Goal: Task Accomplishment & Management: Manage account settings

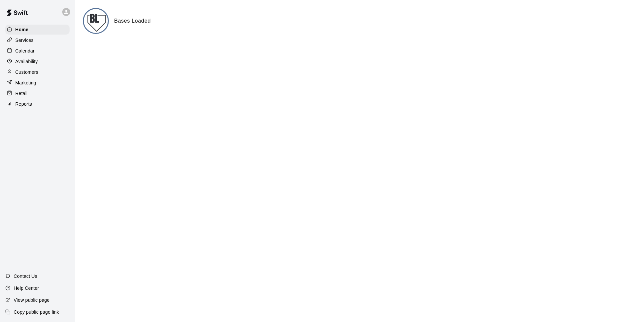
drag, startPoint x: 298, startPoint y: 109, endPoint x: 148, endPoint y: 107, distance: 150.4
click at [148, 53] on html "Home Services Calendar Availability Customers Marketing Retail Reports Contact …" at bounding box center [319, 26] width 639 height 53
click at [32, 53] on p "Calendar" at bounding box center [24, 51] width 19 height 7
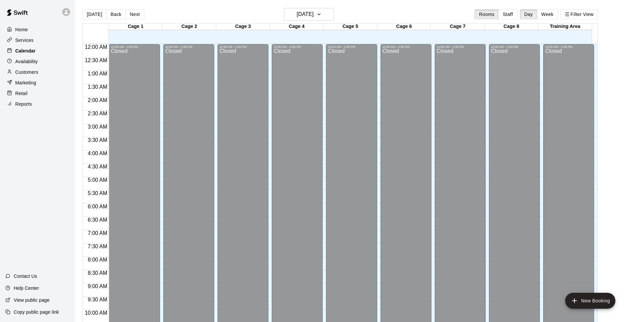
scroll to position [333, 0]
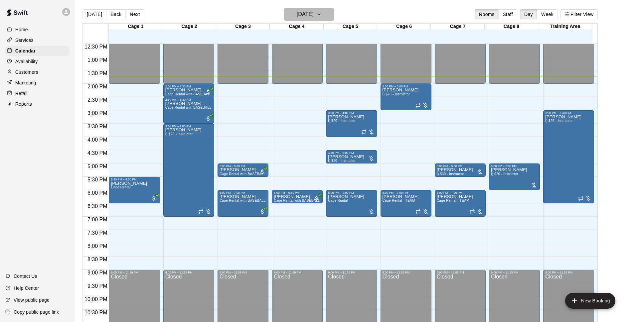
click at [314, 13] on h6 "[DATE]" at bounding box center [305, 14] width 17 height 9
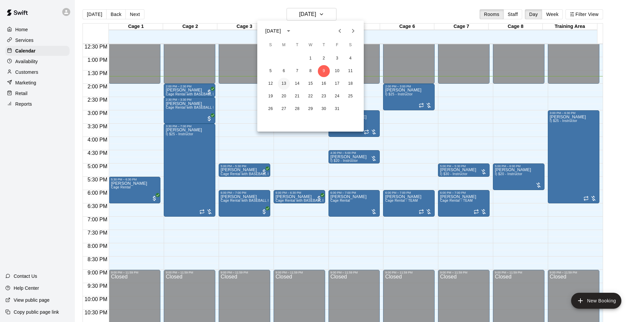
click at [287, 83] on button "13" at bounding box center [284, 84] width 12 height 12
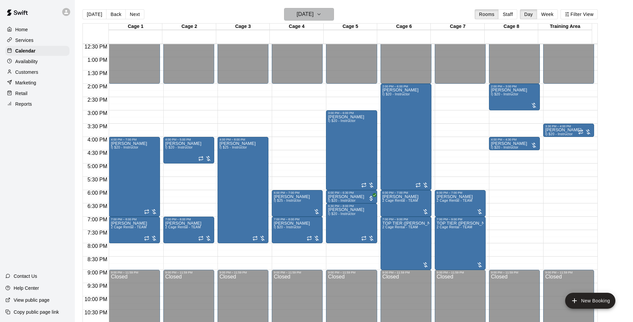
click at [311, 14] on h6 "[DATE]" at bounding box center [305, 14] width 17 height 9
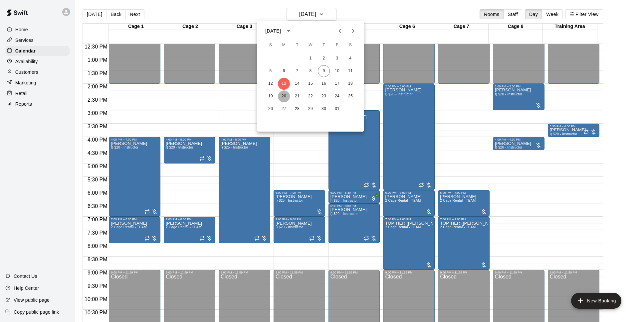
click at [283, 96] on button "20" at bounding box center [284, 97] width 12 height 12
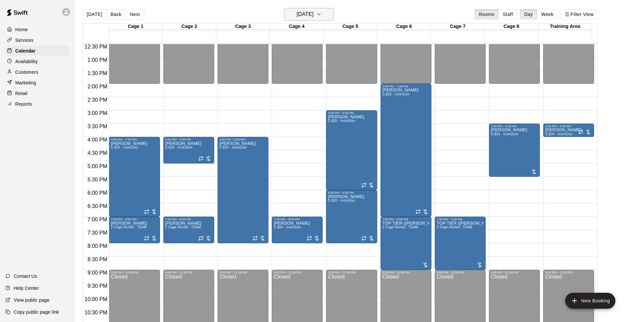
click at [325, 20] on button "[DATE]" at bounding box center [309, 14] width 50 height 13
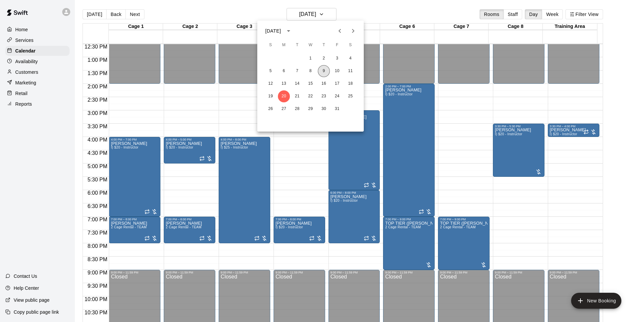
drag, startPoint x: 320, startPoint y: 73, endPoint x: 391, endPoint y: 45, distance: 75.9
click at [320, 72] on button "9" at bounding box center [324, 71] width 12 height 12
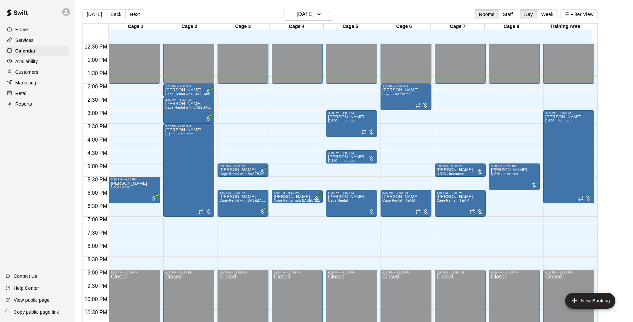
click at [384, 12] on div "[DATE] Back [DATE][DATE] Rooms Staff Day Week Filter View" at bounding box center [340, 15] width 515 height 15
click at [432, 13] on div "[DATE] Back [DATE][DATE] Rooms Staff Day Week Filter View" at bounding box center [340, 15] width 515 height 15
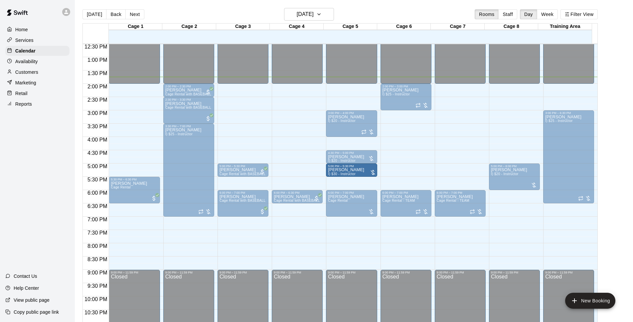
drag, startPoint x: 466, startPoint y: 168, endPoint x: 344, endPoint y: 169, distance: 122.1
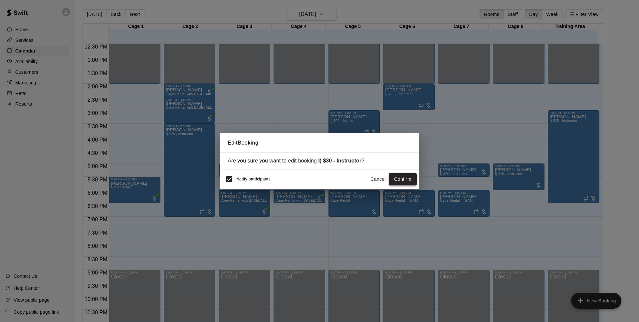
click at [404, 182] on button "Confirm" at bounding box center [403, 179] width 28 height 12
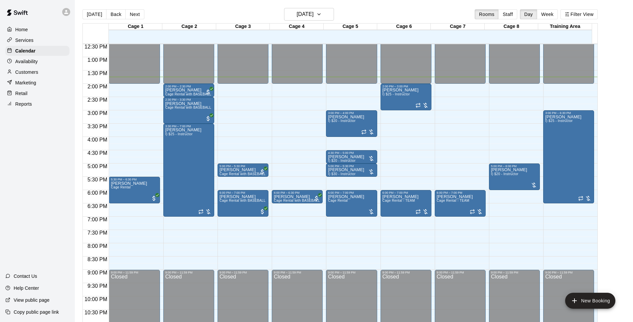
click at [386, 6] on main "[DATE] Back [DATE][DATE] Rooms Staff Day Week Filter View Cage 1 09 Thu Cage 2 …" at bounding box center [354, 166] width 558 height 333
click at [314, 11] on h6 "[DATE]" at bounding box center [305, 14] width 17 height 9
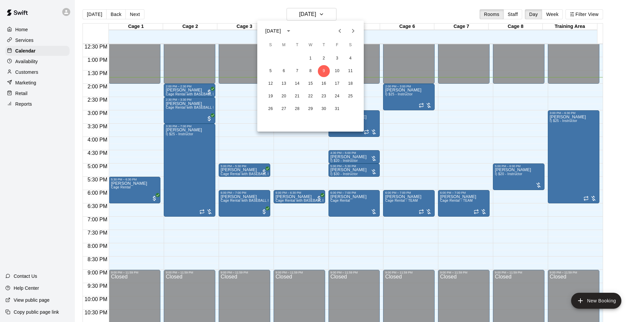
click at [370, 5] on div at bounding box center [319, 161] width 639 height 322
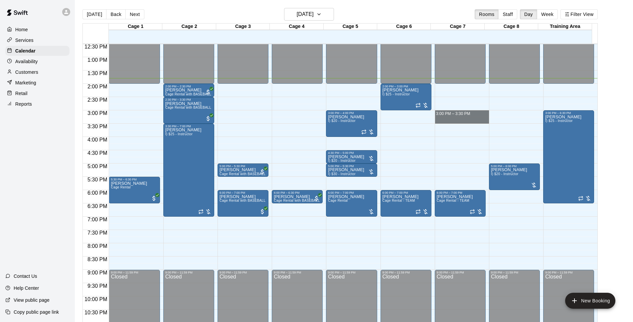
drag, startPoint x: 445, startPoint y: 113, endPoint x: 446, endPoint y: 119, distance: 6.5
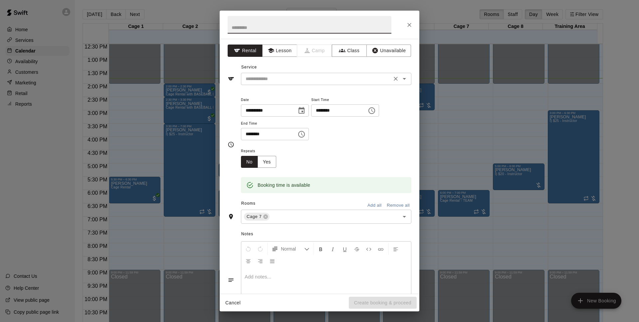
click at [306, 77] on input "text" at bounding box center [316, 79] width 147 height 8
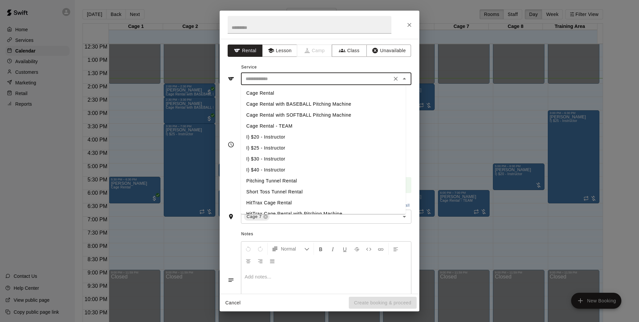
click at [293, 150] on li "I) $25 - Instructor" at bounding box center [323, 148] width 165 height 11
type input "**********"
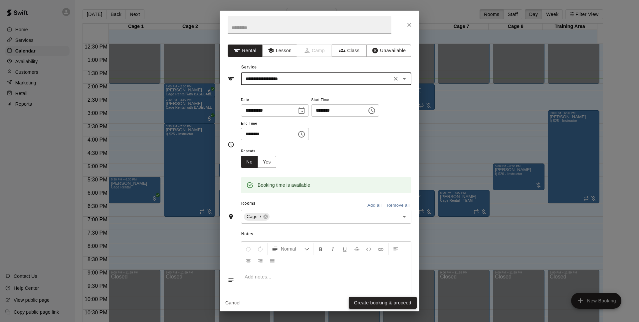
click at [391, 305] on button "Create booking & proceed" at bounding box center [383, 303] width 68 height 12
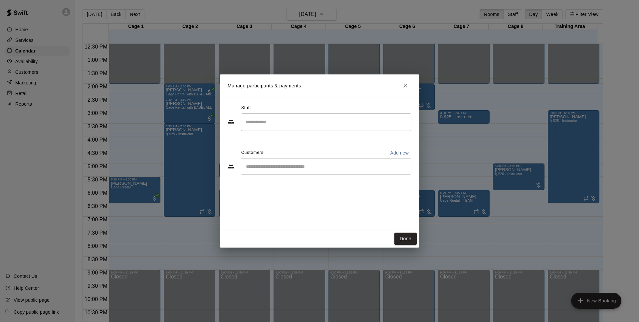
click at [295, 161] on div "​" at bounding box center [326, 166] width 170 height 17
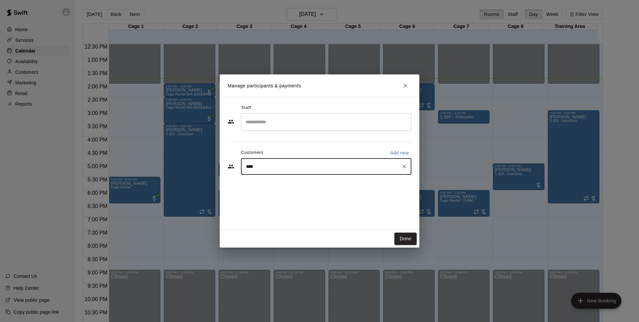
type input "*****"
click at [335, 189] on div "[PERSON_NAME] [EMAIL_ADDRESS][DOMAIN_NAME]" at bounding box center [333, 186] width 146 height 14
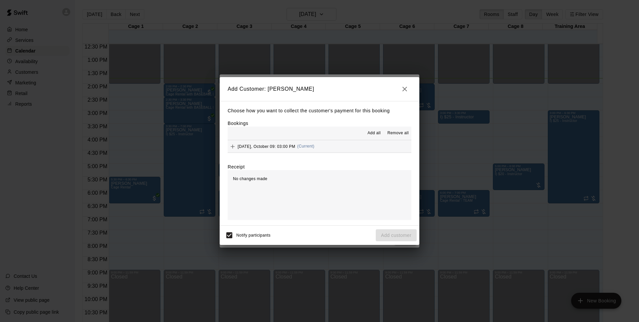
drag, startPoint x: 348, startPoint y: 145, endPoint x: 382, endPoint y: 157, distance: 35.4
click at [349, 146] on button "[DATE], October 09: 03:00 PM (Current)" at bounding box center [320, 146] width 184 height 12
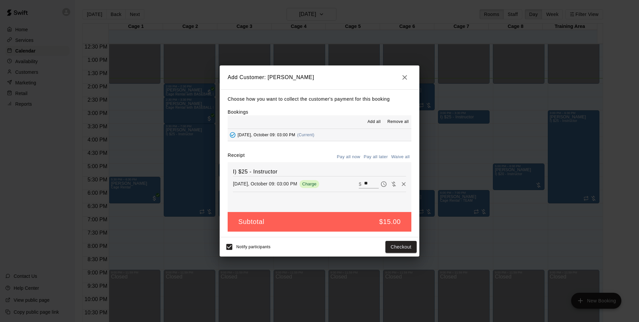
drag, startPoint x: 380, startPoint y: 160, endPoint x: 349, endPoint y: 198, distance: 48.2
click at [380, 160] on button "Pay all later" at bounding box center [376, 157] width 28 height 10
click at [390, 249] on button "Add customer" at bounding box center [396, 247] width 41 height 12
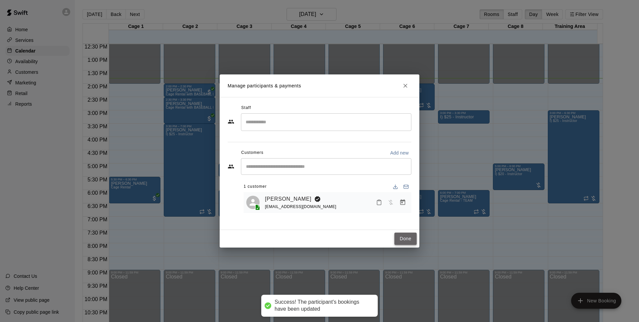
click at [410, 237] on button "Done" at bounding box center [405, 239] width 22 height 12
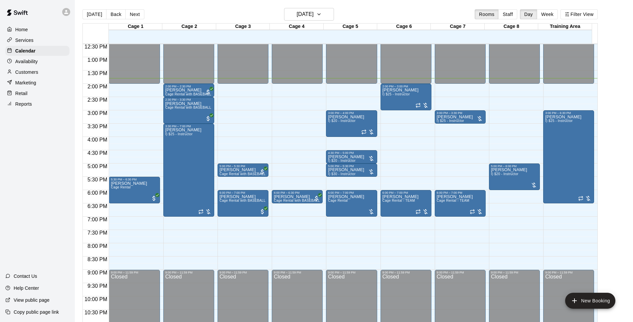
click at [398, 10] on div "[DATE] Back [DATE][DATE] Rooms Staff Day Week Filter View" at bounding box center [340, 15] width 515 height 15
click at [412, 5] on main "[DATE] Back [DATE][DATE] Rooms Staff Day Week Filter View Cage 1 09 Thu Cage 2 …" at bounding box center [354, 166] width 558 height 333
click at [381, 8] on main "[DATE] Back [DATE][DATE] Rooms Staff Day Week Filter View Cage 1 09 Thu Cage 2 …" at bounding box center [354, 166] width 558 height 333
click at [383, 8] on div "[DATE] Back [DATE][DATE] Rooms Staff Day Week Filter View" at bounding box center [340, 15] width 515 height 15
click at [371, 10] on div "[DATE] Back [DATE][DATE] Rooms Staff Day Week Filter View" at bounding box center [340, 15] width 515 height 15
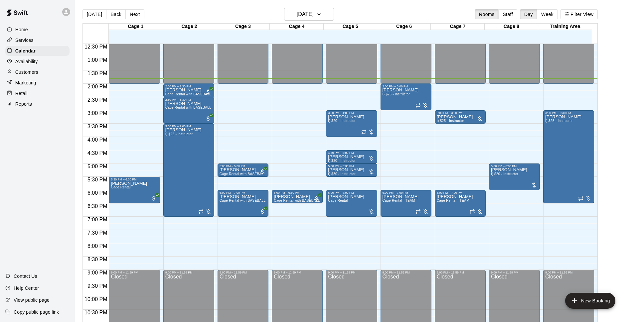
click at [430, 12] on div "[DATE] Back [DATE][DATE] Rooms Staff Day Week Filter View" at bounding box center [340, 15] width 515 height 15
click at [314, 14] on h6 "[DATE]" at bounding box center [305, 14] width 17 height 9
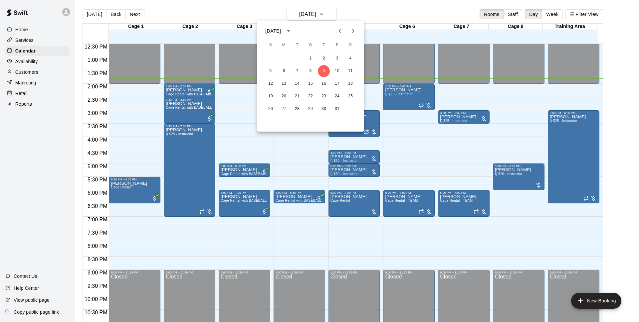
click at [407, 15] on div at bounding box center [319, 161] width 639 height 322
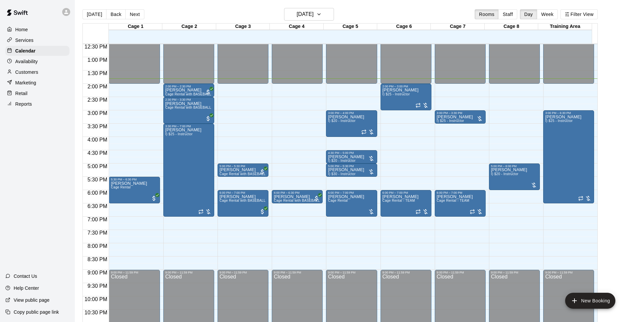
click at [256, 15] on div "[DATE] Back [DATE][DATE] Rooms Staff Day Week Filter View" at bounding box center [340, 15] width 515 height 15
click at [314, 17] on h6 "[DATE]" at bounding box center [305, 14] width 17 height 9
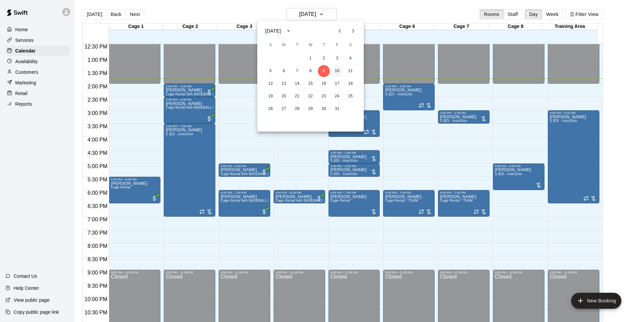
click at [333, 68] on button "10" at bounding box center [337, 71] width 12 height 12
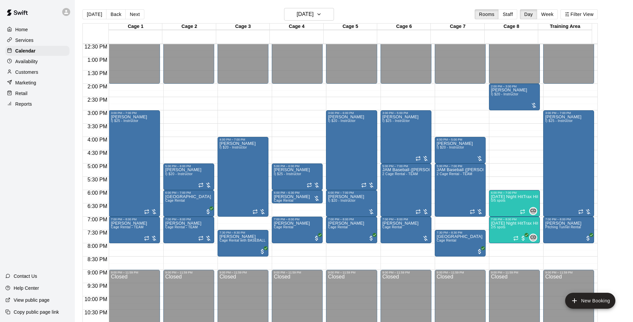
click at [412, 6] on main "[DATE] Back [DATE][DATE] Rooms Staff Day Week Filter View Cage 1 10 Fri Cage 2 …" at bounding box center [354, 166] width 558 height 333
click at [409, 8] on div "[DATE] Back [DATE][DATE] Rooms Staff Day Week Filter View" at bounding box center [340, 15] width 515 height 15
click at [409, 9] on div "[DATE] Back [DATE][DATE] Rooms Staff Day Week Filter View" at bounding box center [340, 15] width 515 height 15
click at [408, 9] on div "[DATE] Back [DATE][DATE] Rooms Staff Day Week Filter View" at bounding box center [340, 15] width 515 height 15
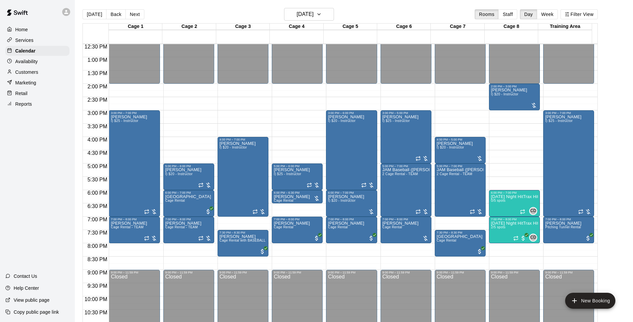
click at [408, 9] on div "[DATE] Back [DATE][DATE] Rooms Staff Day Week Filter View" at bounding box center [340, 15] width 515 height 15
click at [323, 17] on button "[DATE]" at bounding box center [309, 14] width 50 height 13
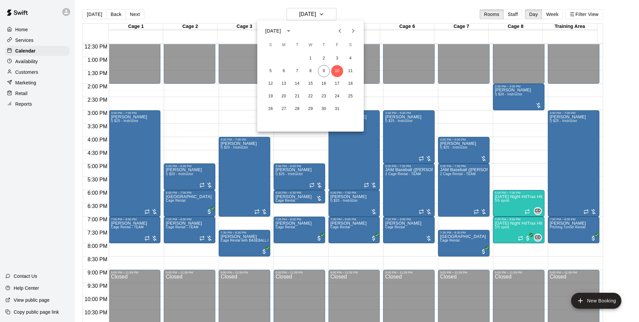
click at [277, 83] on div "12 13 14 15 16 17 18" at bounding box center [310, 84] width 106 height 12
click at [276, 85] on div "12 13 14 15 16 17 18" at bounding box center [310, 84] width 106 height 12
click at [279, 85] on button "13" at bounding box center [284, 84] width 12 height 12
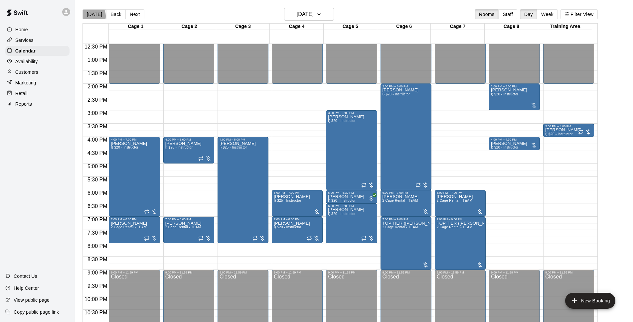
click at [91, 16] on button "[DATE]" at bounding box center [95, 14] width 24 height 10
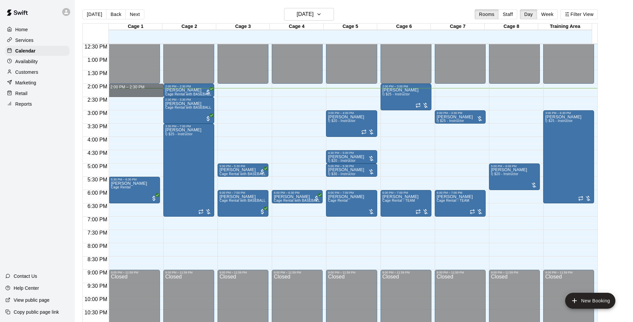
drag, startPoint x: 123, startPoint y: 88, endPoint x: 123, endPoint y: 94, distance: 6.3
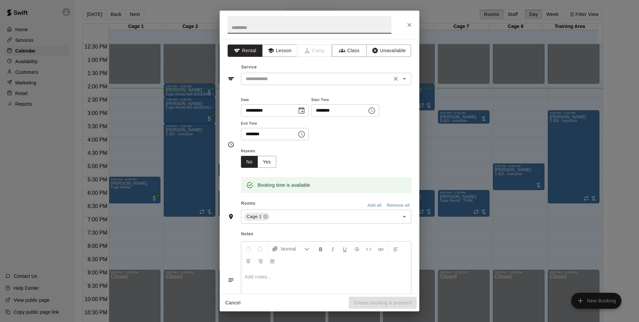
click at [403, 79] on icon "Open" at bounding box center [404, 79] width 3 height 2
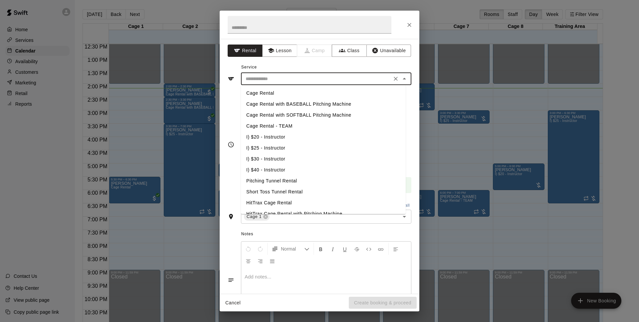
click at [269, 92] on li "Cage Rental" at bounding box center [323, 93] width 165 height 11
type input "**********"
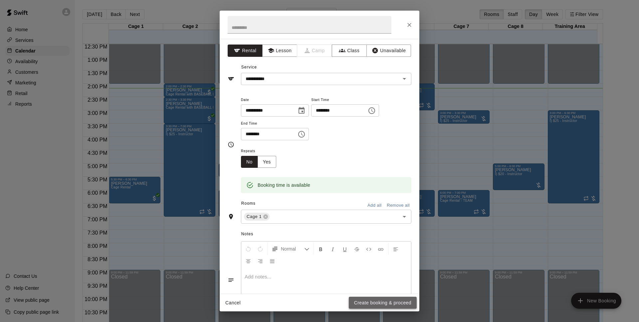
click at [382, 304] on button "Create booking & proceed" at bounding box center [383, 303] width 68 height 12
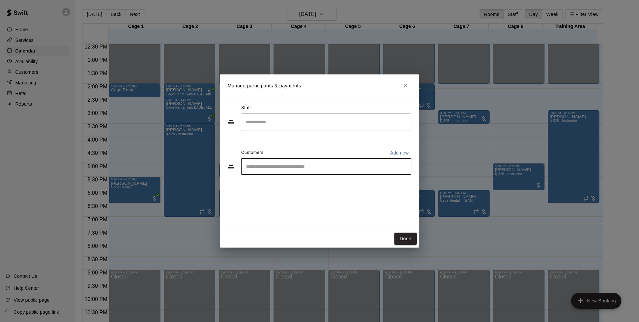
click at [273, 168] on input "Start typing to search customers..." at bounding box center [326, 166] width 164 height 7
type input "*"
type input "*****"
click at [275, 184] on p "[PERSON_NAME]" at bounding box center [280, 182] width 41 height 7
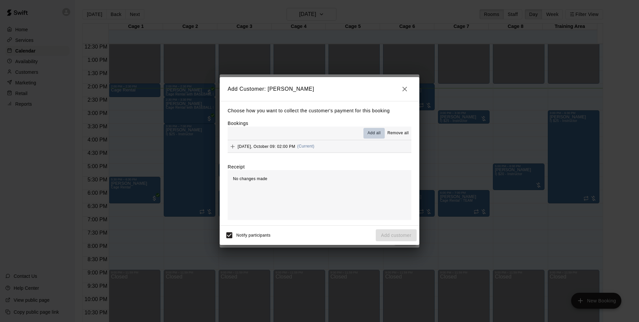
click at [374, 134] on span "Add all" at bounding box center [373, 133] width 13 height 7
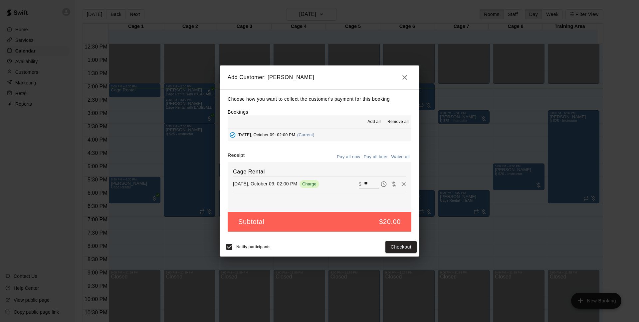
click at [345, 157] on button "Pay all now" at bounding box center [348, 157] width 27 height 10
click at [394, 248] on button "Checkout" at bounding box center [400, 247] width 31 height 12
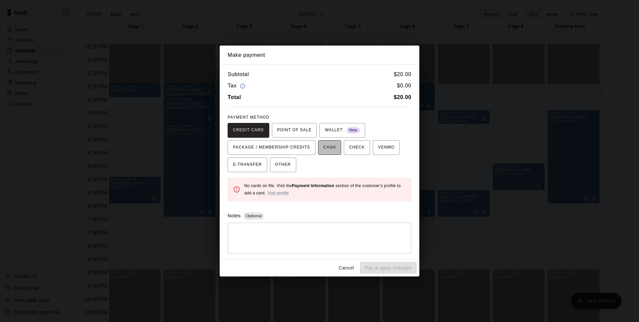
click at [332, 148] on span "CASH" at bounding box center [329, 147] width 12 height 11
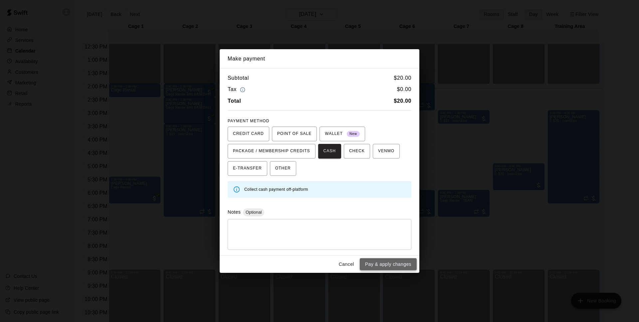
click at [374, 265] on button "Pay & apply changes" at bounding box center [388, 265] width 57 height 12
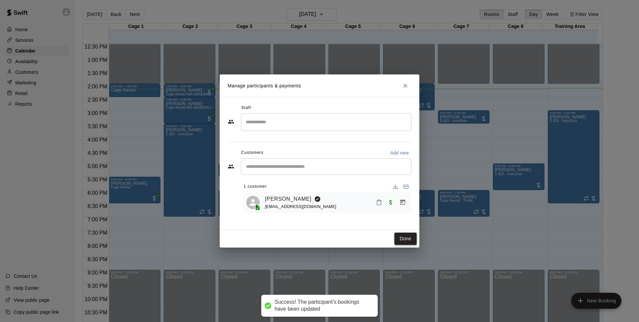
click at [404, 242] on button "Done" at bounding box center [405, 239] width 22 height 12
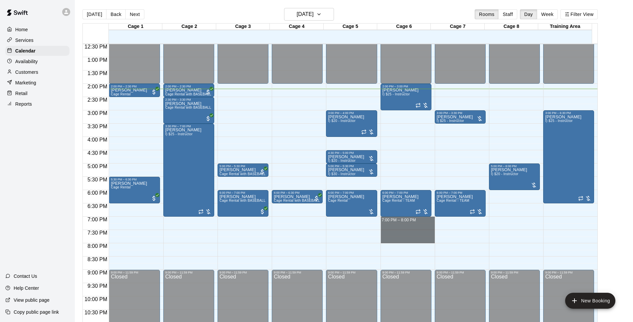
drag, startPoint x: 400, startPoint y: 221, endPoint x: 404, endPoint y: 241, distance: 20.7
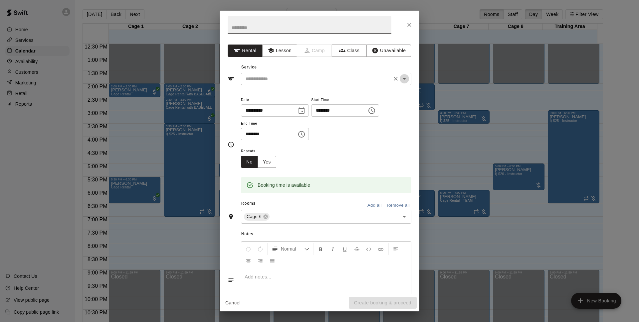
click at [400, 80] on icon "Open" at bounding box center [404, 79] width 8 height 8
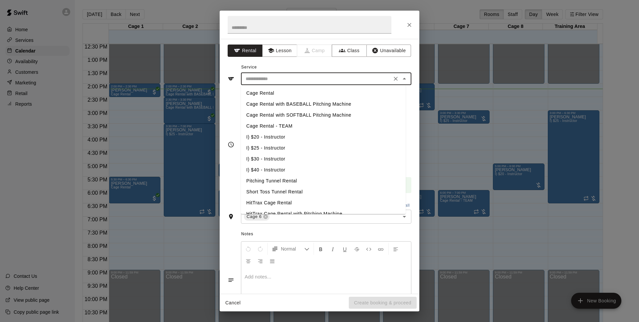
click at [287, 94] on li "Cage Rental" at bounding box center [323, 93] width 165 height 11
type input "**********"
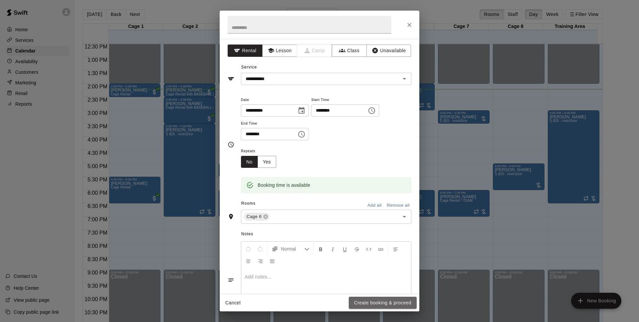
drag, startPoint x: 379, startPoint y: 300, endPoint x: 385, endPoint y: 298, distance: 6.5
click at [379, 300] on button "Create booking & proceed" at bounding box center [383, 303] width 68 height 12
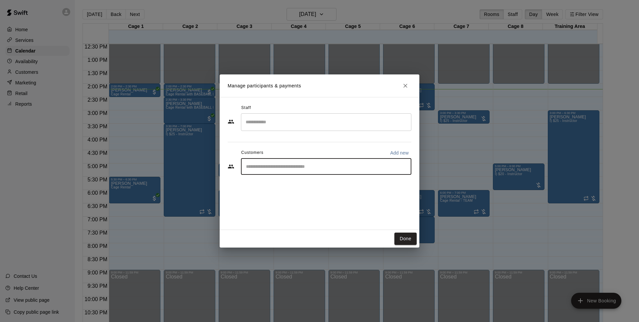
click at [268, 170] on input "Start typing to search customers..." at bounding box center [326, 166] width 164 height 7
type input "***"
click at [282, 183] on p "[PERSON_NAME]" at bounding box center [280, 182] width 41 height 7
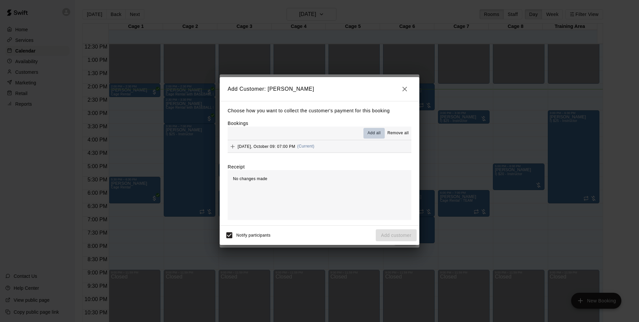
click at [371, 134] on span "Add all" at bounding box center [373, 133] width 13 height 7
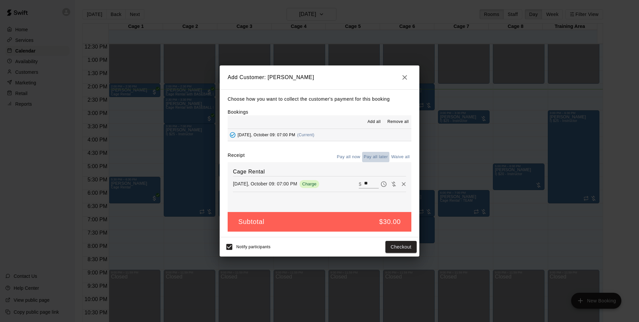
click at [367, 157] on button "Pay all later" at bounding box center [376, 157] width 28 height 10
drag, startPoint x: 388, startPoint y: 248, endPoint x: 523, endPoint y: 238, distance: 135.5
click at [523, 238] on div "Add Customer: [PERSON_NAME] Choose how you want to collect the customer's payme…" at bounding box center [319, 161] width 639 height 322
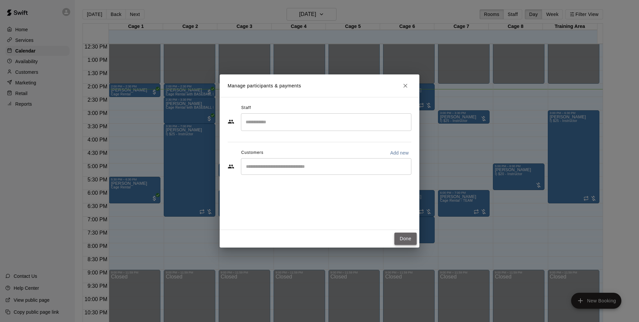
click at [404, 241] on button "Done" at bounding box center [405, 239] width 22 height 12
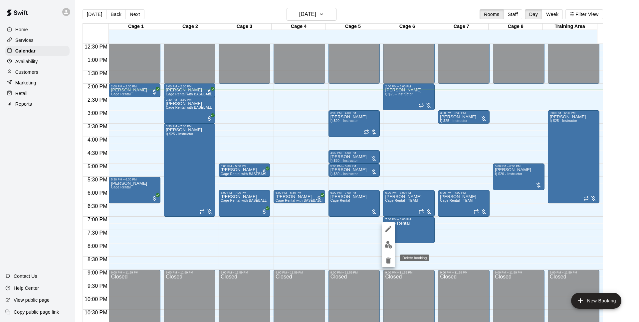
click at [388, 261] on icon "delete" at bounding box center [388, 261] width 5 height 6
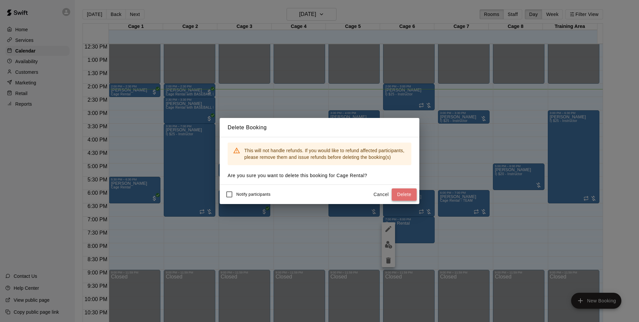
click at [404, 196] on button "Delete" at bounding box center [404, 195] width 25 height 12
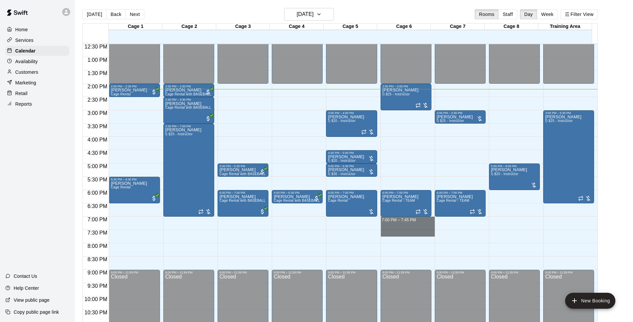
drag, startPoint x: 398, startPoint y: 220, endPoint x: 401, endPoint y: 238, distance: 18.9
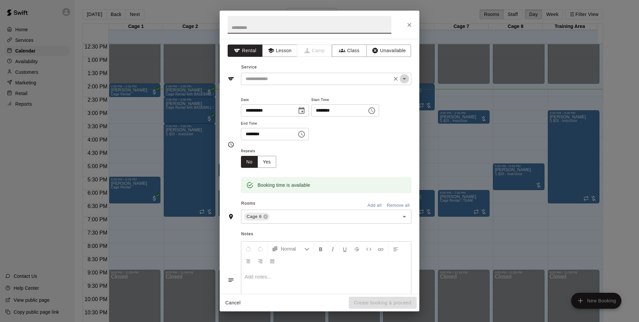
click at [400, 82] on icon "Open" at bounding box center [404, 79] width 8 height 8
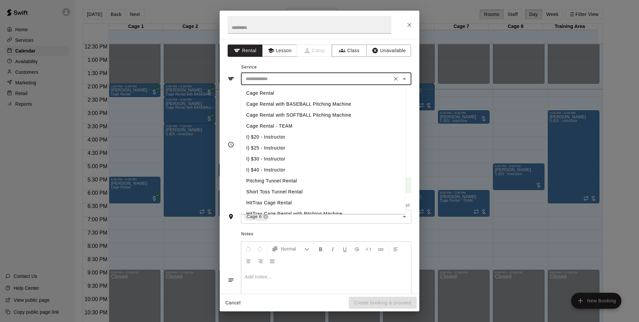
click at [267, 93] on li "Cage Rental" at bounding box center [323, 93] width 165 height 11
type input "**********"
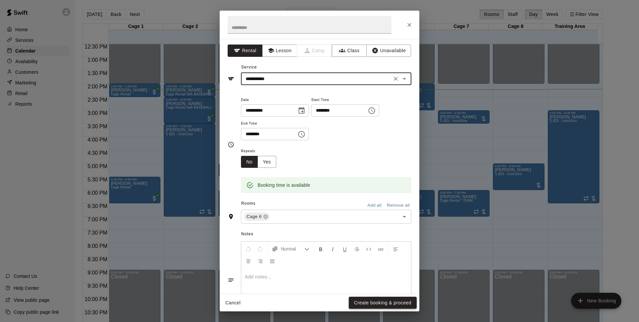
click at [367, 302] on button "Create booking & proceed" at bounding box center [383, 303] width 68 height 12
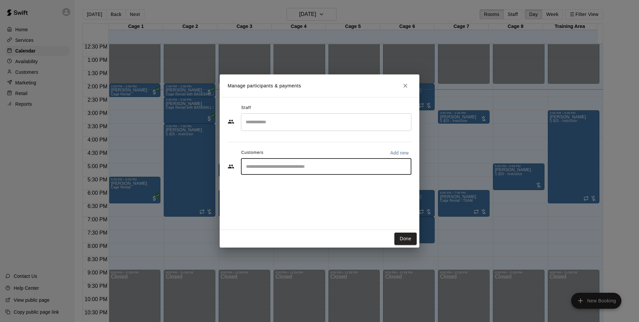
click at [276, 170] on input "Start typing to search customers..." at bounding box center [326, 166] width 164 height 7
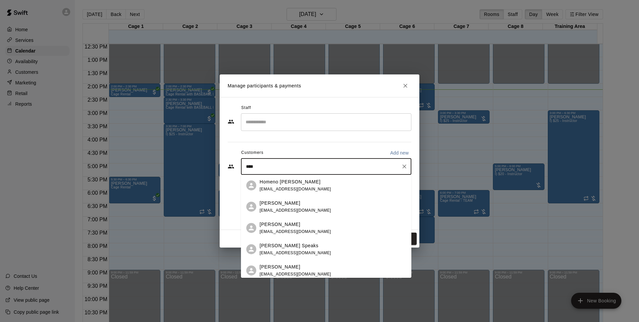
type input "*****"
click at [274, 224] on p "[PERSON_NAME]" at bounding box center [280, 224] width 41 height 7
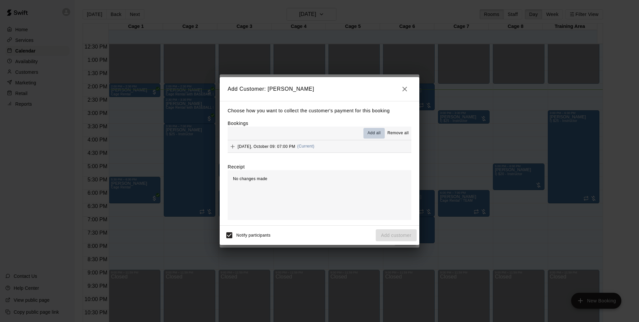
click at [373, 133] on span "Add all" at bounding box center [373, 133] width 13 height 7
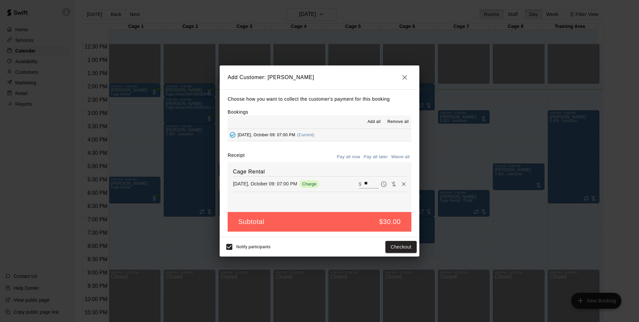
click at [372, 158] on button "Pay all later" at bounding box center [376, 157] width 28 height 10
click at [392, 246] on button "Add customer" at bounding box center [396, 247] width 41 height 12
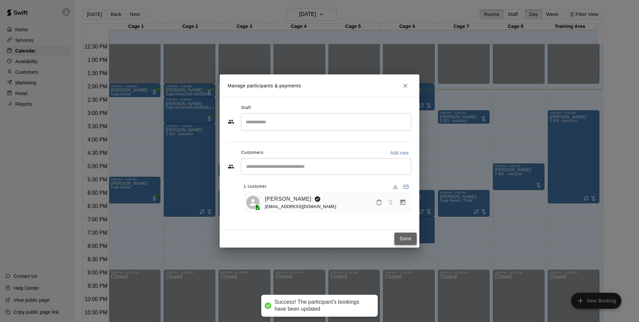
click at [402, 239] on button "Done" at bounding box center [405, 239] width 22 height 12
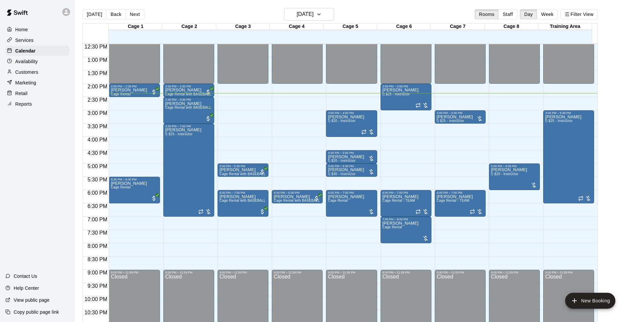
click at [223, 9] on div "[DATE] Back [DATE][DATE] Rooms Staff Day Week Filter View" at bounding box center [340, 15] width 515 height 15
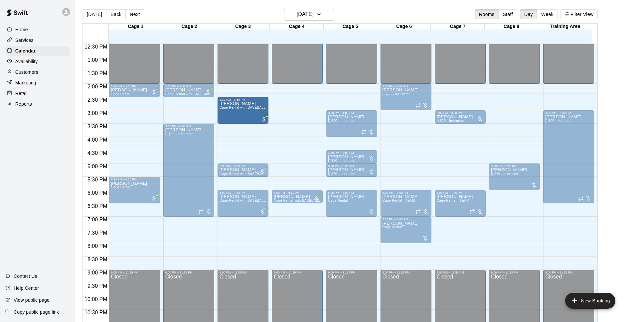
drag, startPoint x: 268, startPoint y: 111, endPoint x: 261, endPoint y: 108, distance: 8.3
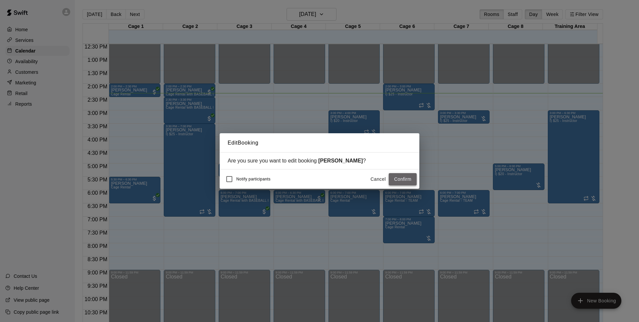
click at [410, 181] on button "Confirm" at bounding box center [403, 179] width 28 height 12
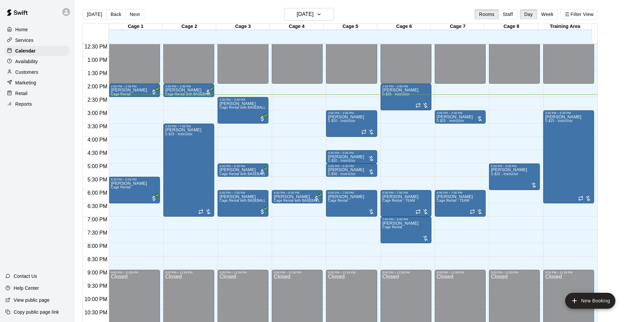
click at [414, 15] on div "[DATE] Back [DATE][DATE] Rooms Staff Day Week Filter View" at bounding box center [340, 15] width 515 height 15
click at [439, 17] on div "[DATE] Back [DATE][DATE] Rooms Staff Day Week Filter View" at bounding box center [340, 15] width 515 height 15
click at [440, 17] on div "[DATE] Back [DATE][DATE] Rooms Staff Day Week Filter View" at bounding box center [340, 15] width 515 height 15
click at [441, 17] on div "[DATE] Back [DATE][DATE] Rooms Staff Day Week Filter View" at bounding box center [340, 15] width 515 height 15
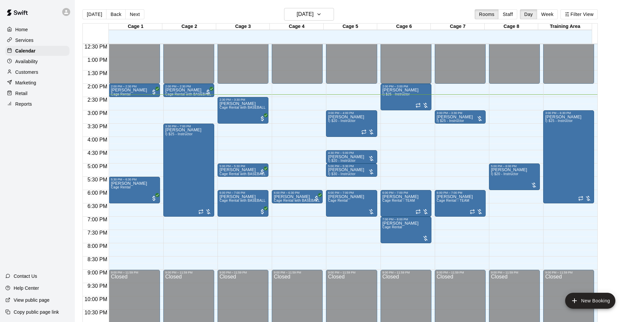
click at [453, 15] on div "[DATE] Back [DATE][DATE] Rooms Staff Day Week Filter View" at bounding box center [340, 15] width 515 height 15
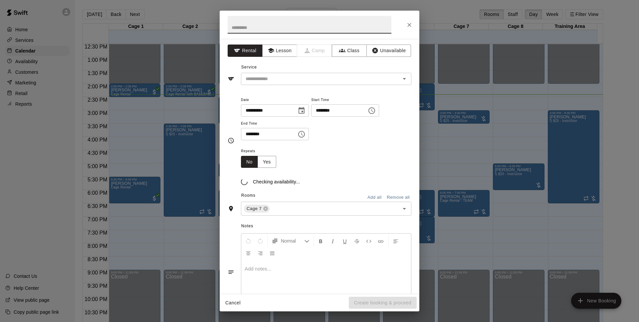
click at [411, 25] on icon "Close" at bounding box center [409, 25] width 7 height 7
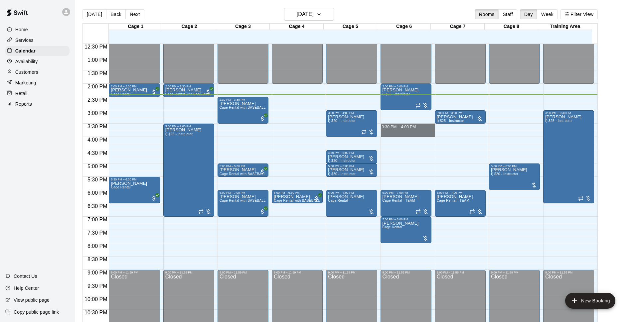
drag, startPoint x: 421, startPoint y: 127, endPoint x: 422, endPoint y: 134, distance: 7.1
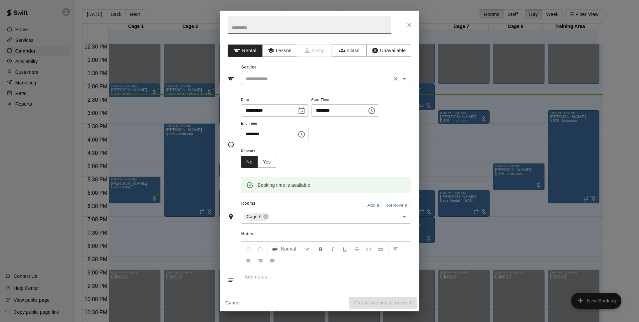
click at [282, 76] on input "text" at bounding box center [316, 79] width 147 height 8
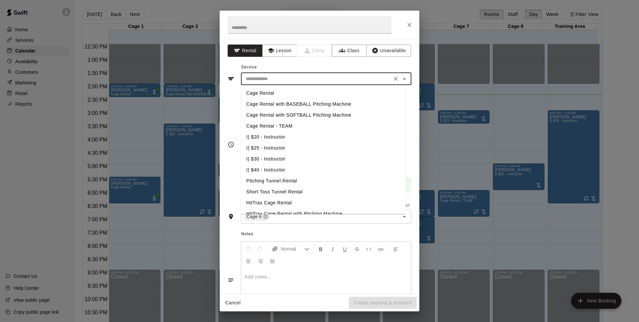
click at [276, 93] on li "Cage Rental" at bounding box center [323, 93] width 165 height 11
type input "**********"
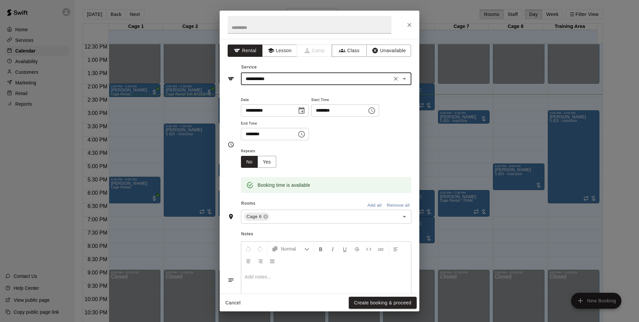
click at [408, 302] on button "Create booking & proceed" at bounding box center [383, 303] width 68 height 12
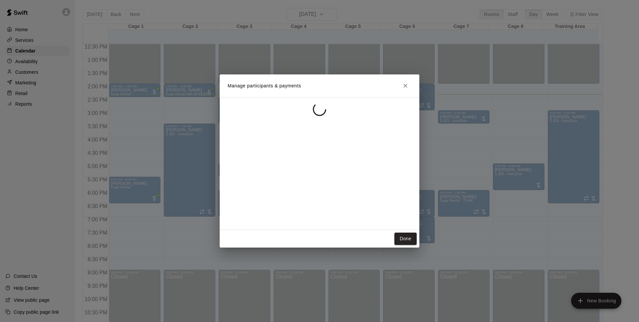
click at [288, 166] on div at bounding box center [320, 163] width 200 height 133
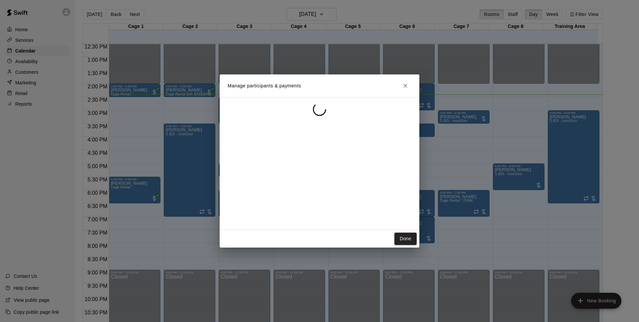
click at [286, 162] on div at bounding box center [320, 163] width 200 height 133
click at [286, 162] on div "​" at bounding box center [326, 166] width 170 height 17
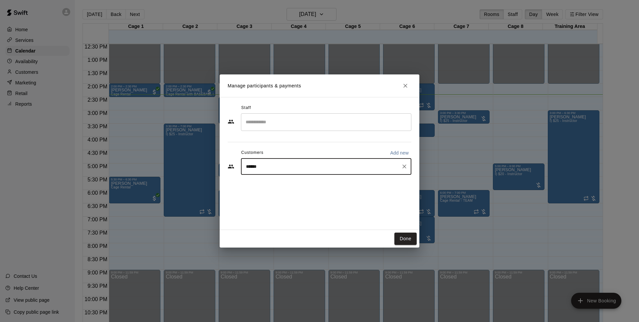
type input "*******"
click at [300, 187] on div "[PERSON_NAME] [EMAIL_ADDRESS][DOMAIN_NAME]" at bounding box center [296, 186] width 72 height 14
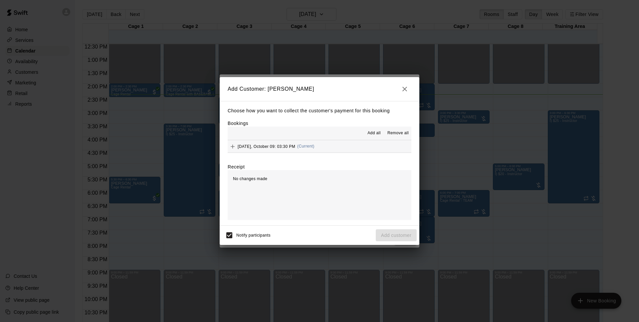
click at [325, 145] on button "[DATE], October 09: 03:30 PM (Current)" at bounding box center [320, 146] width 184 height 12
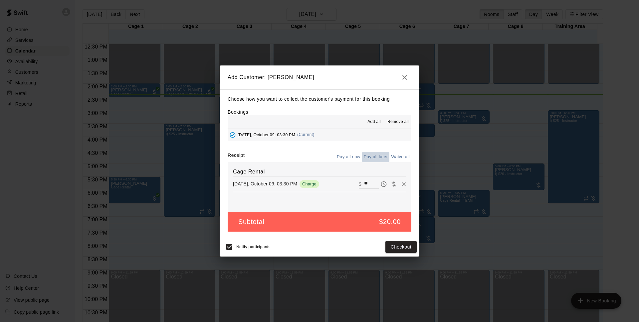
drag, startPoint x: 376, startPoint y: 155, endPoint x: 391, endPoint y: 218, distance: 65.1
click at [379, 158] on button "Pay all later" at bounding box center [376, 157] width 28 height 10
click at [398, 245] on button "Add customer" at bounding box center [396, 247] width 41 height 12
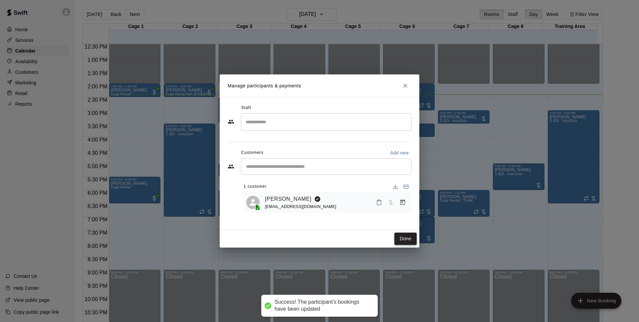
click at [411, 241] on button "Done" at bounding box center [405, 239] width 22 height 12
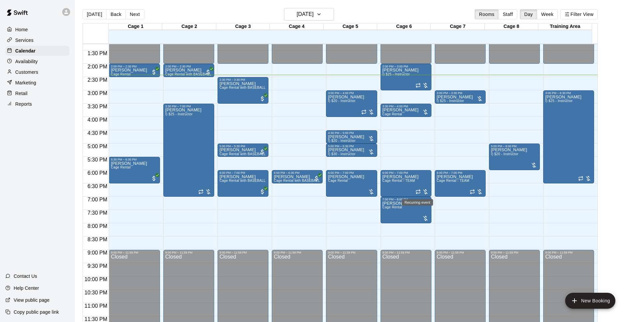
scroll to position [311, 0]
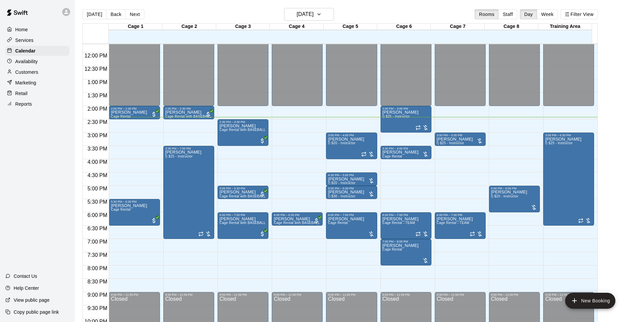
click at [373, 15] on div "[DATE] Back [DATE][DATE] Rooms Staff Day Week Filter View" at bounding box center [340, 15] width 515 height 15
click at [377, 15] on div "[DATE] Back [DATE][DATE] Rooms Staff Day Week Filter View" at bounding box center [340, 15] width 515 height 15
click at [64, 70] on div "Customers" at bounding box center [37, 72] width 64 height 10
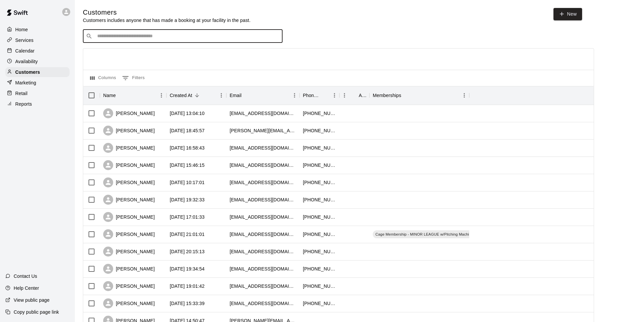
click at [143, 38] on input "Search customers by name or email" at bounding box center [187, 36] width 184 height 7
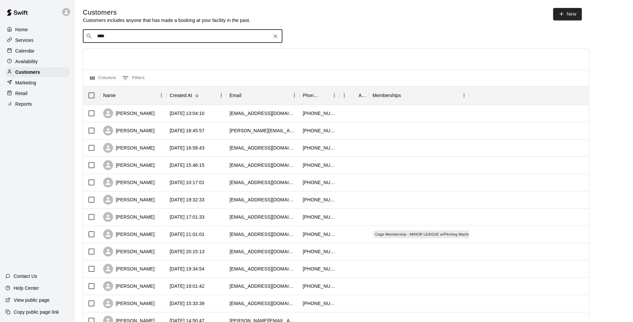
type input "*****"
click at [144, 53] on div "[PERSON_NAME] [EMAIL_ADDRESS][DOMAIN_NAME]" at bounding box center [189, 55] width 176 height 14
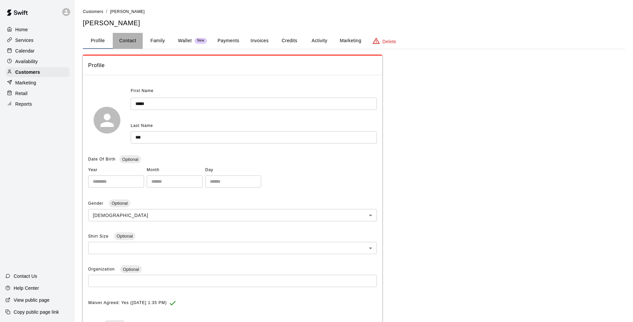
click at [128, 45] on button "Contact" at bounding box center [128, 41] width 30 height 16
select select "**"
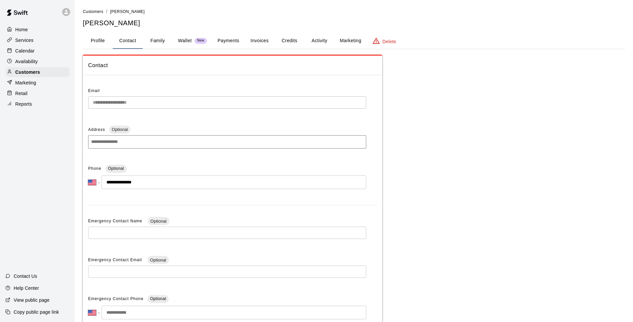
drag, startPoint x: 122, startPoint y: 183, endPoint x: 156, endPoint y: 184, distance: 34.6
click at [156, 184] on input "**********" at bounding box center [233, 183] width 265 height 14
click at [538, 152] on div "**********" at bounding box center [354, 211] width 542 height 312
click at [47, 75] on div "Customers" at bounding box center [37, 72] width 64 height 10
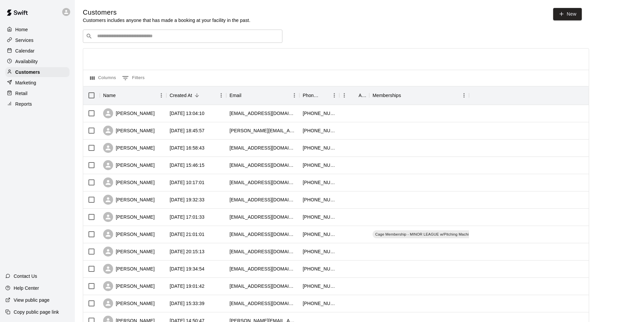
click at [104, 39] on input "Search customers by name or email" at bounding box center [187, 36] width 184 height 7
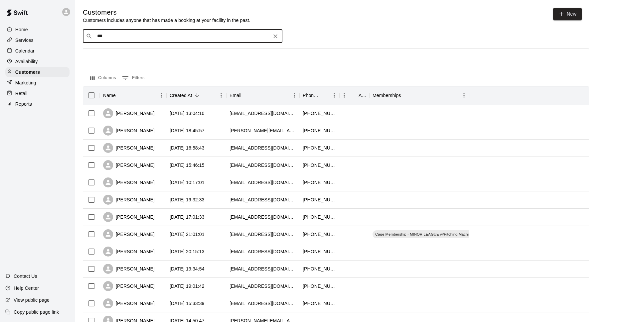
type input "****"
click at [150, 54] on div "[PERSON_NAME] [EMAIL_ADDRESS][DOMAIN_NAME]" at bounding box center [189, 55] width 176 height 14
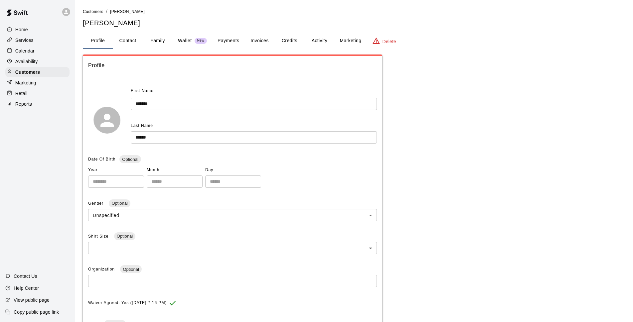
click at [137, 37] on button "Contact" at bounding box center [128, 41] width 30 height 16
select select "**"
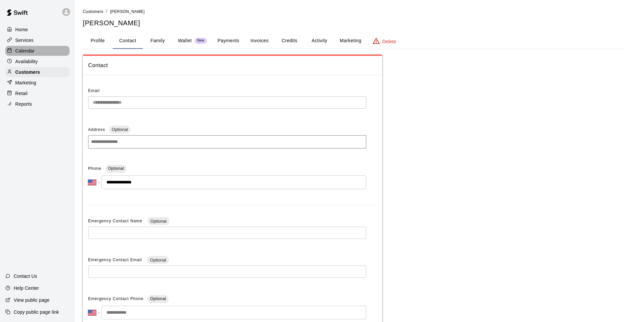
click at [40, 55] on div "Calendar" at bounding box center [37, 51] width 64 height 10
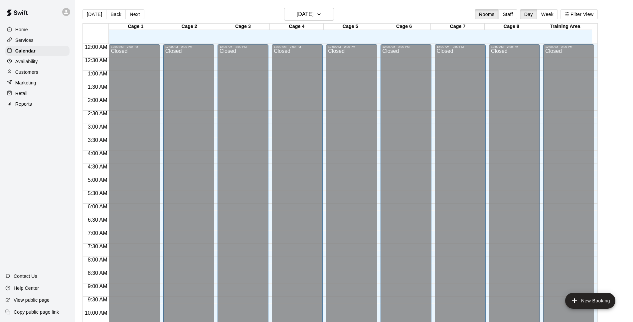
scroll to position [333, 0]
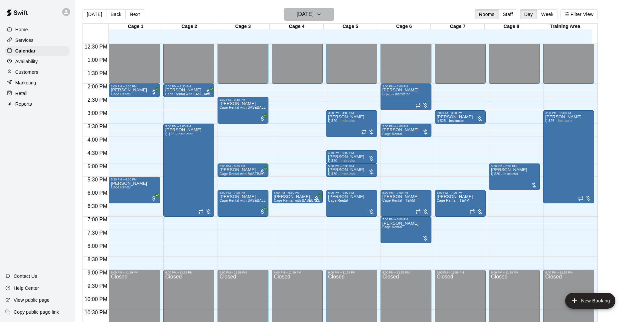
click at [322, 15] on icon "button" at bounding box center [318, 14] width 5 height 8
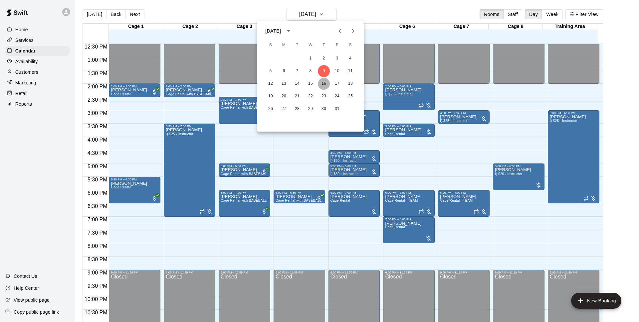
click at [325, 86] on button "16" at bounding box center [324, 84] width 12 height 12
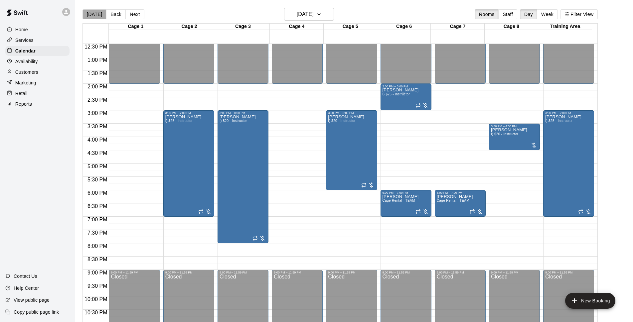
click at [100, 12] on button "[DATE]" at bounding box center [95, 14] width 24 height 10
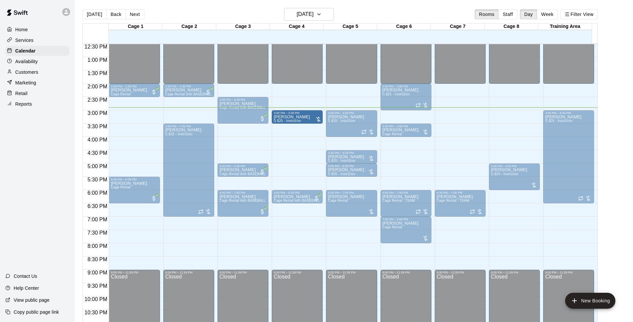
drag, startPoint x: 343, startPoint y: 114, endPoint x: 305, endPoint y: 118, distance: 37.8
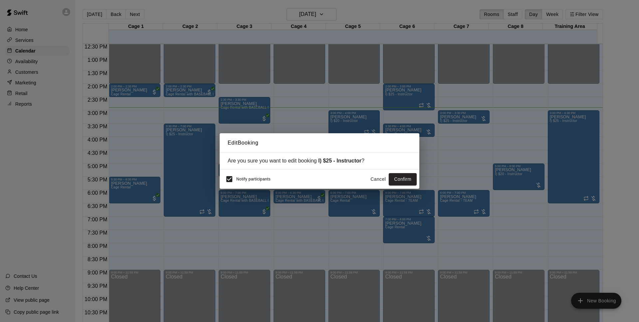
click at [219, 175] on div "Edit Booking Are you sure you want to edit booking I) $25 - Instructor ? Notify…" at bounding box center [319, 161] width 639 height 322
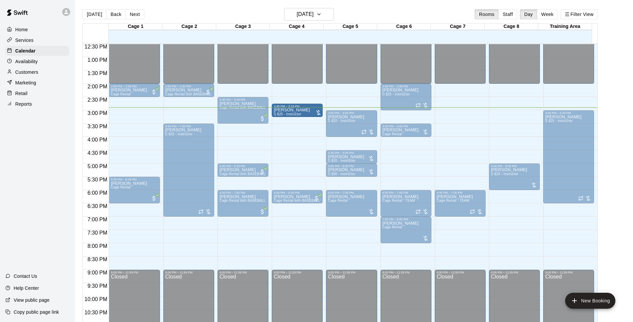
drag, startPoint x: 317, startPoint y: 117, endPoint x: 307, endPoint y: 119, distance: 10.9
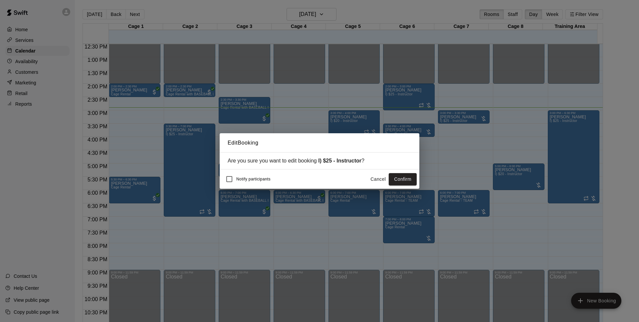
click at [406, 180] on button "Confirm" at bounding box center [403, 179] width 28 height 12
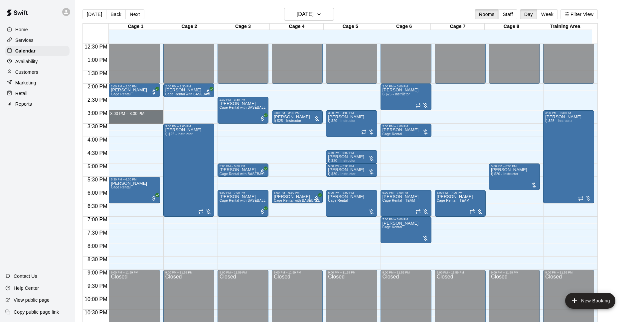
drag, startPoint x: 138, startPoint y: 112, endPoint x: 138, endPoint y: 119, distance: 7.0
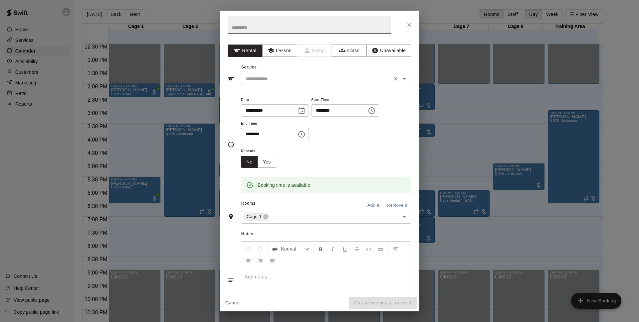
click at [392, 81] on icon "Clear" at bounding box center [395, 79] width 7 height 7
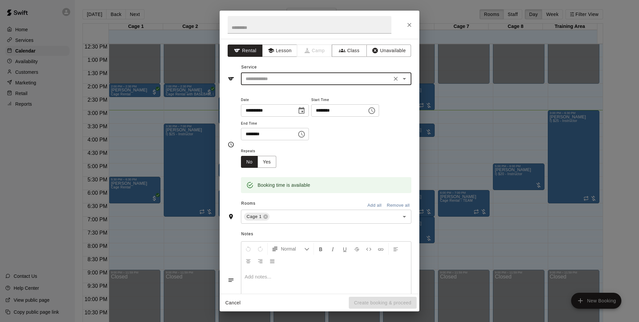
click at [353, 81] on input "text" at bounding box center [316, 79] width 147 height 8
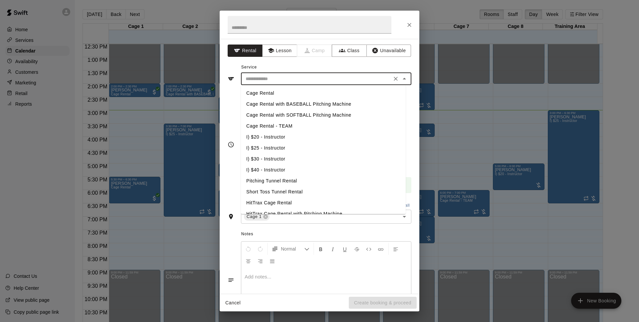
drag, startPoint x: 331, startPoint y: 95, endPoint x: 337, endPoint y: 105, distance: 12.3
click at [330, 95] on li "Cage Rental" at bounding box center [323, 93] width 165 height 11
type input "**********"
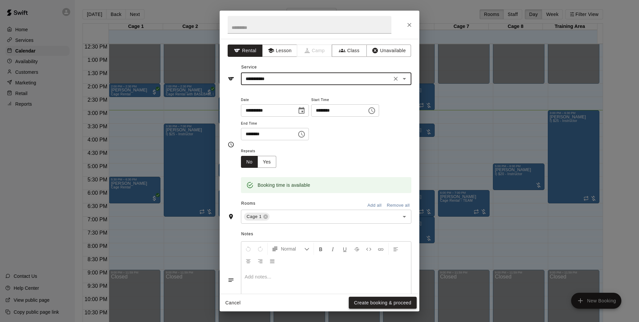
click at [381, 303] on button "Create booking & proceed" at bounding box center [383, 303] width 68 height 12
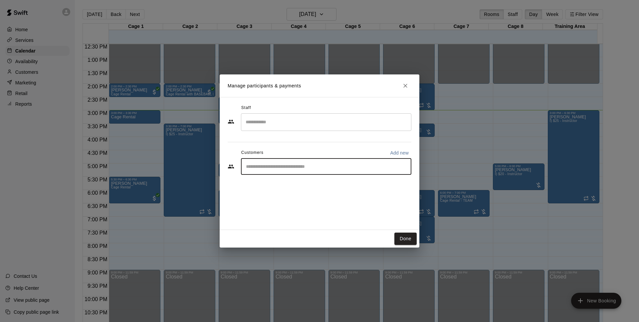
click at [310, 167] on input "Start typing to search customers..." at bounding box center [326, 166] width 164 height 7
type input "*******"
click at [291, 185] on div "Walk In" at bounding box center [296, 182] width 72 height 7
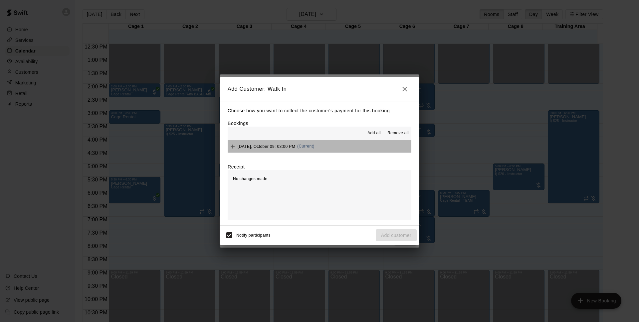
click at [337, 146] on button "[DATE], October 09: 03:00 PM (Current)" at bounding box center [320, 146] width 184 height 12
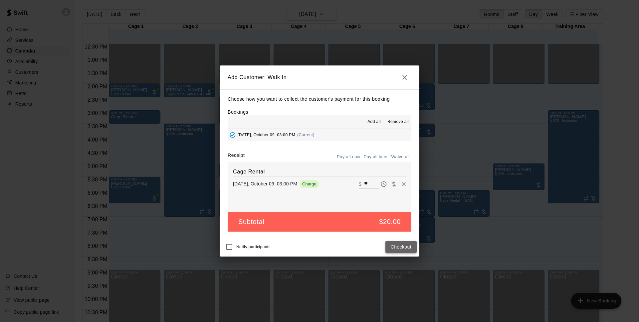
click at [405, 250] on button "Checkout" at bounding box center [400, 247] width 31 height 12
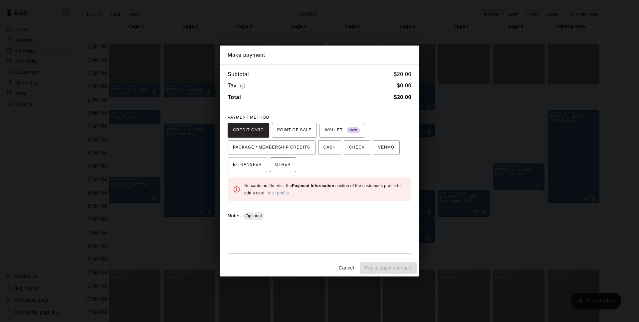
click at [288, 163] on span "OTHER" at bounding box center [283, 165] width 16 height 11
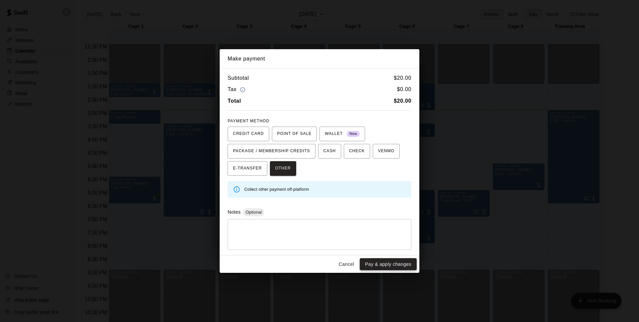
click at [377, 263] on button "Pay & apply changes" at bounding box center [388, 265] width 57 height 12
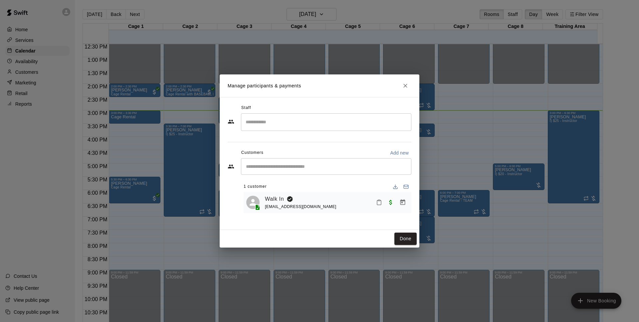
click at [410, 245] on div "Done" at bounding box center [320, 239] width 200 height 18
drag, startPoint x: 408, startPoint y: 240, endPoint x: 404, endPoint y: 233, distance: 8.1
click at [408, 239] on button "Done" at bounding box center [405, 239] width 22 height 12
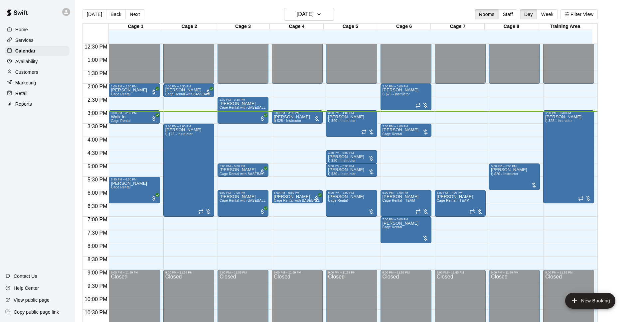
click at [615, 105] on main "[DATE] Back [DATE][DATE] Rooms Staff Day Week Filter View Cage 1 09 Thu Cage 2 …" at bounding box center [354, 169] width 553 height 322
click at [359, 14] on div "[DATE] Back [DATE][DATE] Rooms Staff Day Week Filter View" at bounding box center [340, 15] width 515 height 15
click at [308, 13] on h6 "[DATE]" at bounding box center [305, 14] width 17 height 9
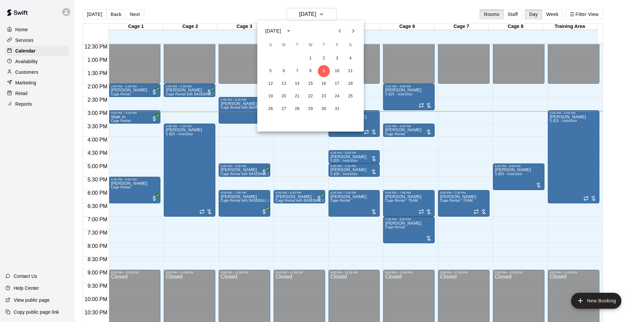
click at [387, 9] on div at bounding box center [319, 161] width 639 height 322
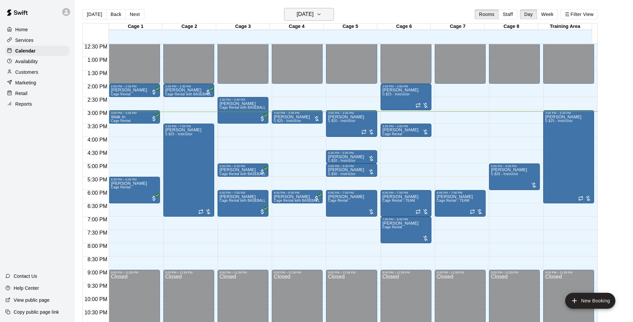
click at [314, 10] on h6 "[DATE]" at bounding box center [305, 14] width 17 height 9
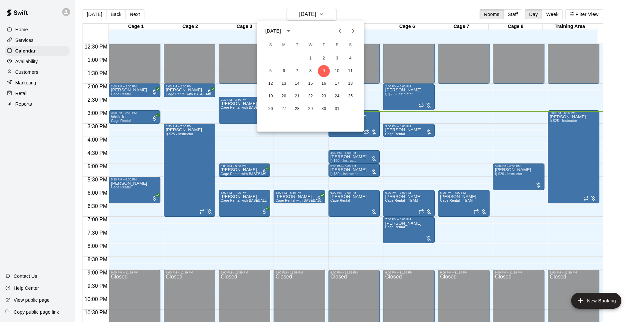
click at [372, 9] on div at bounding box center [319, 161] width 639 height 322
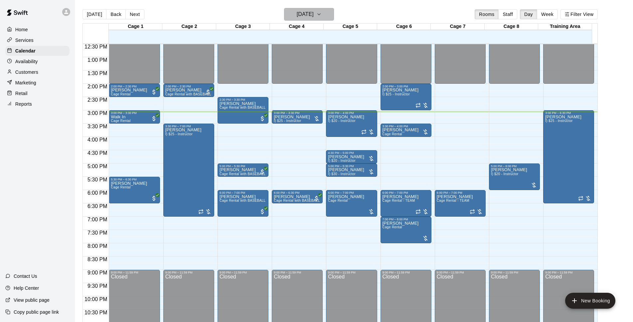
click at [314, 15] on h6 "[DATE]" at bounding box center [305, 14] width 17 height 9
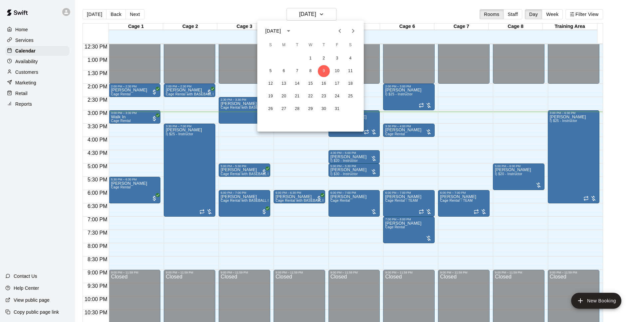
click at [281, 91] on div "19 20 21 22 23 24 25" at bounding box center [310, 97] width 106 height 12
click at [284, 85] on button "13" at bounding box center [284, 84] width 12 height 12
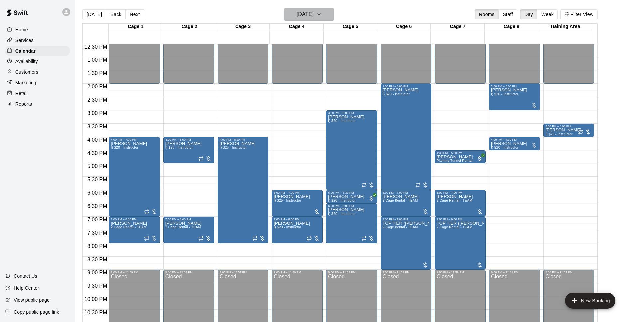
click at [307, 20] on button "[DATE]" at bounding box center [309, 14] width 50 height 13
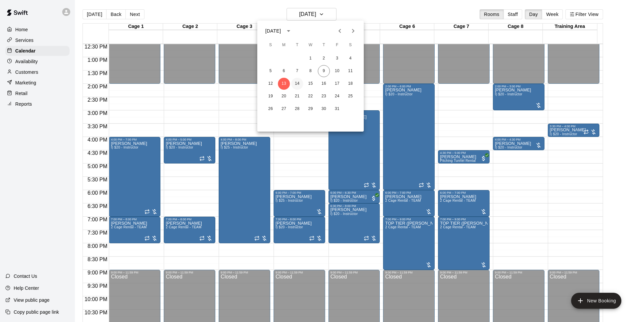
click at [295, 86] on button "14" at bounding box center [297, 84] width 12 height 12
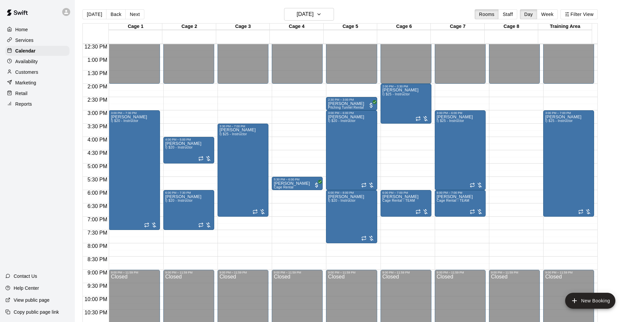
click at [402, 11] on div "[DATE] Back [DATE][DATE] Rooms Staff Day Week Filter View" at bounding box center [340, 15] width 515 height 15
click at [405, 11] on div "[DATE] Back [DATE][DATE] Rooms Staff Day Week Filter View" at bounding box center [340, 15] width 515 height 15
drag, startPoint x: 401, startPoint y: 127, endPoint x: 404, endPoint y: 147, distance: 20.4
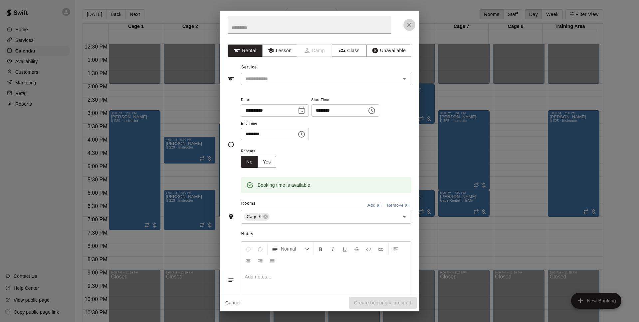
click at [410, 28] on icon "Close" at bounding box center [409, 25] width 7 height 7
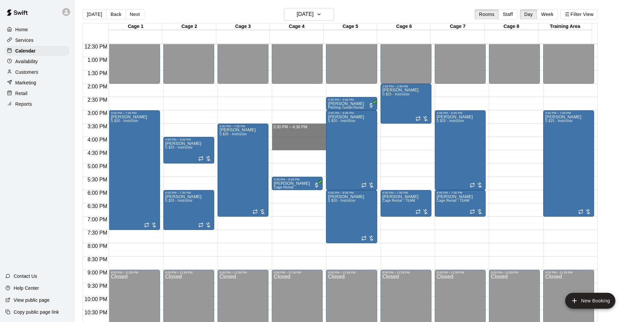
drag, startPoint x: 296, startPoint y: 126, endPoint x: 294, endPoint y: 147, distance: 20.7
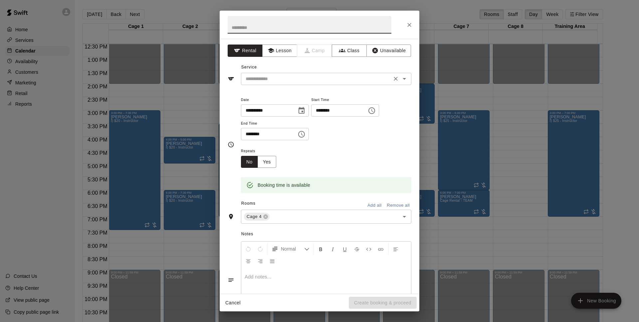
click at [327, 84] on div "​" at bounding box center [326, 79] width 170 height 12
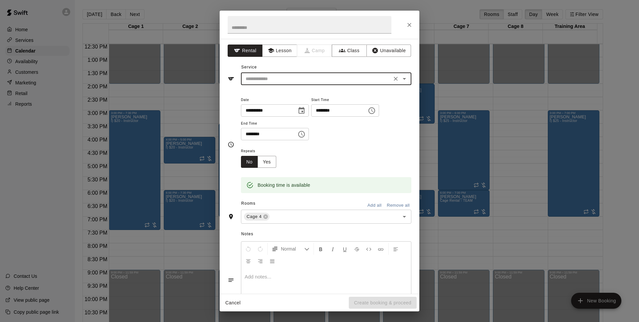
click at [272, 83] on div "​" at bounding box center [326, 79] width 170 height 12
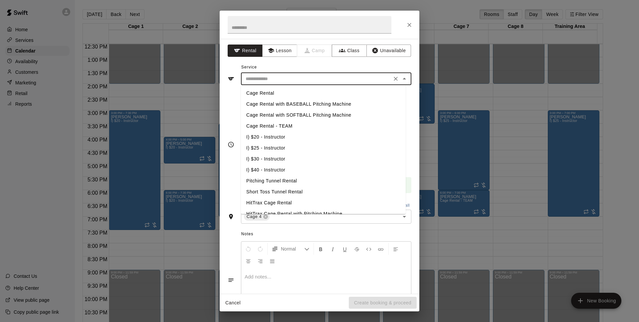
drag, startPoint x: 276, startPoint y: 134, endPoint x: 350, endPoint y: 193, distance: 94.6
click at [276, 135] on li "I) $20 - Instructor" at bounding box center [323, 137] width 165 height 11
type input "**********"
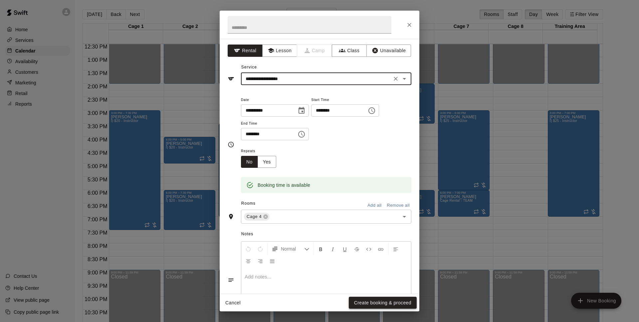
click at [399, 302] on button "Create booking & proceed" at bounding box center [383, 303] width 68 height 12
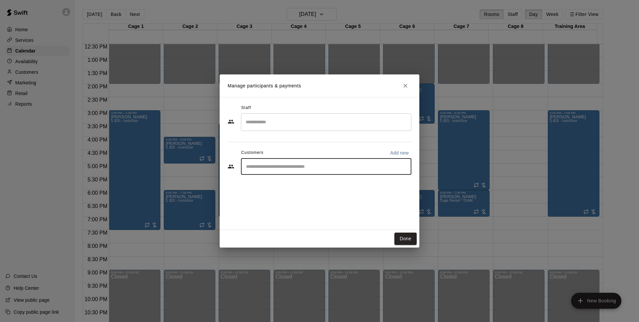
click at [292, 166] on input "Start typing to search customers..." at bounding box center [326, 166] width 164 height 7
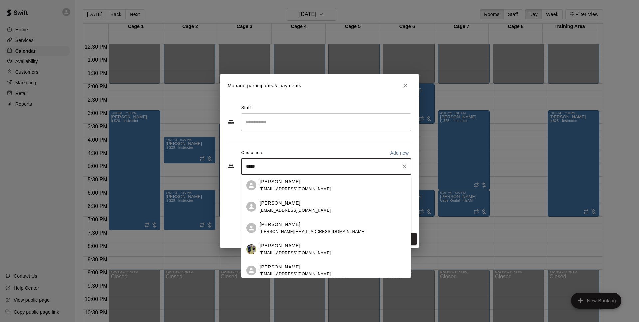
type input "******"
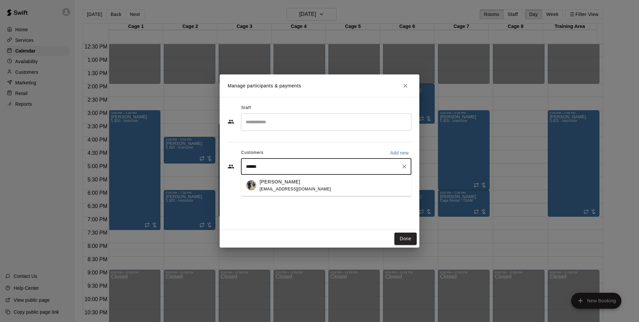
click at [313, 181] on div "[PERSON_NAME] [EMAIL_ADDRESS][DOMAIN_NAME]" at bounding box center [333, 186] width 146 height 14
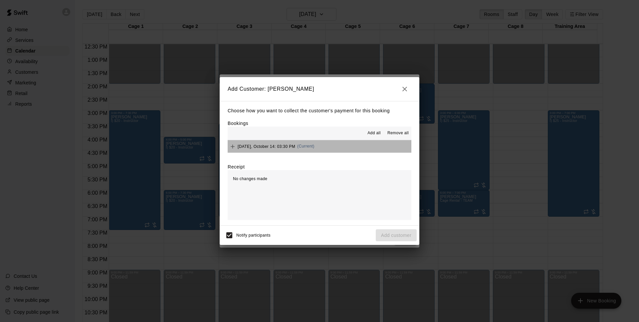
click at [374, 145] on button "[DATE], October 14: 03:30 PM (Current)" at bounding box center [320, 146] width 184 height 12
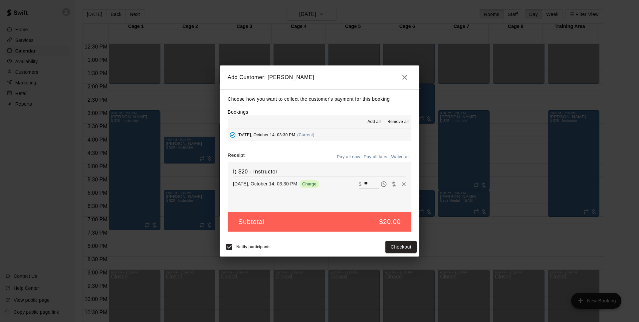
click at [384, 157] on button "Pay all later" at bounding box center [376, 157] width 28 height 10
click at [397, 245] on button "Add customer" at bounding box center [396, 247] width 41 height 12
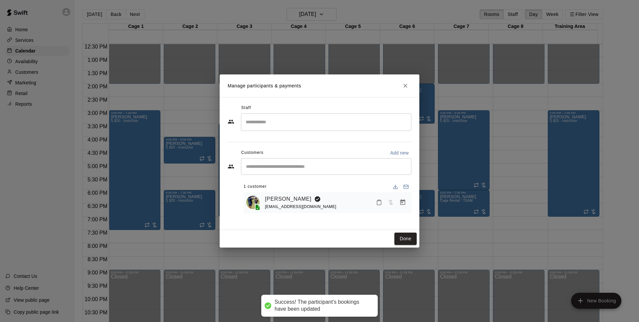
click at [407, 233] on div "Done" at bounding box center [320, 239] width 200 height 18
drag, startPoint x: 409, startPoint y: 238, endPoint x: 454, endPoint y: 242, distance: 44.4
click at [410, 238] on button "Done" at bounding box center [405, 239] width 22 height 12
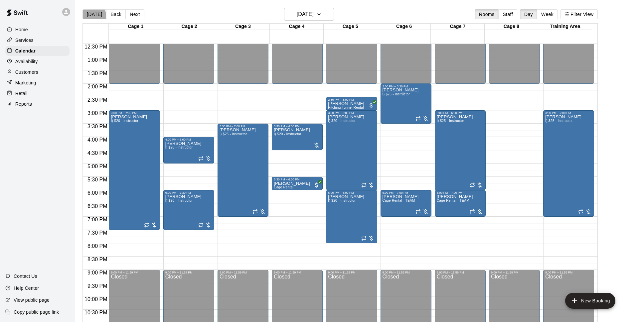
click at [93, 17] on button "[DATE]" at bounding box center [95, 14] width 24 height 10
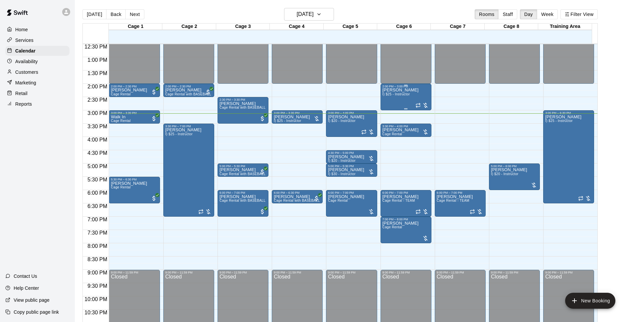
click at [402, 98] on div "[PERSON_NAME] I) $25 - Instructor" at bounding box center [401, 249] width 36 height 322
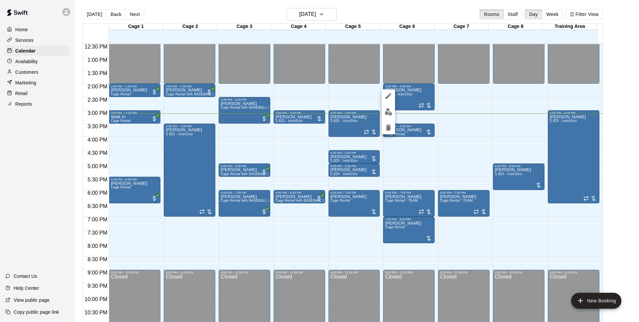
click at [391, 111] on img "edit" at bounding box center [389, 112] width 8 height 8
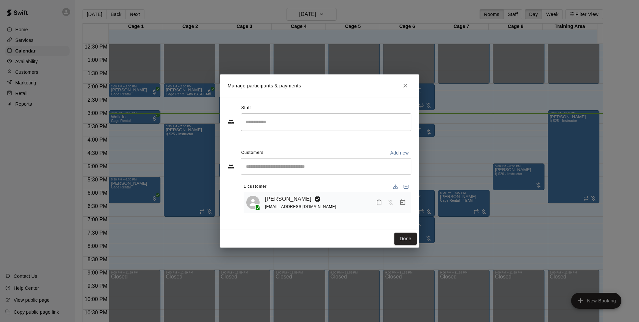
click at [406, 206] on icon "Manage bookings & payment" at bounding box center [402, 202] width 7 height 7
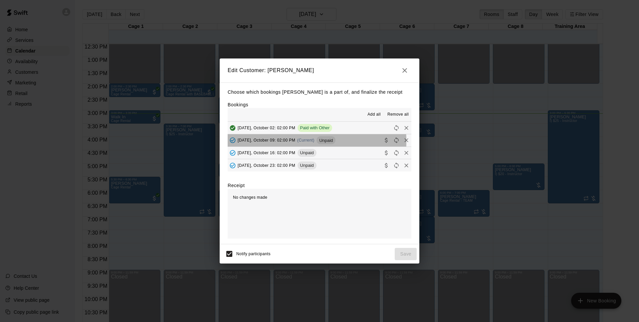
click at [241, 142] on span "[DATE], October 09: 02:00 PM" at bounding box center [267, 140] width 58 height 5
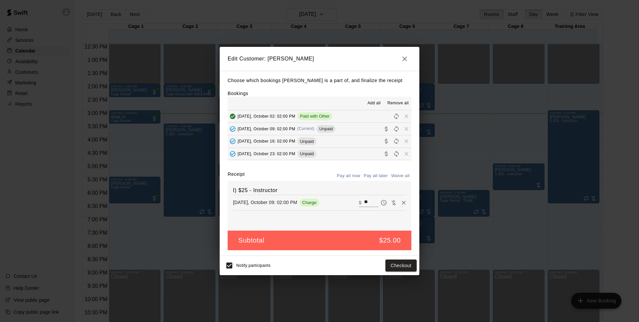
click at [238, 269] on div "Notify participants" at bounding box center [246, 266] width 48 height 14
click at [406, 265] on button "Checkout" at bounding box center [400, 266] width 31 height 12
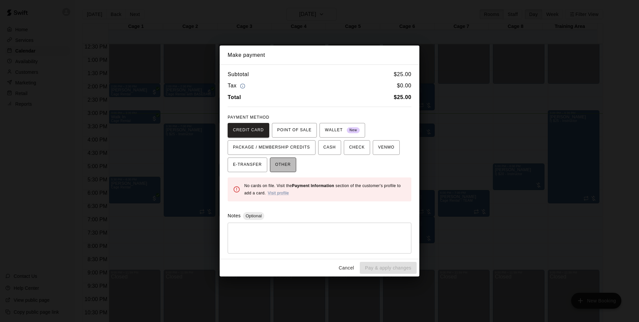
click at [272, 162] on button "OTHER" at bounding box center [283, 165] width 26 height 15
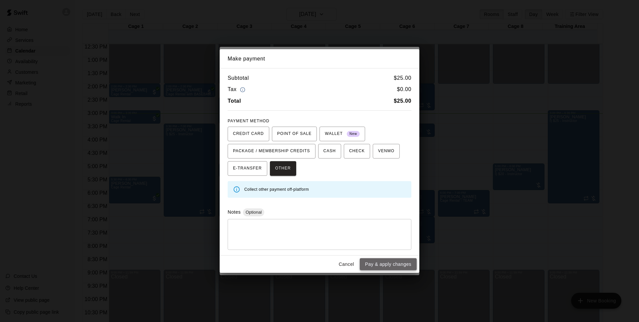
click at [396, 265] on button "Pay & apply changes" at bounding box center [388, 265] width 57 height 12
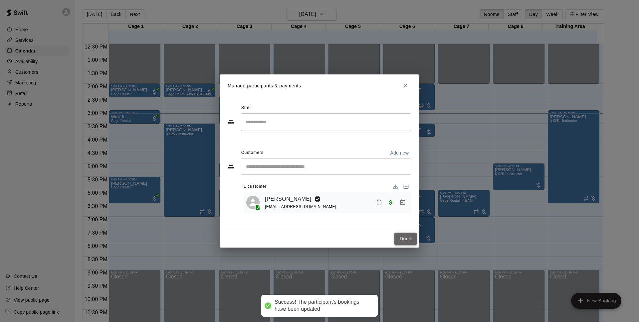
click at [403, 237] on button "Done" at bounding box center [405, 239] width 22 height 12
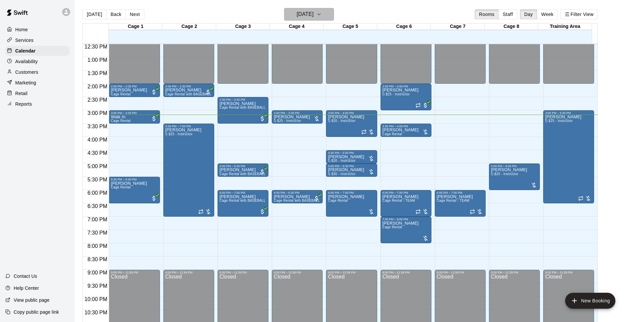
click at [312, 18] on h6 "[DATE]" at bounding box center [305, 14] width 17 height 9
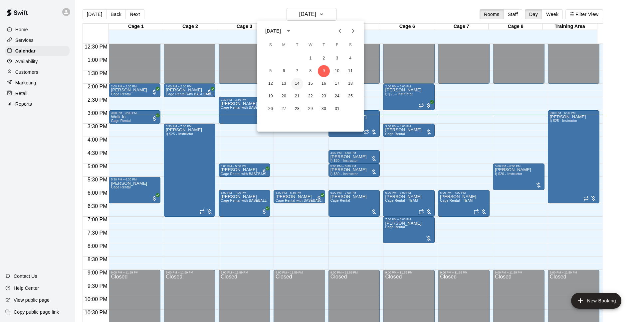
click at [300, 80] on button "14" at bounding box center [297, 84] width 12 height 12
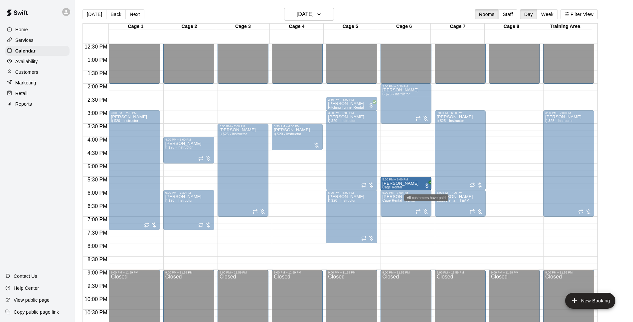
drag, startPoint x: 401, startPoint y: 179, endPoint x: 425, endPoint y: 186, distance: 25.4
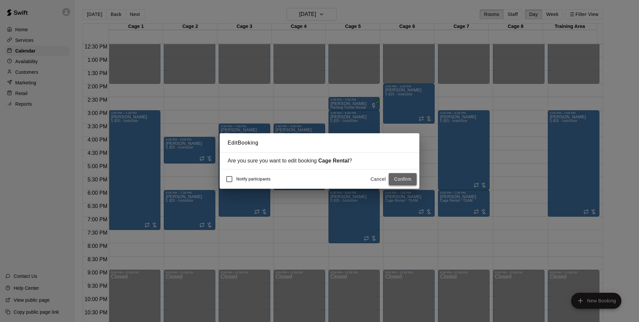
click at [398, 179] on button "Confirm" at bounding box center [403, 179] width 28 height 12
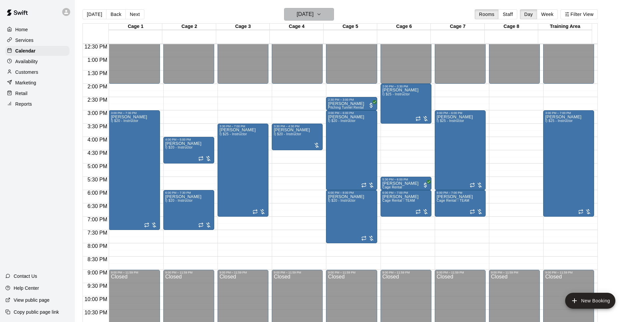
click at [306, 18] on h6 "[DATE]" at bounding box center [305, 14] width 17 height 9
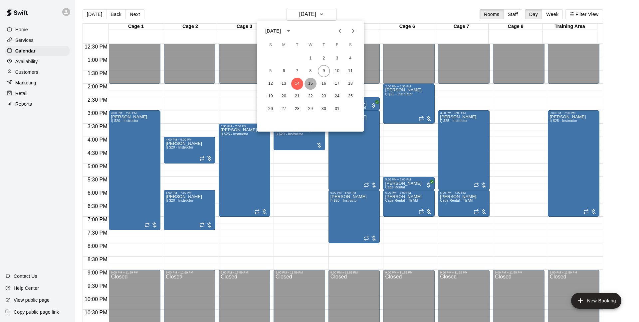
click at [308, 82] on button "15" at bounding box center [310, 84] width 12 height 12
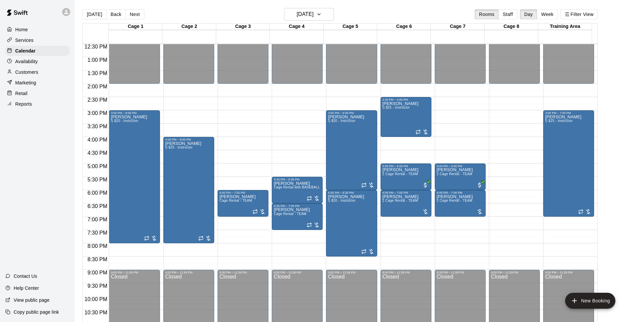
click at [406, 5] on main "[DATE] Back [DATE][DATE] Rooms Staff Day Week Filter View Cage 1 15 Wed Cage 2 …" at bounding box center [354, 166] width 558 height 333
drag, startPoint x: 399, startPoint y: 219, endPoint x: 398, endPoint y: 240, distance: 21.0
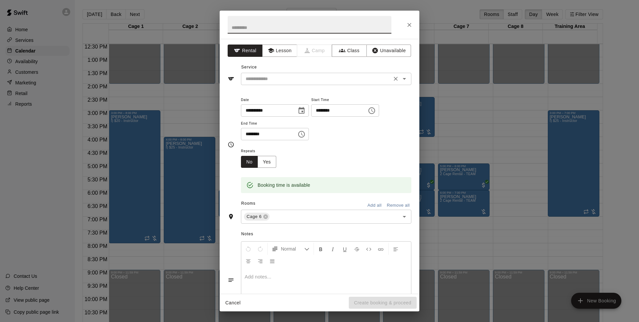
click at [318, 79] on input "text" at bounding box center [316, 79] width 147 height 8
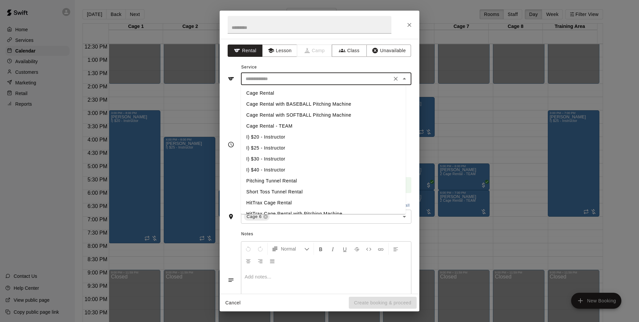
click at [257, 134] on li "I) $20 - Instructor" at bounding box center [323, 137] width 165 height 11
type input "**********"
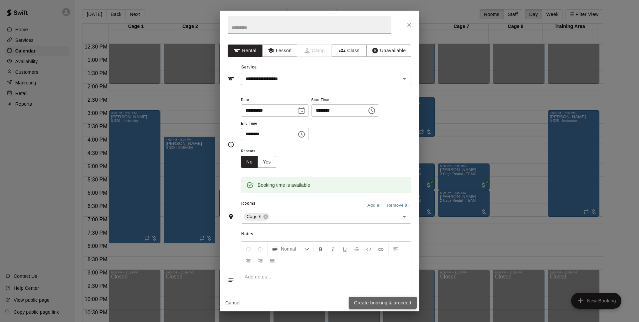
click at [399, 303] on button "Create booking & proceed" at bounding box center [383, 303] width 68 height 12
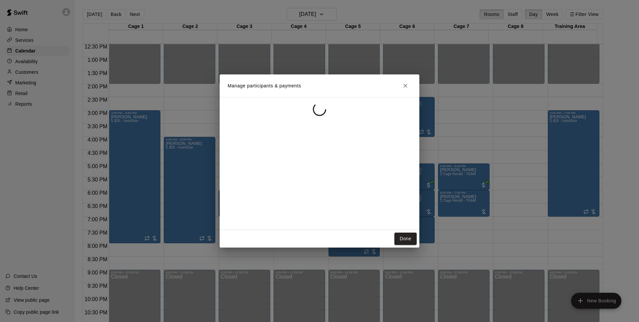
click at [267, 169] on div at bounding box center [320, 163] width 200 height 133
click at [267, 169] on input "Start typing to search customers..." at bounding box center [326, 166] width 164 height 7
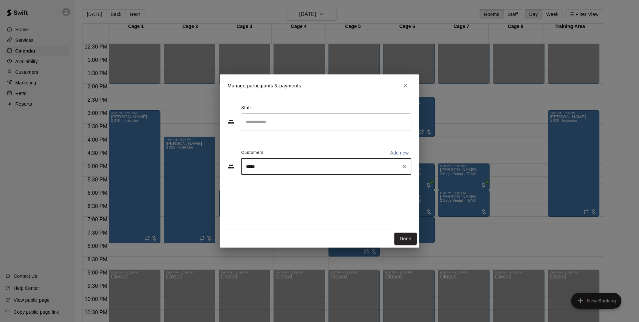
type input "******"
click at [284, 185] on div "[PERSON_NAME] [EMAIL_ADDRESS][DOMAIN_NAME]" at bounding box center [296, 186] width 72 height 14
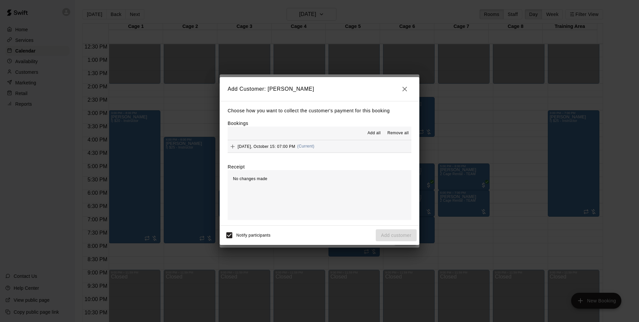
click at [347, 144] on button "[DATE], October 15: 07:00 PM (Current)" at bounding box center [320, 146] width 184 height 12
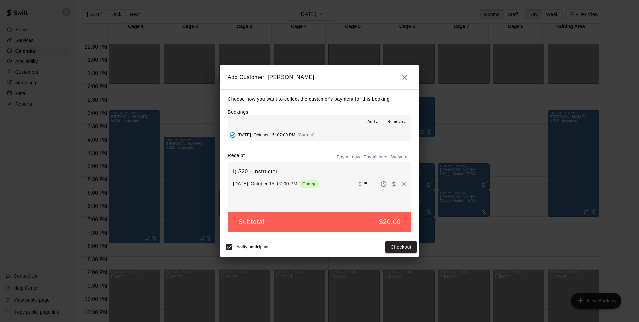
click at [377, 156] on button "Pay all later" at bounding box center [376, 157] width 28 height 10
click at [384, 247] on button "Add customer" at bounding box center [396, 247] width 41 height 12
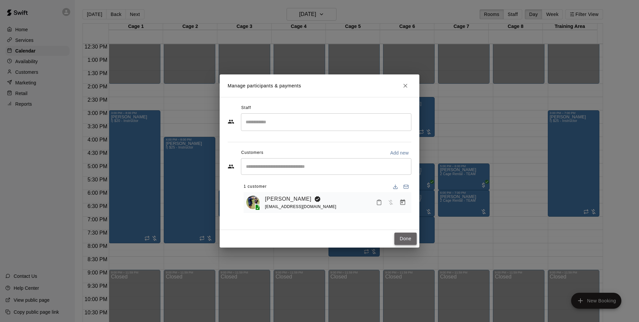
click at [412, 242] on button "Done" at bounding box center [405, 239] width 22 height 12
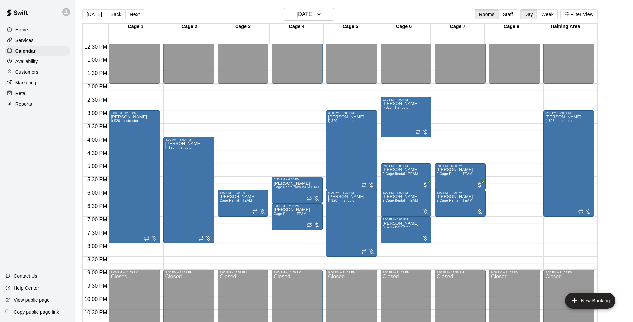
click at [382, 14] on div "[DATE] Back [DATE][DATE] Rooms Staff Day Week Filter View" at bounding box center [340, 15] width 515 height 15
click at [314, 11] on h6 "[DATE]" at bounding box center [305, 14] width 17 height 9
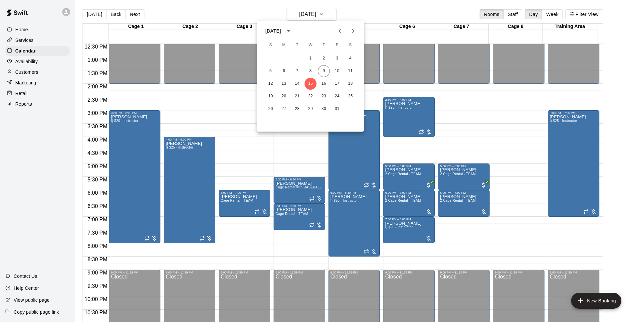
click at [354, 12] on div at bounding box center [319, 161] width 639 height 322
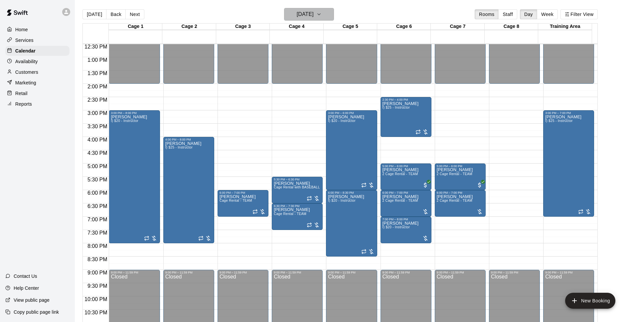
click at [314, 10] on h6 "[DATE]" at bounding box center [305, 14] width 17 height 9
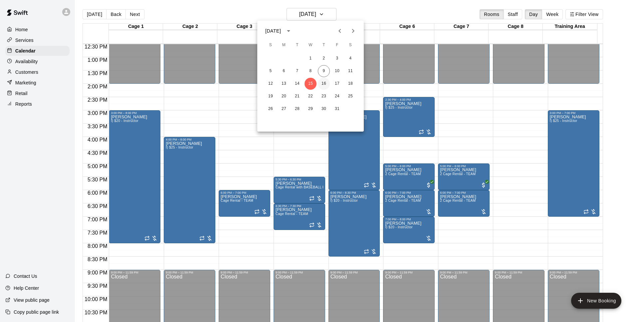
click at [322, 83] on button "16" at bounding box center [324, 84] width 12 height 12
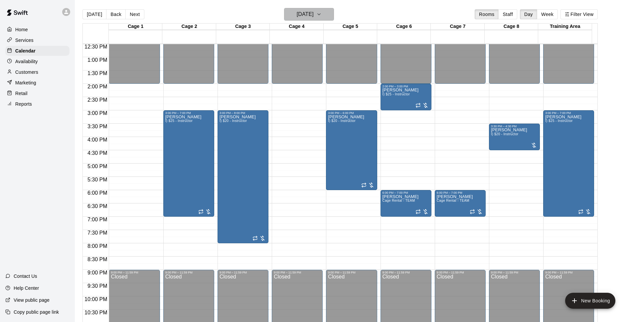
click at [322, 15] on icon "button" at bounding box center [318, 14] width 5 height 8
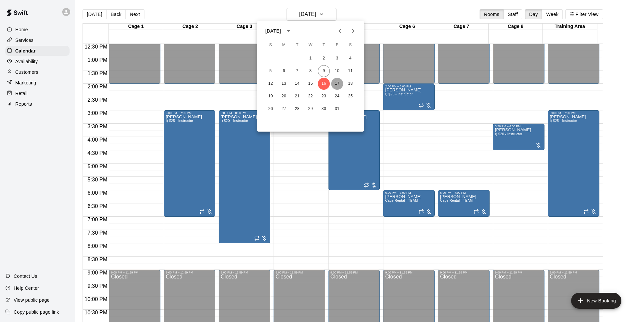
drag, startPoint x: 338, startPoint y: 80, endPoint x: 435, endPoint y: 23, distance: 112.6
click at [338, 81] on button "17" at bounding box center [337, 84] width 12 height 12
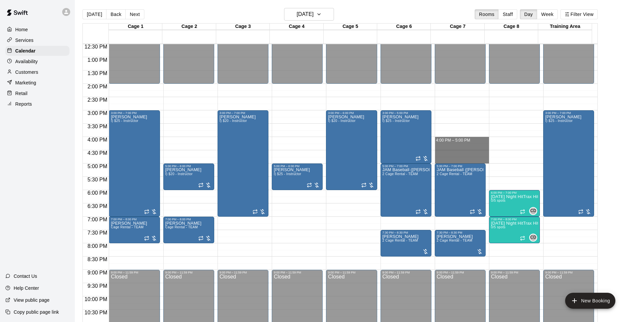
drag, startPoint x: 449, startPoint y: 139, endPoint x: 452, endPoint y: 161, distance: 22.2
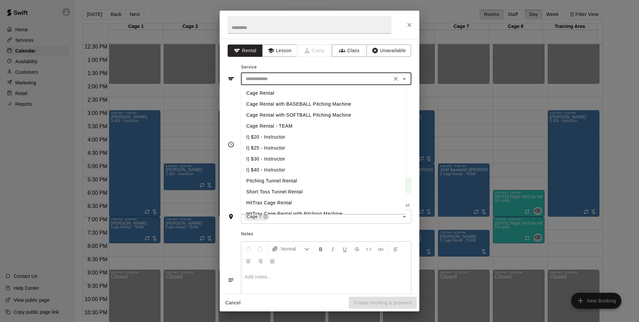
click at [324, 82] on input "text" at bounding box center [316, 79] width 147 height 8
drag, startPoint x: 287, startPoint y: 138, endPoint x: 303, endPoint y: 171, distance: 36.5
click at [287, 142] on li "I) $20 - Instructor" at bounding box center [323, 137] width 165 height 11
type input "**********"
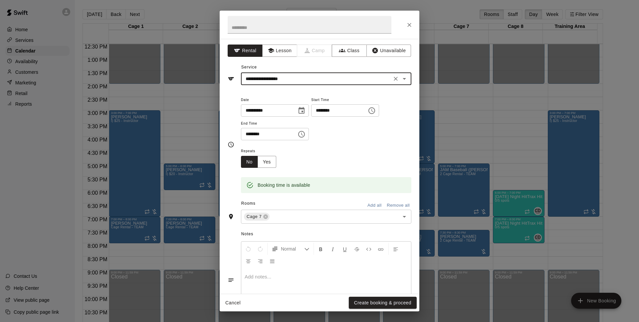
drag, startPoint x: 388, startPoint y: 300, endPoint x: 430, endPoint y: 165, distance: 141.8
click at [388, 301] on button "Create booking & proceed" at bounding box center [383, 303] width 68 height 12
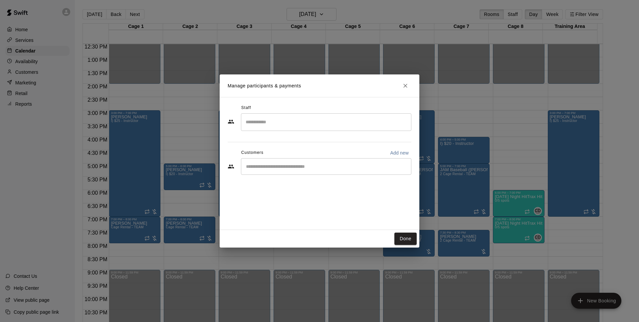
click at [288, 166] on input "Start typing to search customers..." at bounding box center [326, 166] width 164 height 7
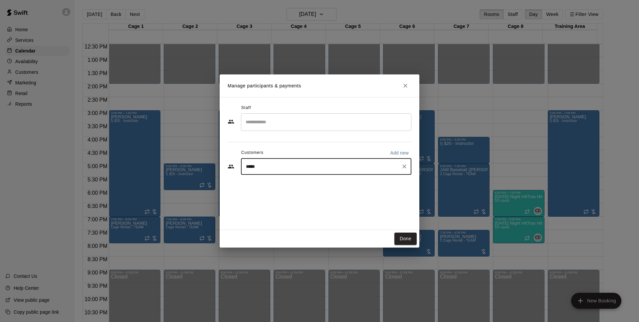
type input "******"
click at [291, 188] on span "[EMAIL_ADDRESS][DOMAIN_NAME]" at bounding box center [296, 189] width 72 height 5
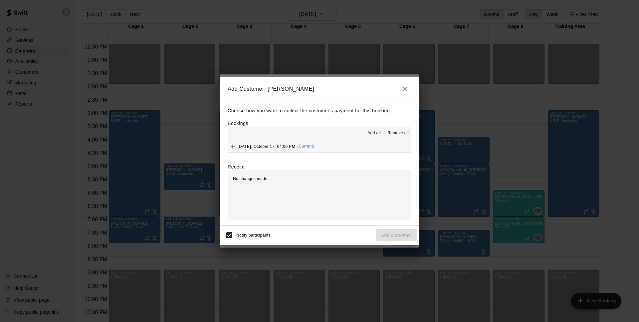
click at [324, 139] on div "Add all Remove all" at bounding box center [320, 133] width 184 height 13
click at [327, 145] on button "[DATE], October 17: 04:00 PM (Current)" at bounding box center [320, 146] width 184 height 12
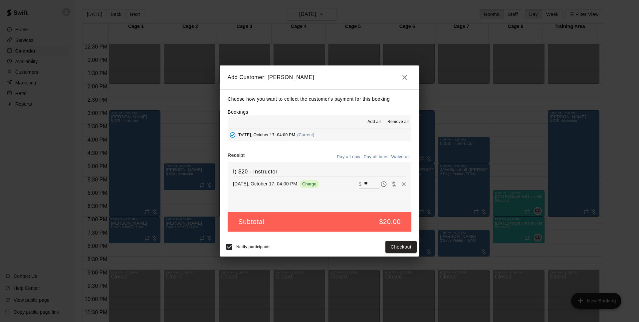
click at [380, 154] on button "Pay all later" at bounding box center [376, 157] width 28 height 10
drag, startPoint x: 403, startPoint y: 246, endPoint x: 415, endPoint y: 246, distance: 12.3
click at [404, 246] on button "Add customer" at bounding box center [396, 247] width 41 height 12
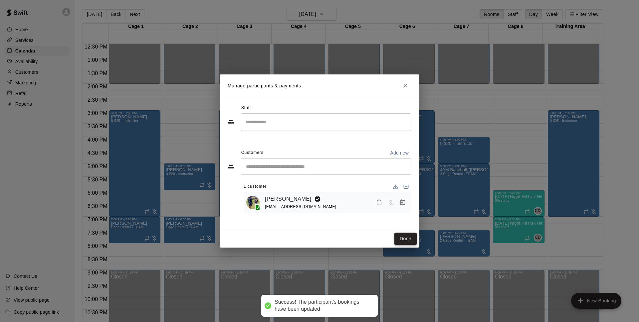
click at [400, 239] on button "Done" at bounding box center [405, 239] width 22 height 12
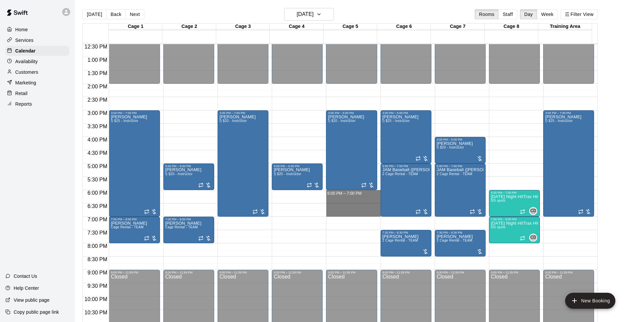
drag, startPoint x: 352, startPoint y: 193, endPoint x: 353, endPoint y: 212, distance: 19.0
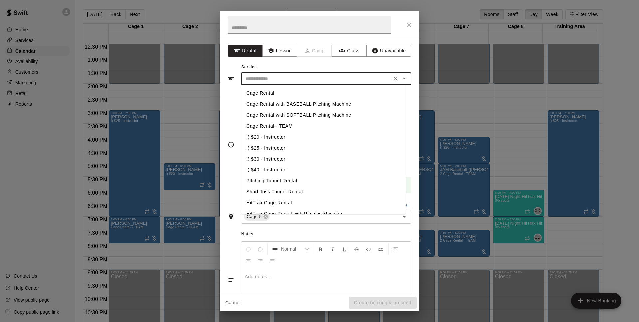
click at [304, 80] on input "text" at bounding box center [316, 79] width 147 height 8
drag, startPoint x: 296, startPoint y: 136, endPoint x: 314, endPoint y: 166, distance: 35.0
click at [296, 138] on li "I) $20 - Instructor" at bounding box center [323, 137] width 165 height 11
type input "**********"
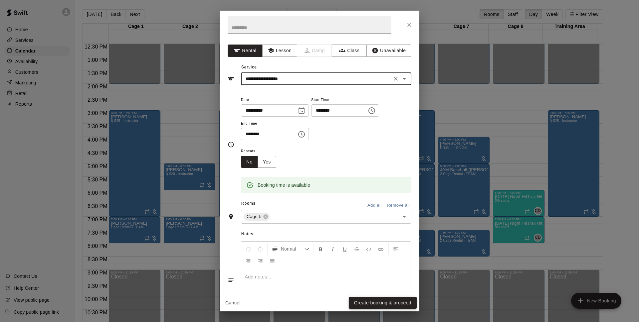
click at [397, 307] on button "Create booking & proceed" at bounding box center [383, 303] width 68 height 12
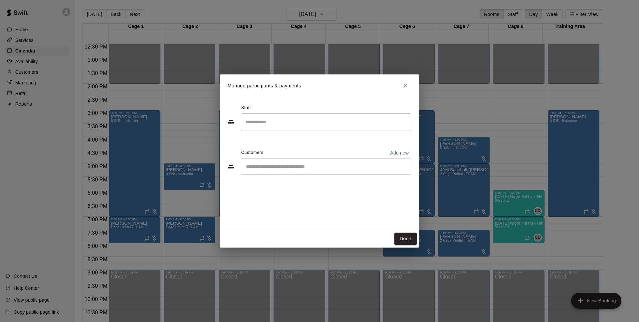
click at [305, 169] on input "Start typing to search customers..." at bounding box center [326, 166] width 164 height 7
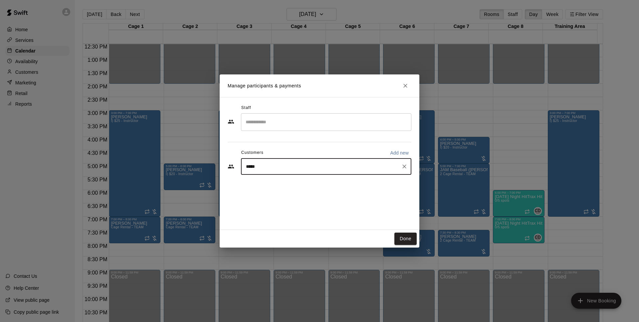
type input "******"
click at [287, 188] on span "[EMAIL_ADDRESS][DOMAIN_NAME]" at bounding box center [296, 189] width 72 height 5
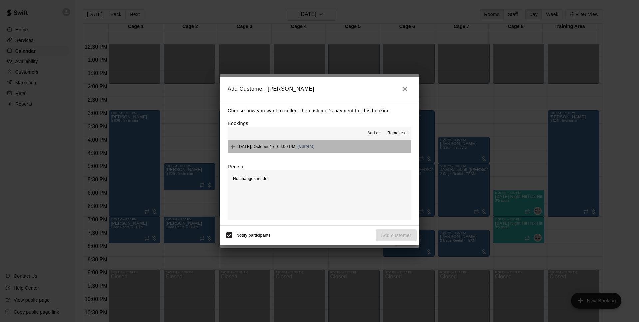
click at [322, 143] on button "[DATE], October 17: 06:00 PM (Current)" at bounding box center [320, 146] width 184 height 12
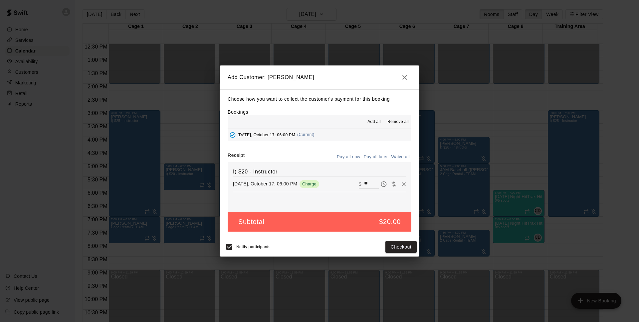
click at [370, 162] on button "Pay all later" at bounding box center [376, 157] width 28 height 10
click at [411, 250] on button "Add customer" at bounding box center [396, 247] width 41 height 12
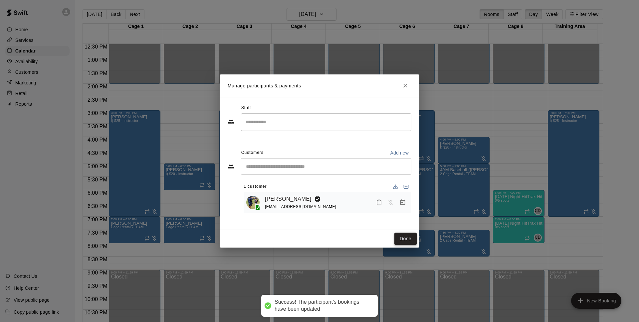
click at [404, 242] on button "Done" at bounding box center [405, 239] width 22 height 12
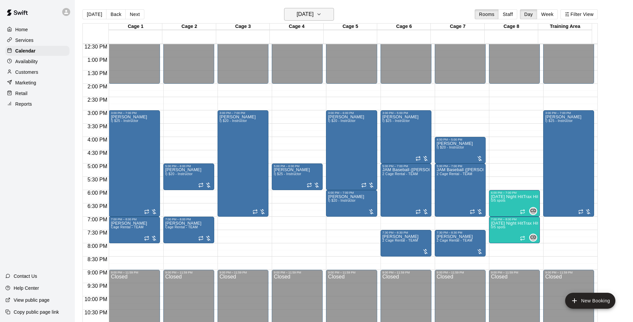
click at [314, 11] on h6 "[DATE]" at bounding box center [305, 14] width 17 height 9
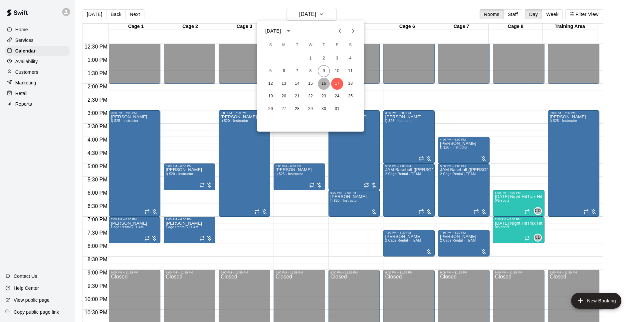
click at [321, 81] on button "16" at bounding box center [324, 84] width 12 height 12
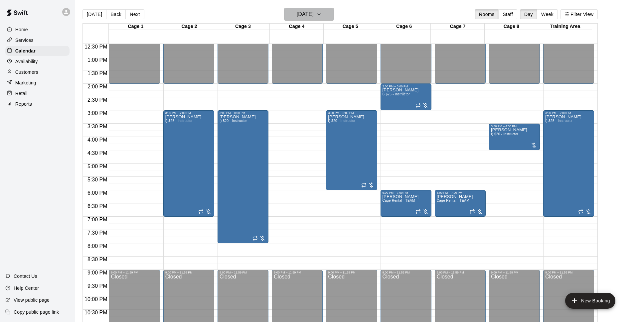
click at [322, 15] on icon "button" at bounding box center [318, 14] width 5 height 8
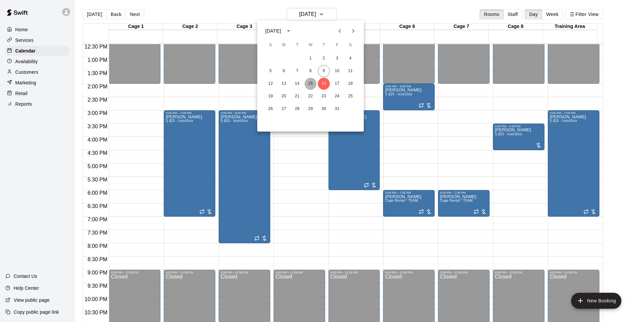
click at [308, 84] on button "15" at bounding box center [310, 84] width 12 height 12
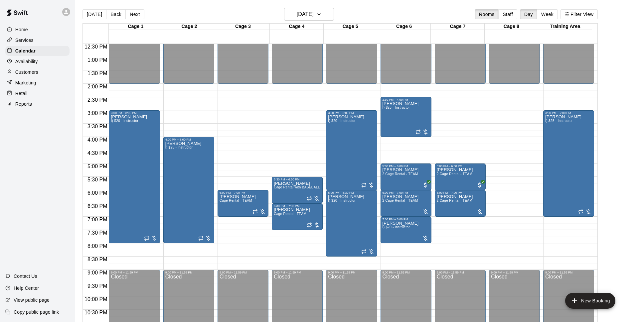
click at [353, 9] on div "[DATE] Back [DATE][DATE] Rooms Staff Day Week Filter View" at bounding box center [340, 15] width 515 height 15
click at [310, 17] on h6 "[DATE]" at bounding box center [305, 14] width 17 height 9
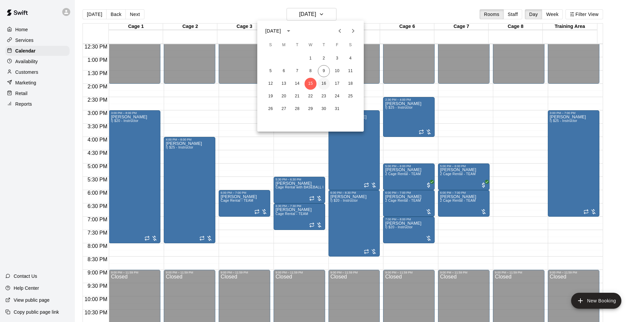
click at [327, 89] on button "16" at bounding box center [324, 84] width 12 height 12
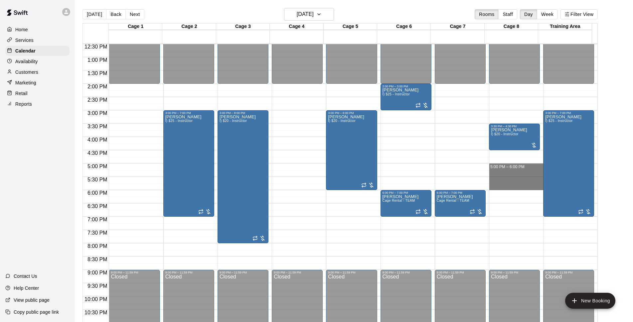
drag, startPoint x: 493, startPoint y: 165, endPoint x: 494, endPoint y: 189, distance: 24.6
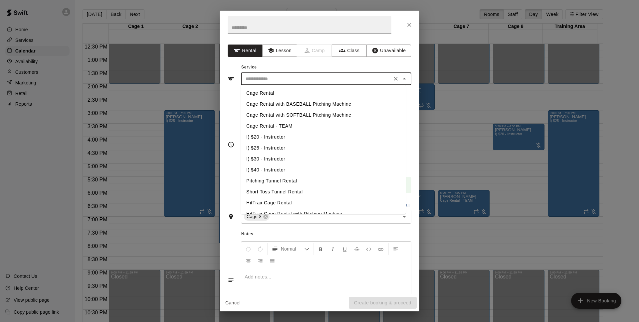
click at [286, 83] on input "text" at bounding box center [316, 79] width 147 height 8
click at [276, 140] on li "I) $20 - Instructor" at bounding box center [323, 137] width 165 height 11
type input "**********"
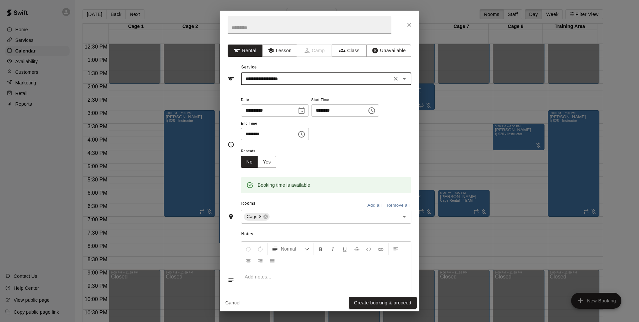
click at [372, 302] on button "Create booking & proceed" at bounding box center [383, 303] width 68 height 12
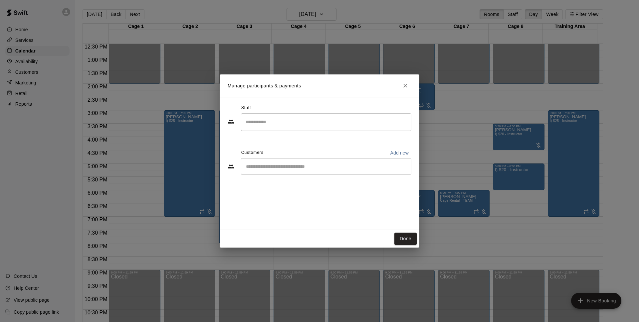
click at [297, 172] on div "​" at bounding box center [326, 166] width 170 height 17
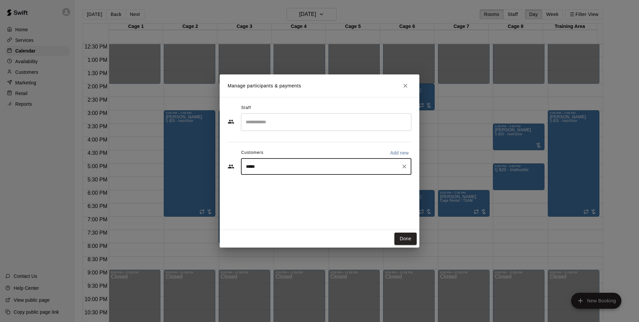
type input "******"
click at [312, 183] on div "[PERSON_NAME]" at bounding box center [296, 182] width 72 height 7
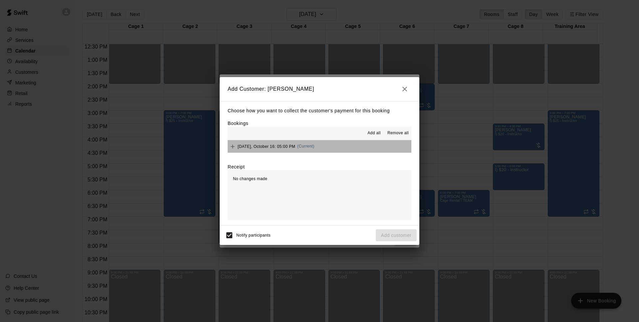
click at [345, 152] on button "[DATE], October 16: 05:00 PM (Current)" at bounding box center [320, 146] width 184 height 12
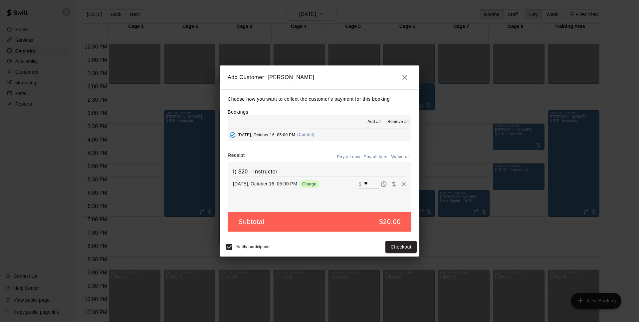
click at [369, 159] on button "Pay all later" at bounding box center [376, 157] width 28 height 10
click at [400, 251] on button "Add customer" at bounding box center [396, 247] width 41 height 12
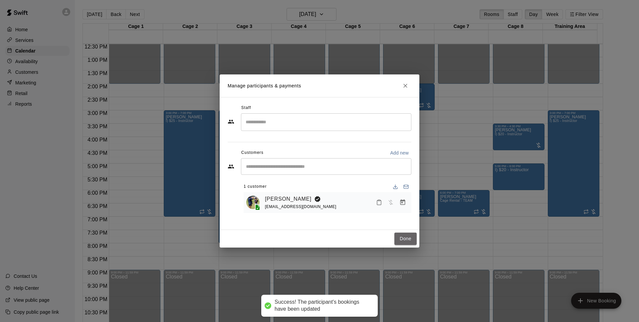
drag, startPoint x: 409, startPoint y: 240, endPoint x: 389, endPoint y: 70, distance: 171.3
click at [411, 240] on button "Done" at bounding box center [405, 239] width 22 height 12
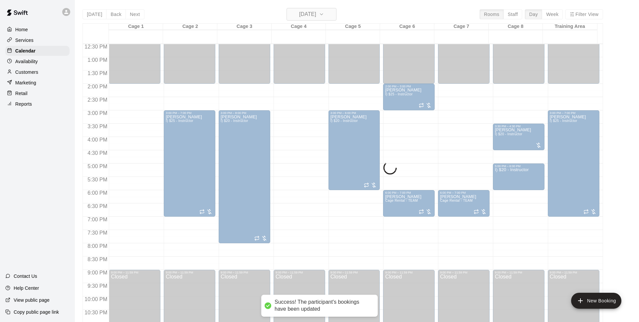
click at [307, 19] on h6 "[DATE]" at bounding box center [307, 14] width 17 height 9
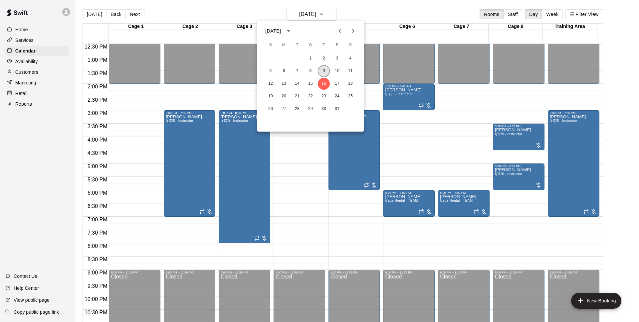
drag, startPoint x: 320, startPoint y: 70, endPoint x: 545, endPoint y: 151, distance: 238.4
click at [322, 72] on button "9" at bounding box center [324, 71] width 12 height 12
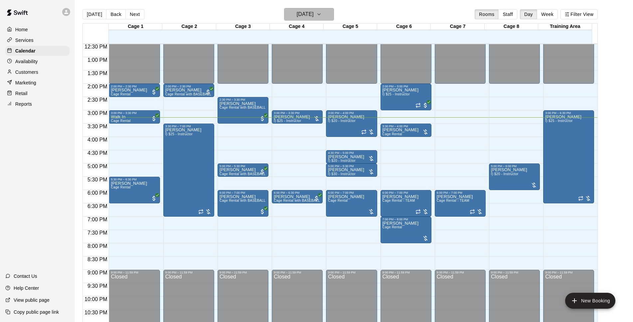
click at [314, 12] on h6 "[DATE]" at bounding box center [305, 14] width 17 height 9
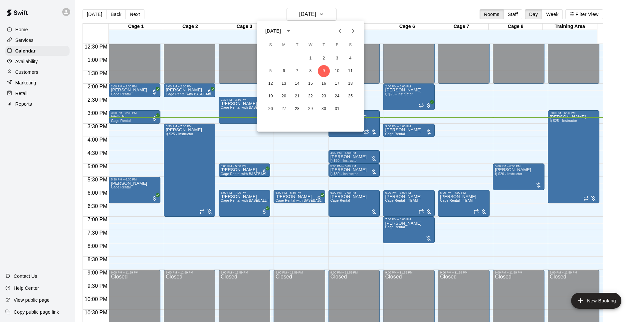
click at [361, 13] on div at bounding box center [319, 161] width 639 height 322
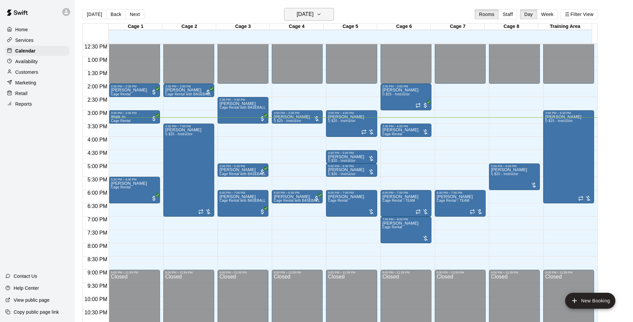
click at [314, 11] on h6 "[DATE]" at bounding box center [305, 14] width 17 height 9
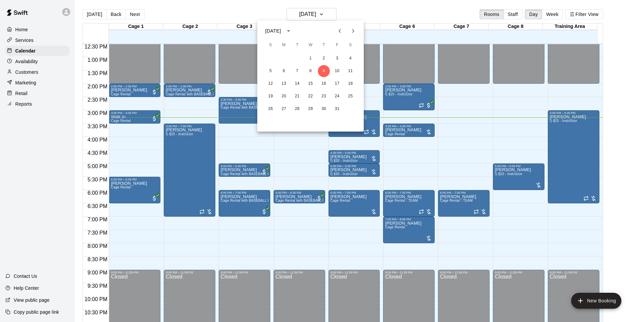
click at [388, 11] on div at bounding box center [319, 161] width 639 height 322
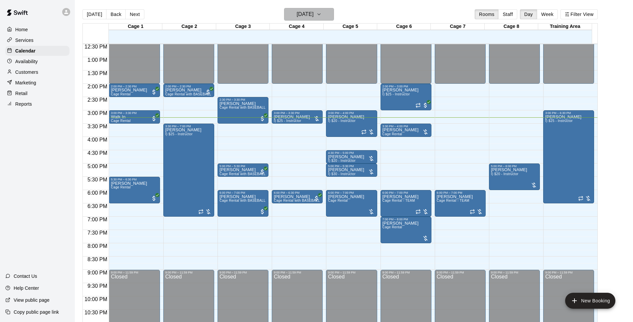
click at [314, 12] on h6 "[DATE]" at bounding box center [305, 14] width 17 height 9
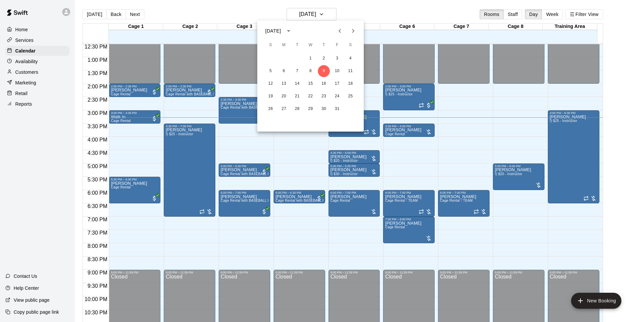
click at [377, 15] on div at bounding box center [319, 161] width 639 height 322
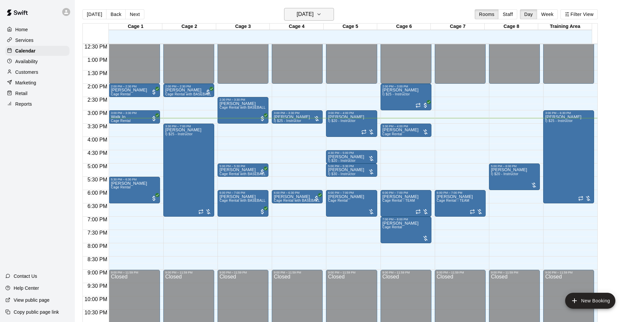
click at [305, 15] on h6 "[DATE]" at bounding box center [305, 14] width 17 height 9
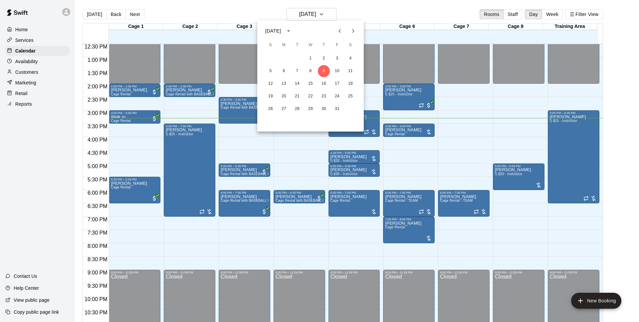
click at [376, 18] on div at bounding box center [319, 161] width 639 height 322
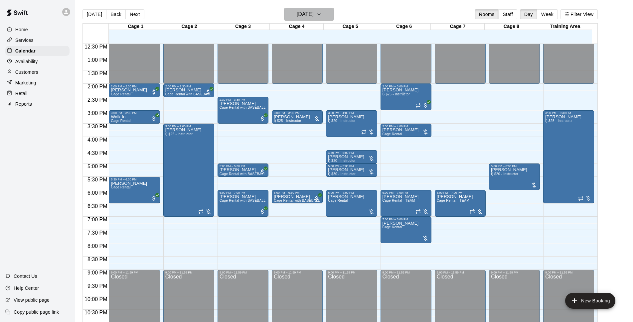
click at [314, 18] on h6 "[DATE]" at bounding box center [305, 14] width 17 height 9
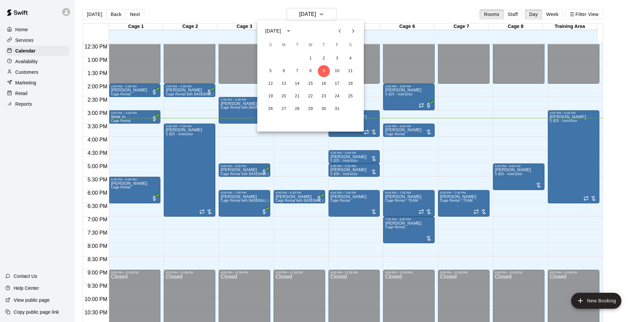
click at [355, 11] on div at bounding box center [319, 161] width 639 height 322
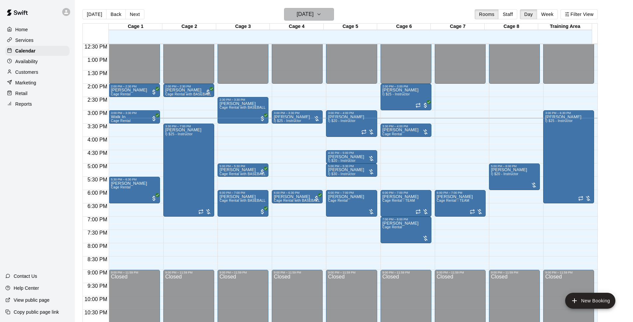
click at [310, 13] on h6 "[DATE]" at bounding box center [305, 14] width 17 height 9
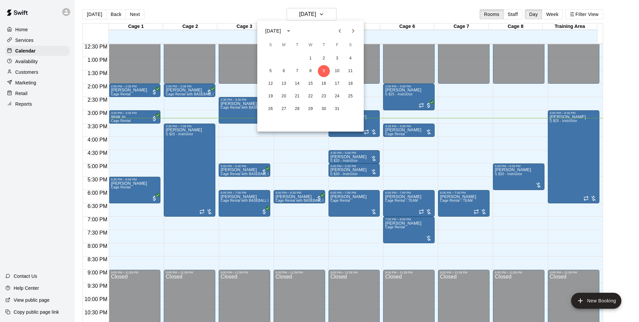
click at [363, 14] on div at bounding box center [319, 161] width 639 height 322
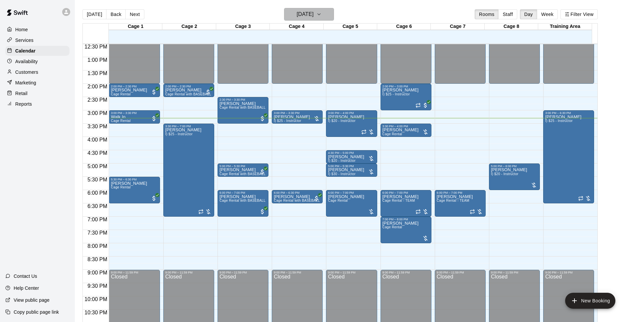
click at [322, 16] on icon "button" at bounding box center [318, 14] width 5 height 8
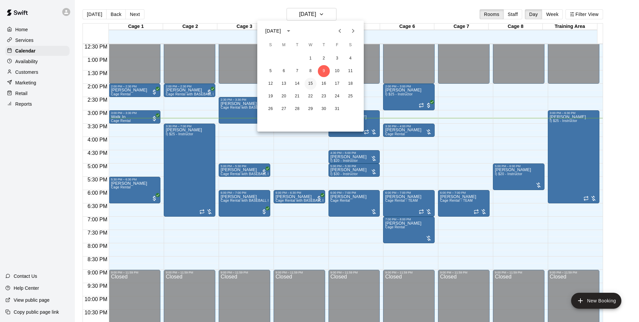
click at [306, 84] on button "15" at bounding box center [310, 84] width 12 height 12
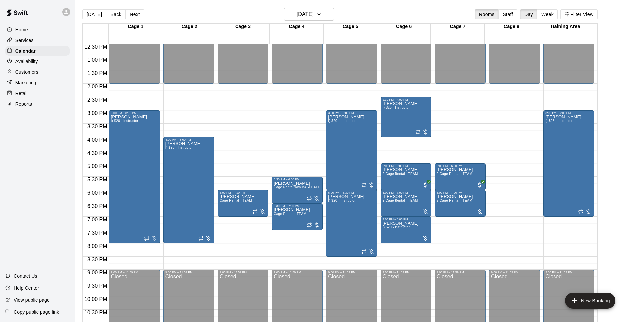
click at [308, 22] on div "[DATE] Back [DATE][DATE] Rooms Staff Day Week Filter View" at bounding box center [340, 15] width 515 height 15
click at [308, 20] on button "[DATE]" at bounding box center [309, 14] width 50 height 13
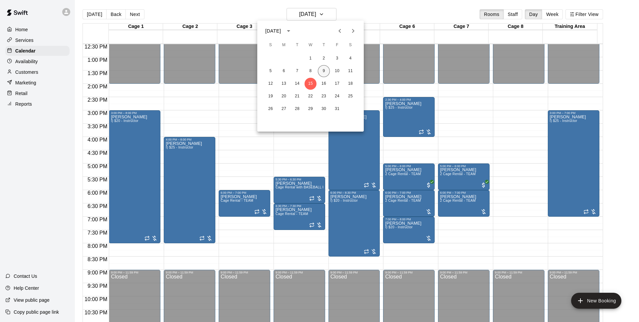
click at [322, 72] on button "9" at bounding box center [324, 71] width 12 height 12
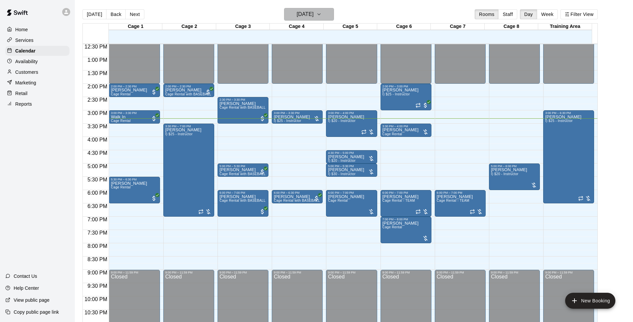
click at [297, 19] on h6 "[DATE]" at bounding box center [305, 14] width 17 height 9
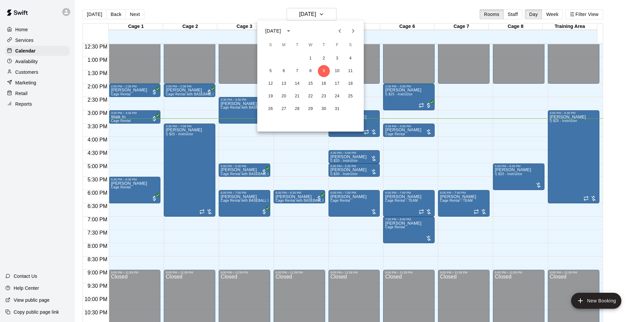
click at [348, 13] on div at bounding box center [319, 161] width 639 height 322
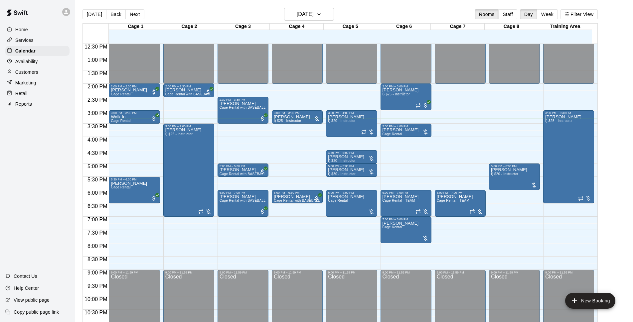
click at [347, 12] on div "[DATE] Back [DATE][DATE] Rooms Staff Day Week Filter View" at bounding box center [340, 15] width 515 height 15
click at [350, 16] on div "[DATE] Back [DATE][DATE] Rooms Staff Day Week Filter View" at bounding box center [340, 15] width 515 height 15
click at [417, 130] on div "[PERSON_NAME] Cage Rental" at bounding box center [406, 289] width 47 height 322
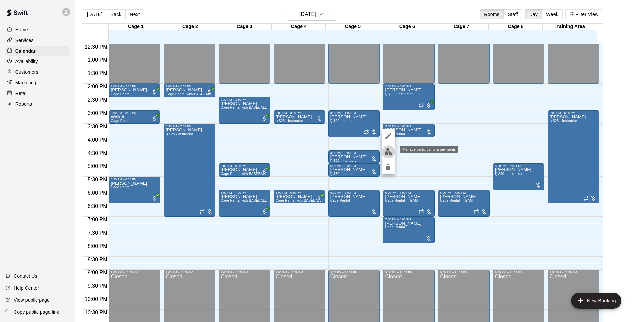
click at [389, 153] on img "edit" at bounding box center [389, 152] width 8 height 8
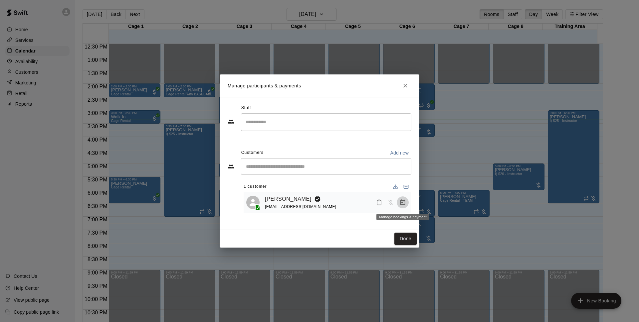
click at [403, 207] on button "Manage bookings & payment" at bounding box center [403, 203] width 12 height 12
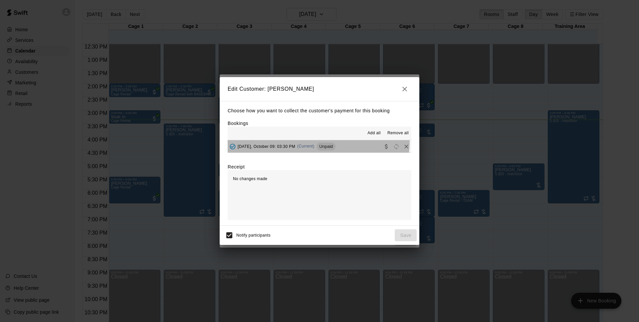
click at [318, 141] on button "[DATE], October 09: 03:30 PM (Current) Unpaid" at bounding box center [320, 146] width 184 height 12
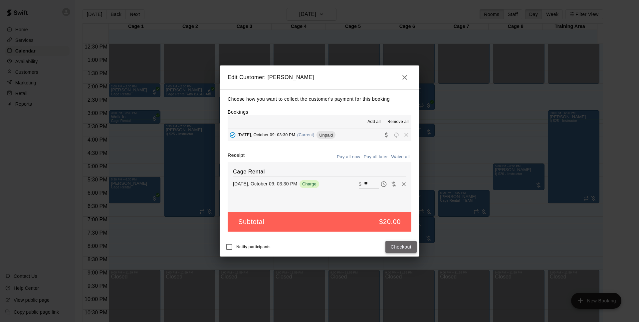
click at [395, 245] on button "Checkout" at bounding box center [400, 247] width 31 height 12
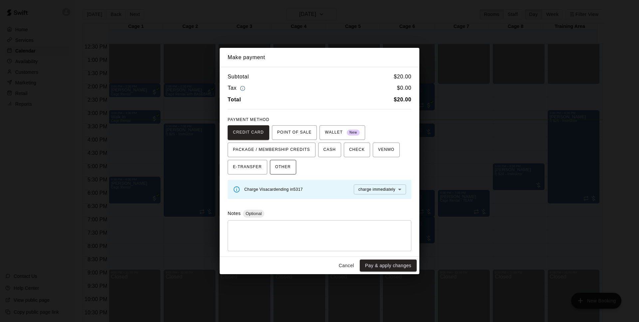
click at [286, 167] on span "OTHER" at bounding box center [283, 167] width 16 height 11
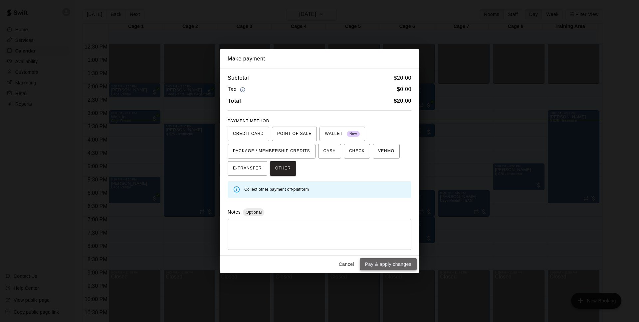
click at [389, 265] on button "Pay & apply changes" at bounding box center [388, 265] width 57 height 12
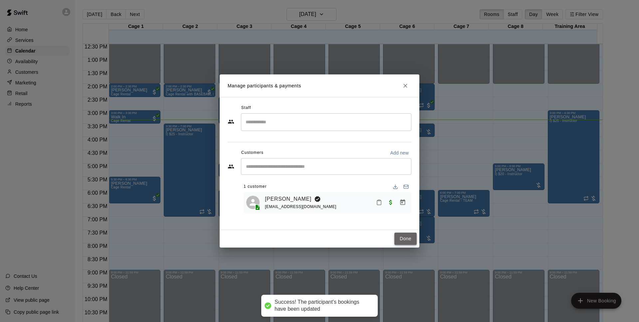
click at [410, 239] on button "Done" at bounding box center [405, 239] width 22 height 12
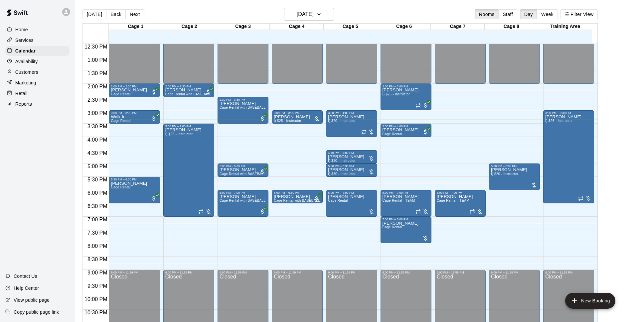
click at [619, 146] on main "[DATE] Back [DATE][DATE] Rooms Staff Day Week Filter View Cage 1 09 Thu Cage 2 …" at bounding box center [354, 169] width 553 height 322
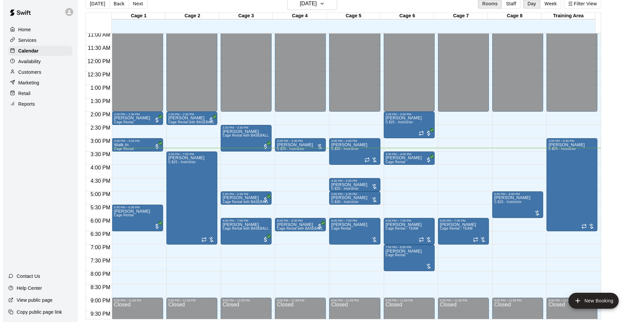
scroll to position [313, 0]
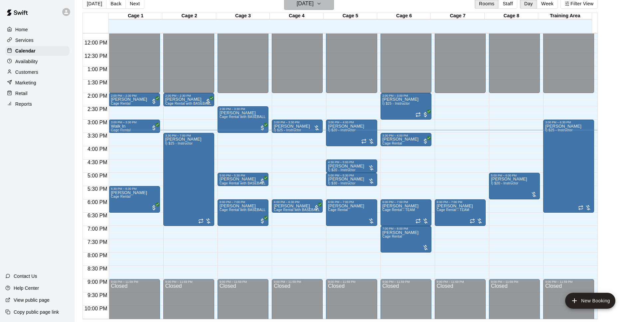
click at [314, 6] on h6 "[DATE]" at bounding box center [305, 3] width 17 height 9
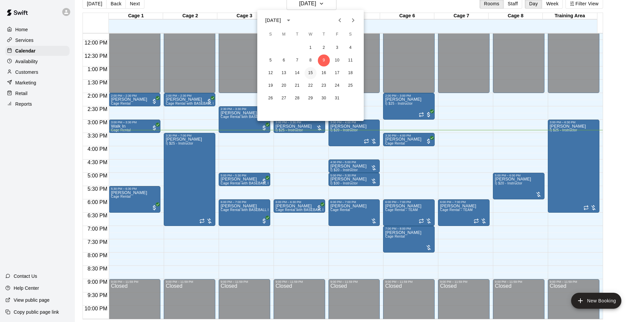
click at [308, 74] on button "15" at bounding box center [310, 73] width 12 height 12
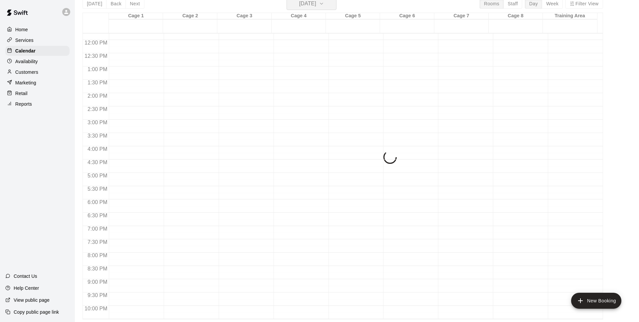
scroll to position [8, 0]
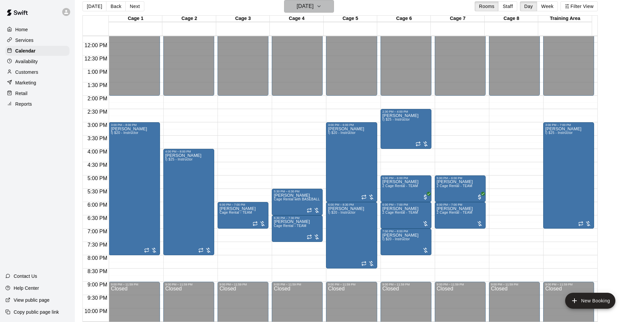
click at [322, 10] on icon "button" at bounding box center [318, 6] width 5 height 8
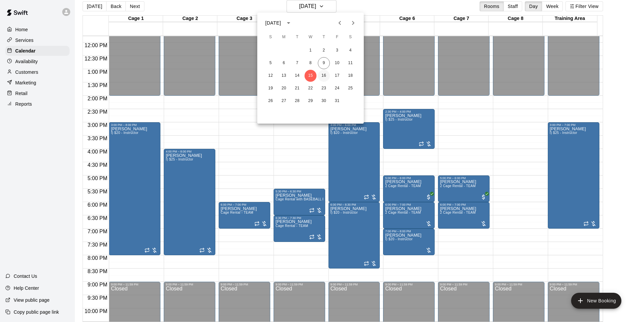
click at [324, 78] on button "16" at bounding box center [324, 76] width 12 height 12
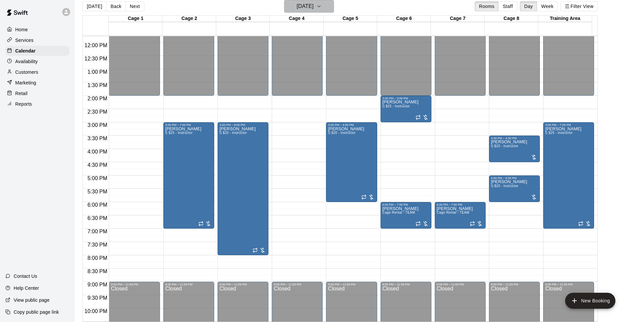
click at [301, 10] on h6 "[DATE]" at bounding box center [305, 6] width 17 height 9
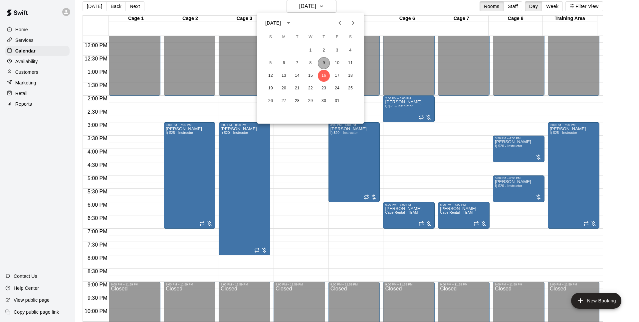
click at [326, 63] on button "9" at bounding box center [324, 63] width 12 height 12
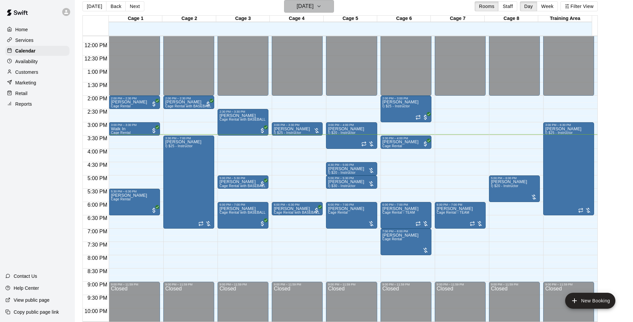
click at [314, 8] on h6 "[DATE]" at bounding box center [305, 6] width 17 height 9
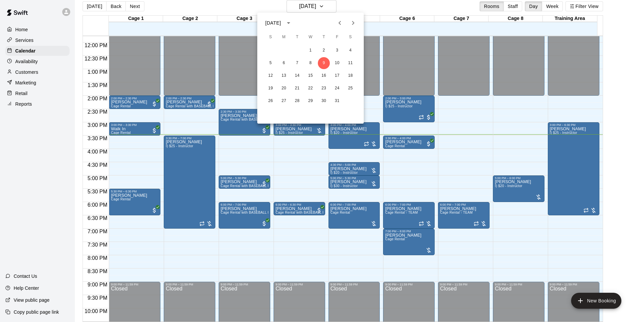
click at [397, 9] on div at bounding box center [319, 161] width 639 height 322
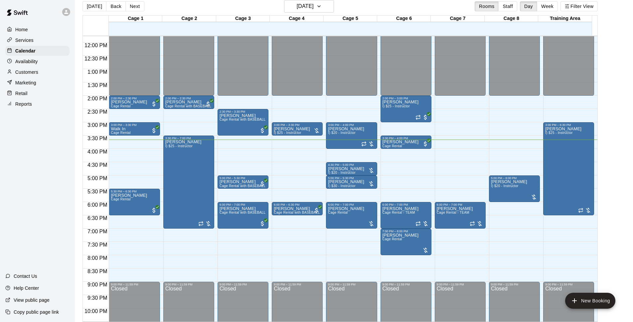
click at [613, 104] on main "[DATE] Back [DATE][DATE] Rooms Staff Day Week Filter View Cage 1 09 Thu Cage 2 …" at bounding box center [354, 161] width 553 height 322
click at [39, 301] on p "View public page" at bounding box center [32, 300] width 36 height 7
click at [276, 132] on span "I) $25 - Instructor" at bounding box center [287, 133] width 27 height 4
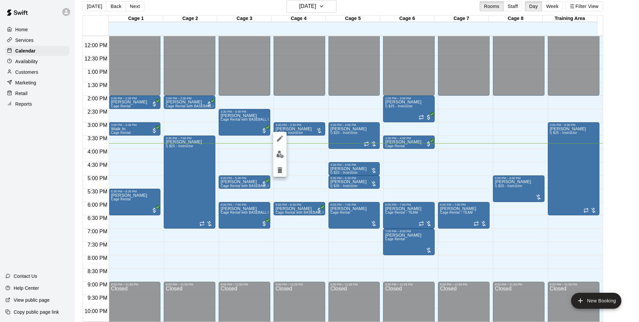
click at [282, 157] on img "edit" at bounding box center [280, 155] width 8 height 8
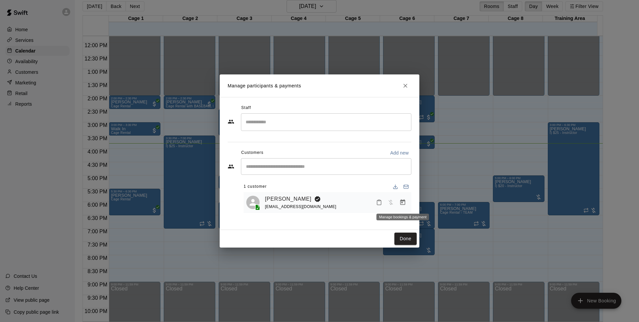
click at [405, 203] on icon "Manage bookings & payment" at bounding box center [402, 203] width 5 height 6
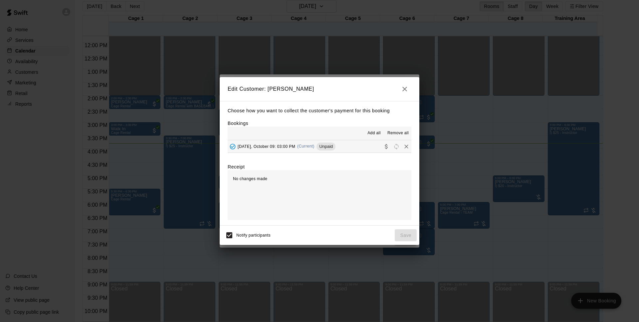
click at [330, 150] on div "Unpaid" at bounding box center [325, 147] width 19 height 8
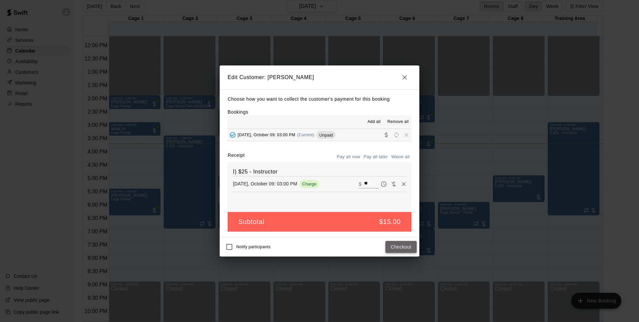
click at [400, 244] on button "Checkout" at bounding box center [400, 247] width 31 height 12
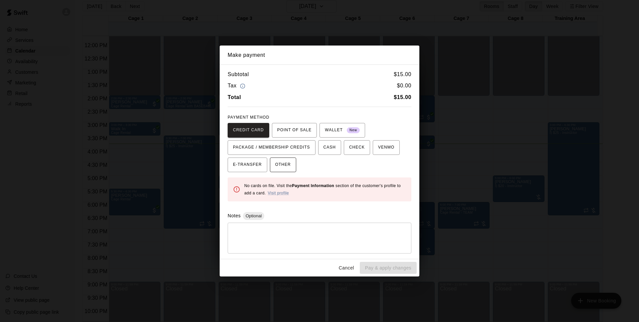
click at [293, 163] on button "OTHER" at bounding box center [283, 165] width 26 height 15
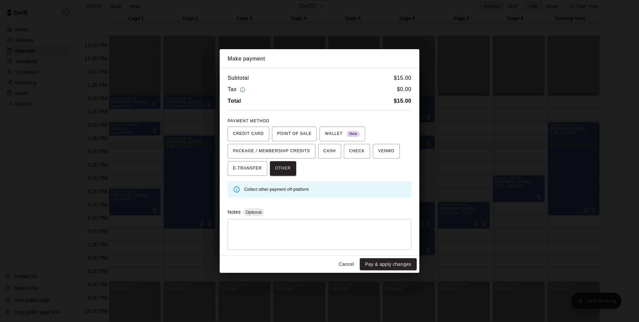
drag, startPoint x: 394, startPoint y: 264, endPoint x: 405, endPoint y: 264, distance: 10.7
click at [394, 264] on button "Pay & apply changes" at bounding box center [388, 265] width 57 height 12
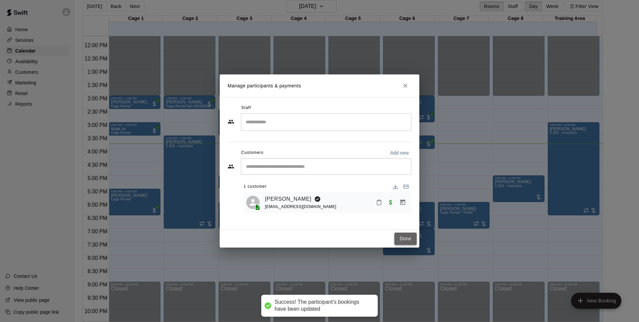
click at [401, 236] on button "Done" at bounding box center [405, 239] width 22 height 12
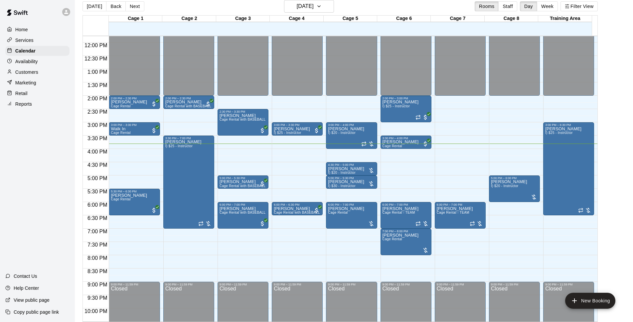
click at [603, 119] on div "[DATE] Back [DATE][DATE] Rooms Staff Day Week Filter View Cage 1 09 Thu Cage 2 …" at bounding box center [340, 161] width 525 height 322
click at [322, 5] on icon "button" at bounding box center [318, 6] width 5 height 8
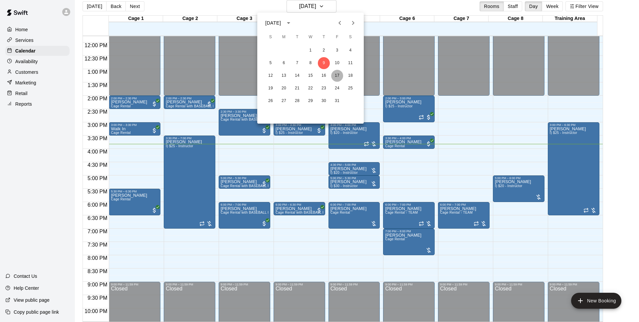
click at [337, 74] on button "17" at bounding box center [337, 76] width 12 height 12
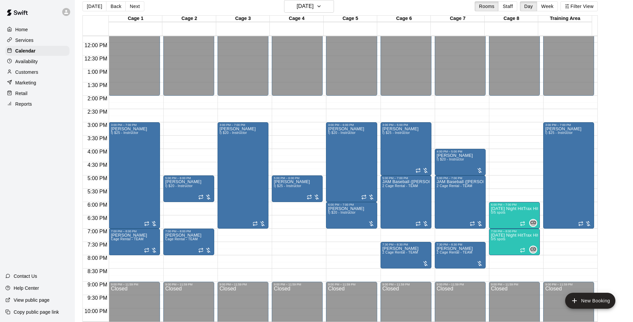
click at [408, 3] on div "[DATE] Back [DATE][DATE] Rooms Staff Day Week Filter View" at bounding box center [340, 7] width 515 height 15
click at [314, 9] on h6 "[DATE]" at bounding box center [305, 6] width 17 height 9
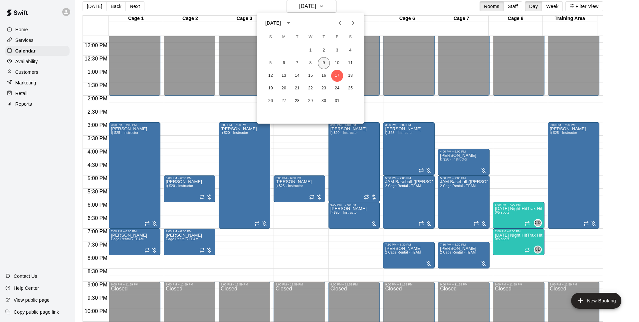
click at [323, 64] on button "9" at bounding box center [324, 63] width 12 height 12
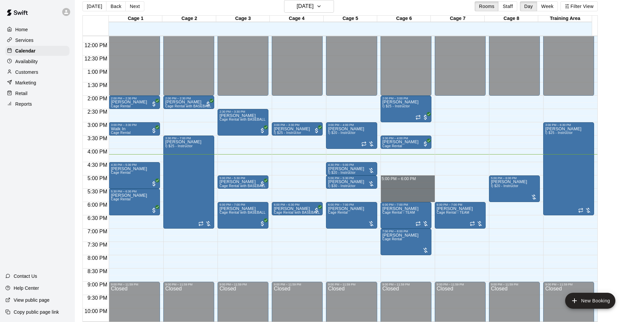
drag, startPoint x: 406, startPoint y: 176, endPoint x: 409, endPoint y: 198, distance: 21.5
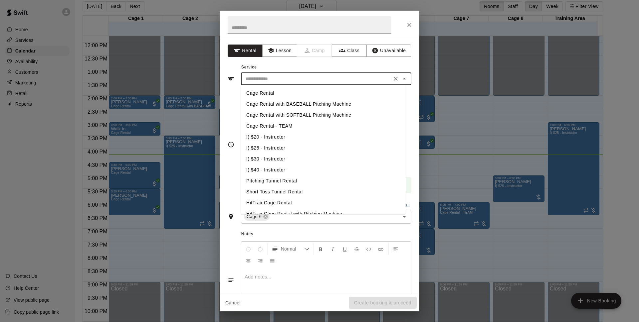
click at [308, 81] on input "text" at bounding box center [316, 79] width 147 height 8
click at [300, 88] on li "Cage Rental" at bounding box center [323, 93] width 165 height 11
type input "**********"
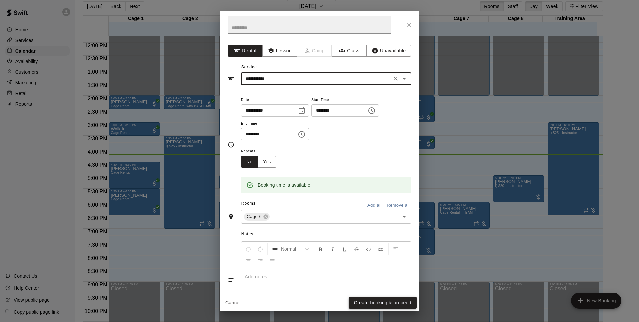
click at [406, 300] on button "Create booking & proceed" at bounding box center [383, 303] width 68 height 12
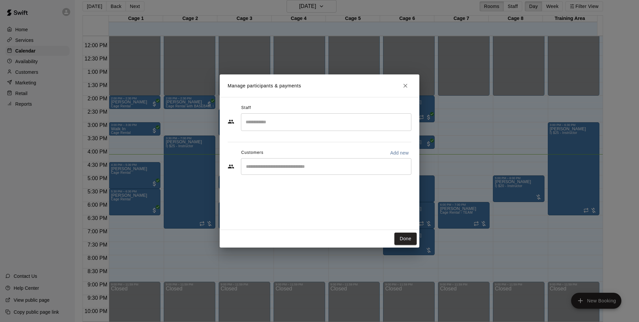
click at [296, 164] on input "Start typing to search customers..." at bounding box center [326, 166] width 164 height 7
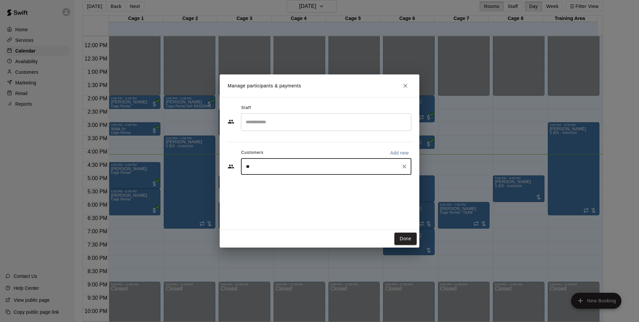
type input "*"
type input "***"
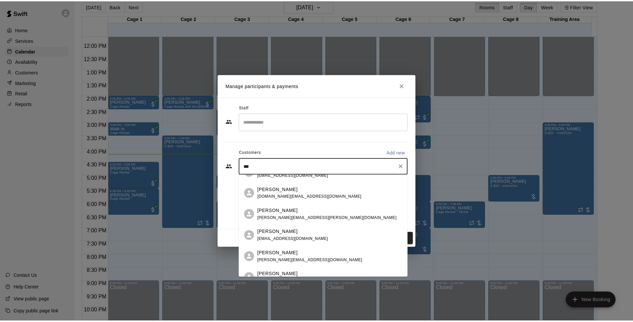
scroll to position [93, 0]
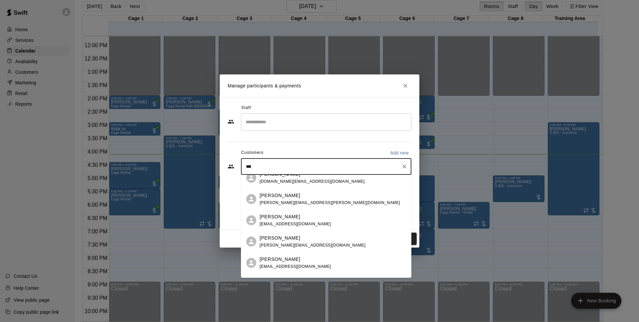
click at [300, 237] on p "[PERSON_NAME]" at bounding box center [280, 238] width 41 height 7
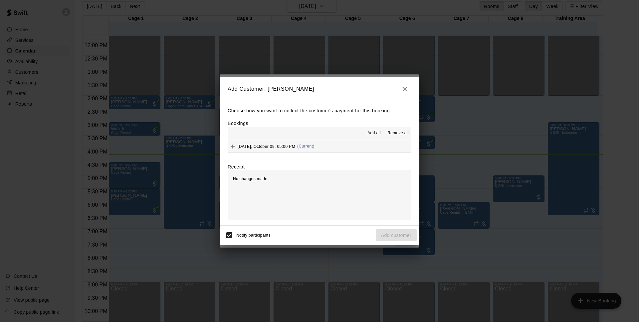
click at [277, 142] on div "[DATE], October 09: 05:00 PM (Current)" at bounding box center [271, 147] width 87 height 10
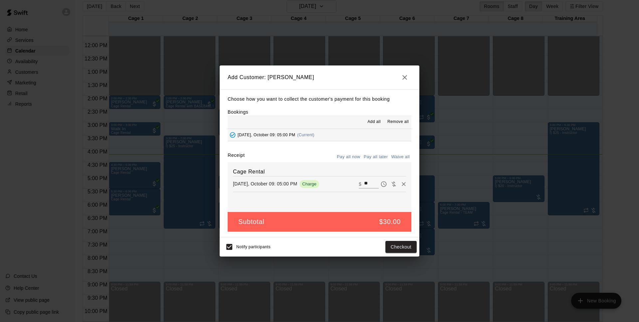
click at [373, 158] on button "Pay all later" at bounding box center [376, 157] width 28 height 10
click at [395, 247] on button "Add customer" at bounding box center [396, 247] width 41 height 12
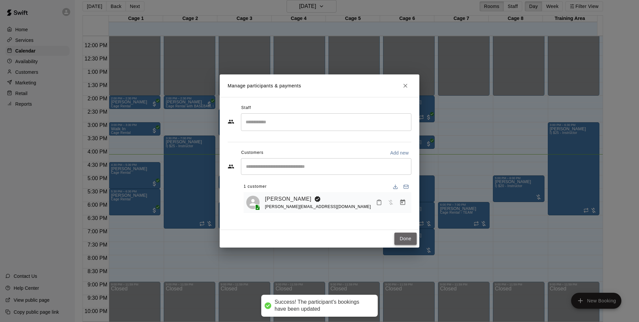
click at [402, 235] on button "Done" at bounding box center [405, 239] width 22 height 12
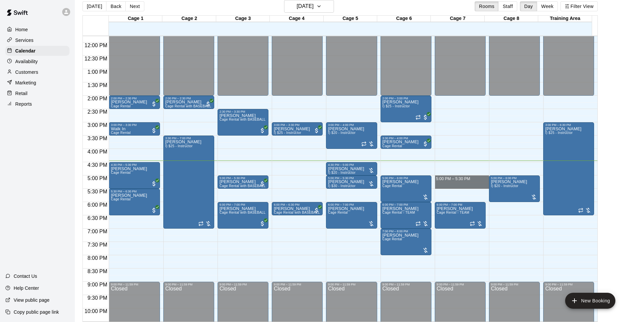
drag, startPoint x: 456, startPoint y: 176, endPoint x: 456, endPoint y: 186, distance: 10.0
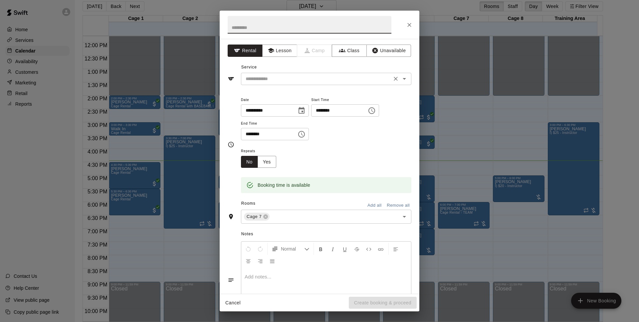
click at [285, 82] on input "text" at bounding box center [316, 79] width 147 height 8
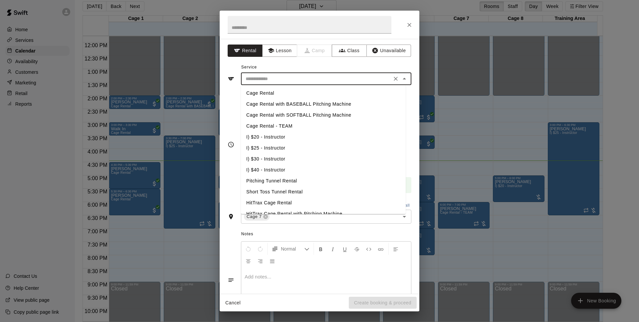
click at [282, 90] on li "Cage Rental" at bounding box center [323, 93] width 165 height 11
type input "**********"
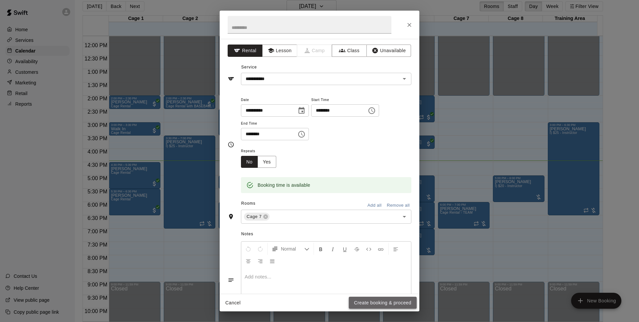
click at [384, 304] on button "Create booking & proceed" at bounding box center [383, 303] width 68 height 12
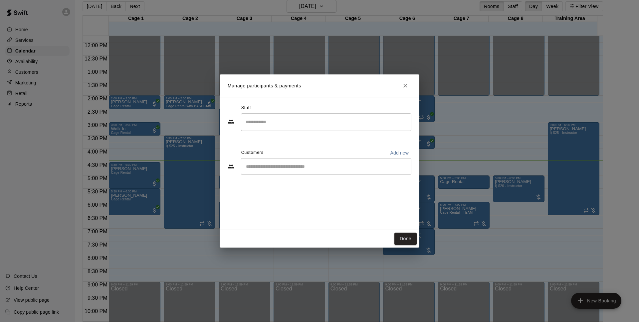
click at [291, 171] on div "​" at bounding box center [326, 166] width 170 height 17
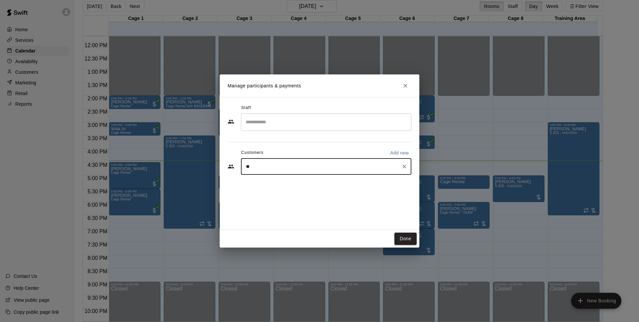
type input "*"
type input "*****"
click at [302, 181] on div "[PERSON_NAME]" at bounding box center [296, 182] width 72 height 7
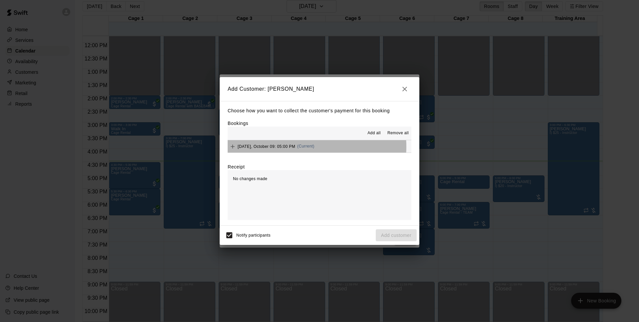
click at [309, 147] on span "(Current)" at bounding box center [305, 146] width 17 height 5
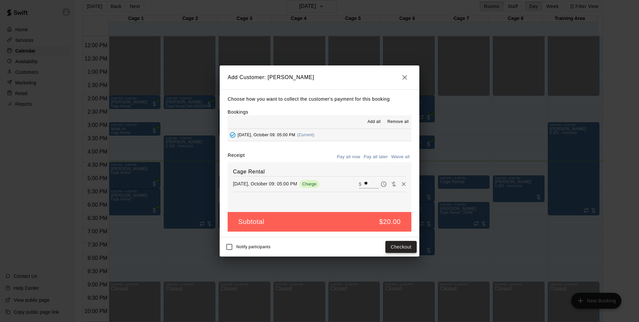
click at [394, 250] on button "Checkout" at bounding box center [400, 247] width 31 height 12
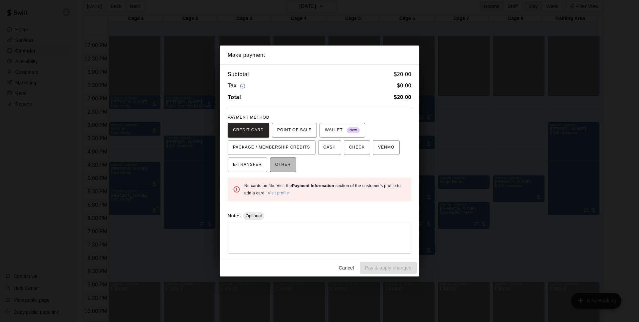
click at [279, 162] on span "OTHER" at bounding box center [283, 165] width 16 height 11
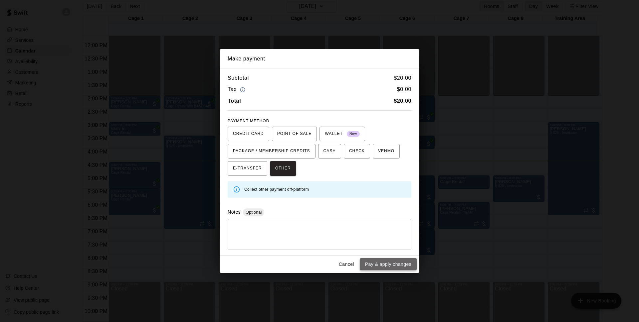
click at [396, 267] on button "Pay & apply changes" at bounding box center [388, 265] width 57 height 12
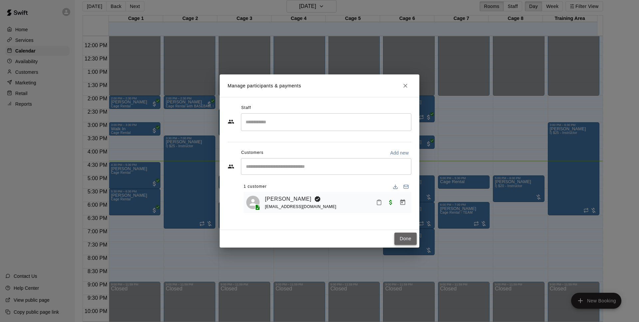
click at [400, 244] on button "Done" at bounding box center [405, 239] width 22 height 12
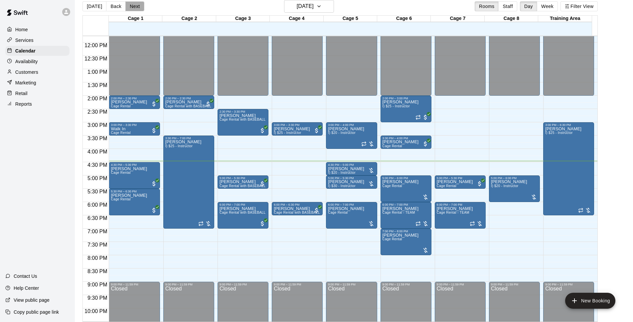
click at [128, 6] on button "Next" at bounding box center [134, 6] width 19 height 10
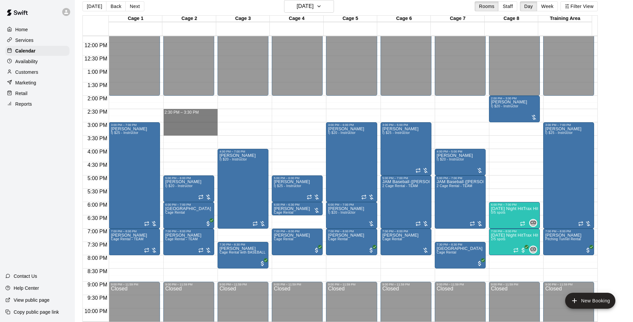
drag, startPoint x: 194, startPoint y: 111, endPoint x: 200, endPoint y: 134, distance: 24.0
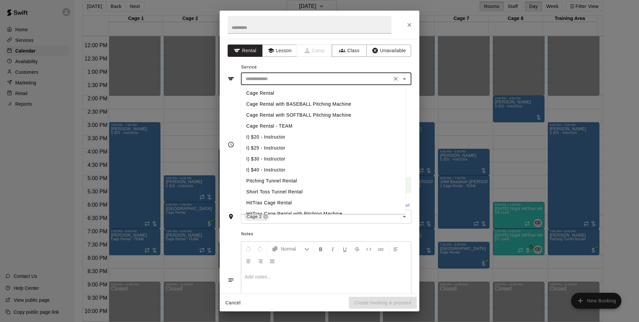
click at [308, 78] on input "text" at bounding box center [316, 79] width 147 height 8
click at [301, 92] on li "Cage Rental" at bounding box center [323, 93] width 165 height 11
type input "**********"
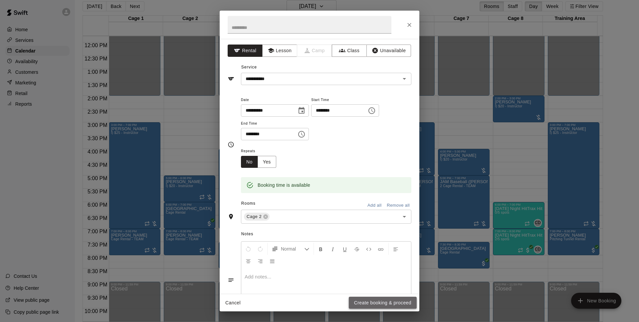
click at [390, 302] on button "Create booking & proceed" at bounding box center [383, 303] width 68 height 12
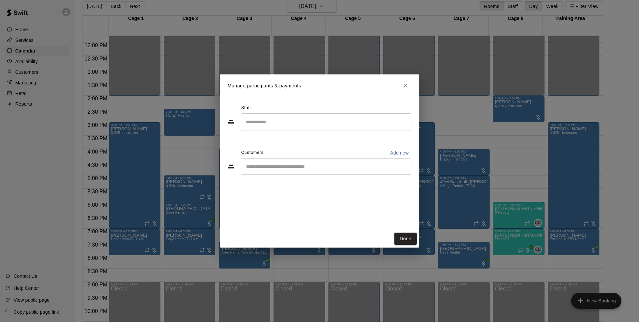
click at [294, 169] on input "Start typing to search customers..." at bounding box center [326, 166] width 164 height 7
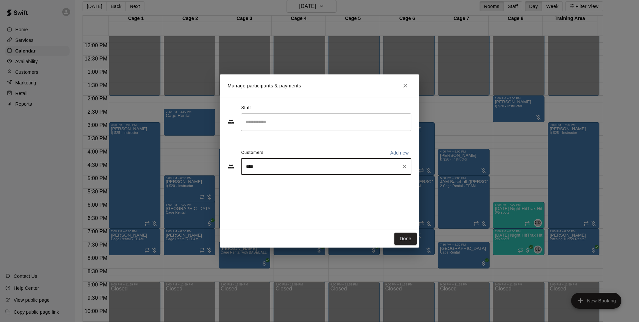
type input "*****"
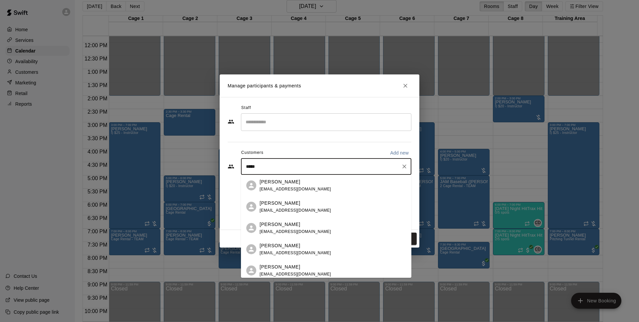
click at [331, 188] on div "[PERSON_NAME] [PERSON_NAME][EMAIL_ADDRESS][DOMAIN_NAME]" at bounding box center [333, 186] width 146 height 14
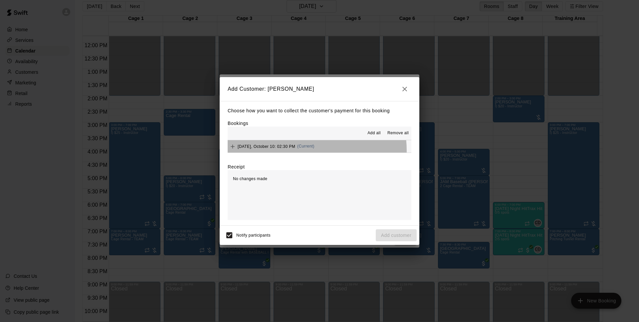
click at [304, 150] on div "[DATE], October 10: 02:30 PM (Current)" at bounding box center [271, 147] width 87 height 10
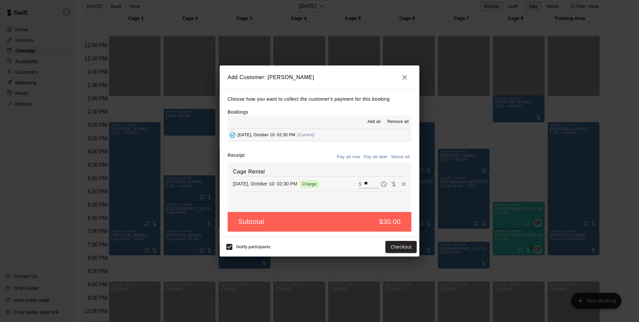
click at [373, 157] on button "Pay all later" at bounding box center [376, 157] width 28 height 10
click at [386, 247] on button "Add customer" at bounding box center [396, 247] width 41 height 12
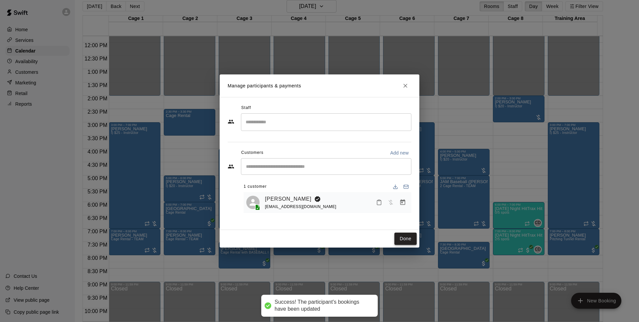
click at [401, 238] on button "Done" at bounding box center [405, 239] width 22 height 12
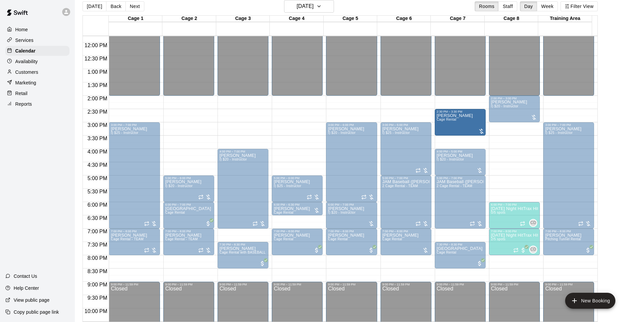
drag, startPoint x: 183, startPoint y: 126, endPoint x: 457, endPoint y: 131, distance: 274.2
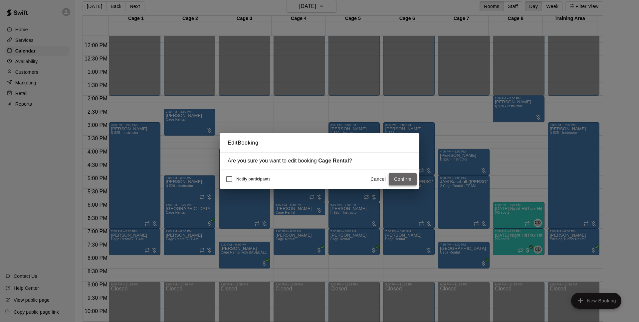
click at [407, 179] on button "Confirm" at bounding box center [403, 179] width 28 height 12
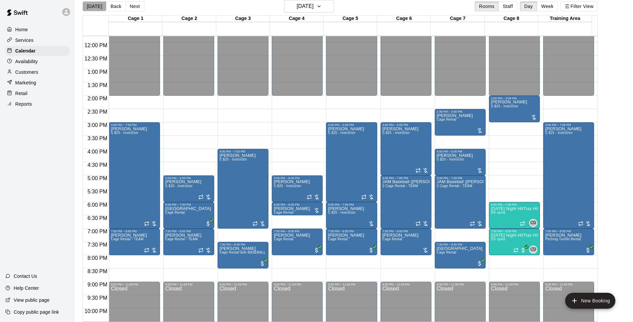
click at [94, 5] on button "[DATE]" at bounding box center [95, 6] width 24 height 10
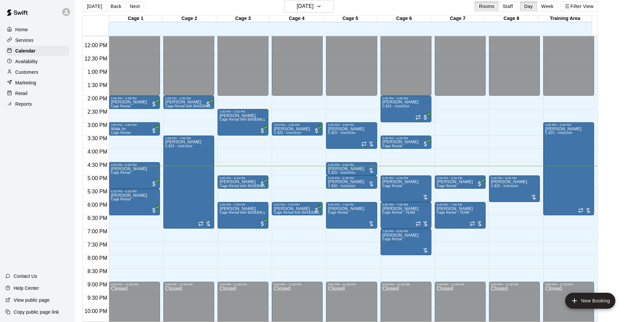
click at [196, 11] on div "[DATE] Back [DATE][DATE] Rooms Staff Day Week Filter View" at bounding box center [340, 7] width 515 height 15
click at [283, 10] on div "[DATE] Back [DATE][DATE] Rooms Staff Day Week Filter View" at bounding box center [340, 7] width 515 height 15
click at [309, 12] on button "[DATE]" at bounding box center [309, 6] width 50 height 13
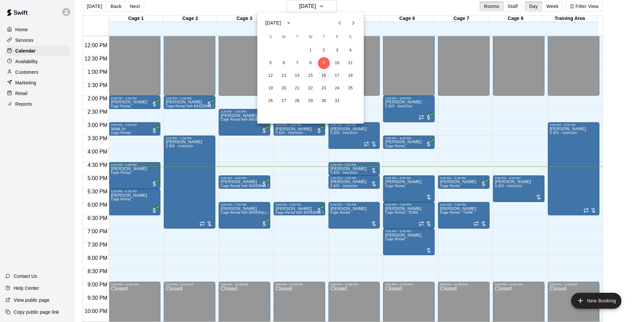
click at [327, 77] on button "16" at bounding box center [324, 76] width 12 height 12
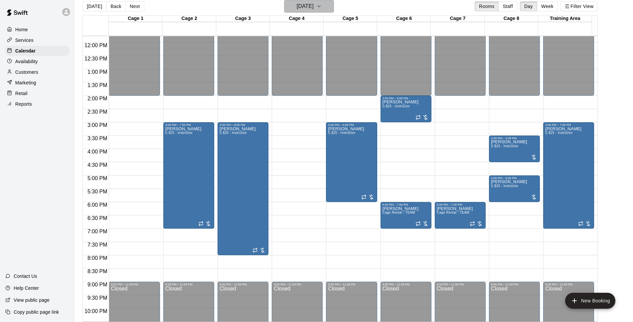
click at [332, 12] on button "[DATE]" at bounding box center [309, 6] width 50 height 13
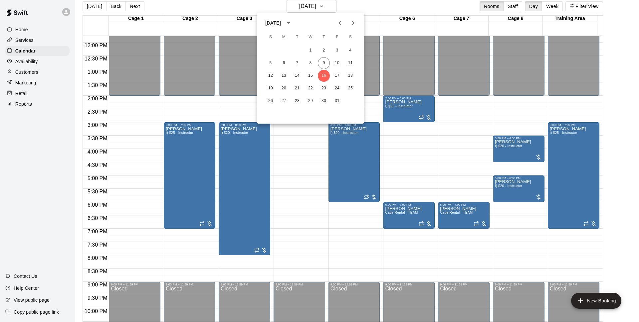
click at [396, 7] on div at bounding box center [319, 161] width 639 height 322
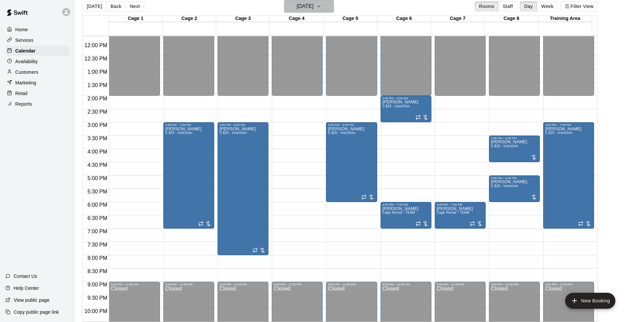
click at [322, 9] on icon "button" at bounding box center [318, 6] width 5 height 8
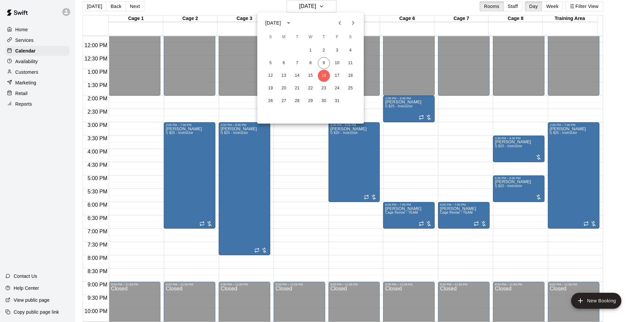
click at [378, 10] on div at bounding box center [319, 161] width 639 height 322
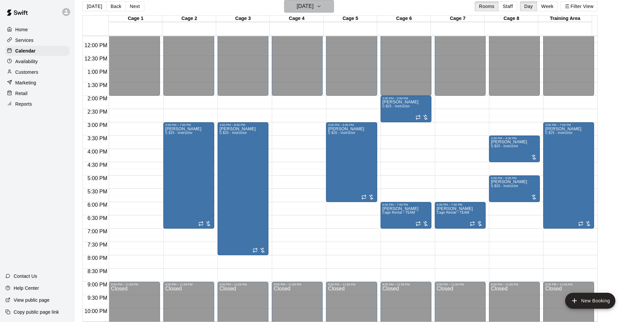
click at [328, 7] on button "[DATE]" at bounding box center [309, 6] width 50 height 13
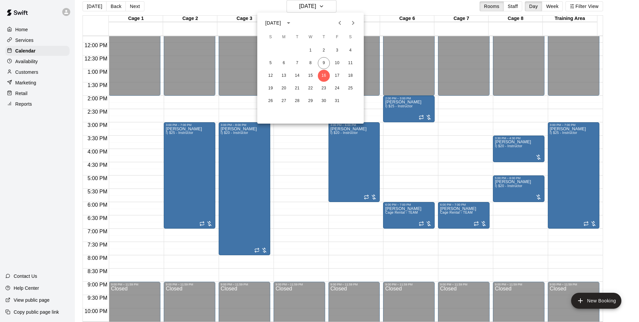
click at [363, 2] on div at bounding box center [319, 161] width 639 height 322
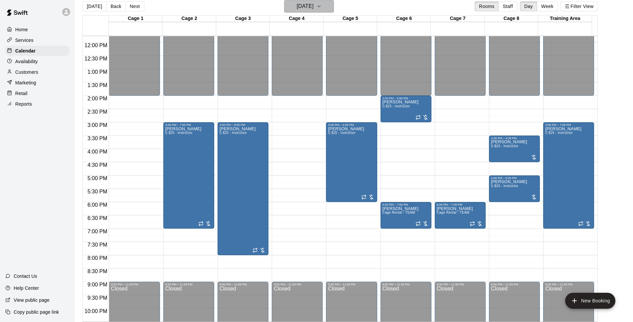
click at [322, 6] on icon "button" at bounding box center [318, 6] width 5 height 8
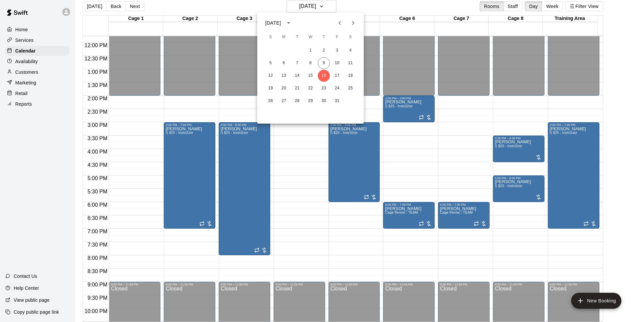
click at [355, 6] on div at bounding box center [319, 161] width 639 height 322
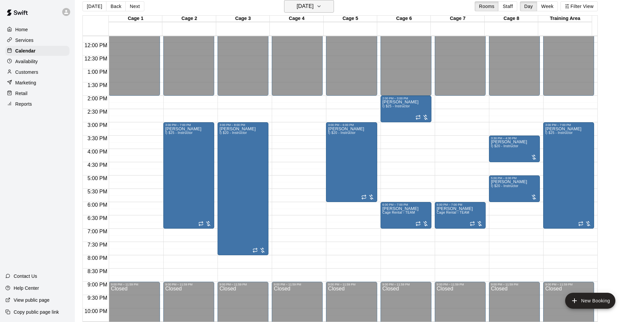
click at [320, 6] on icon "button" at bounding box center [319, 6] width 3 height 1
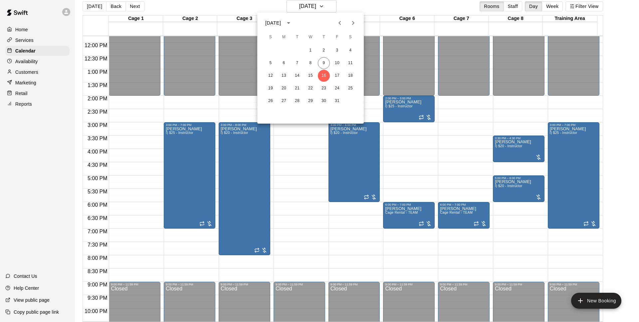
click at [420, 6] on div at bounding box center [319, 161] width 639 height 322
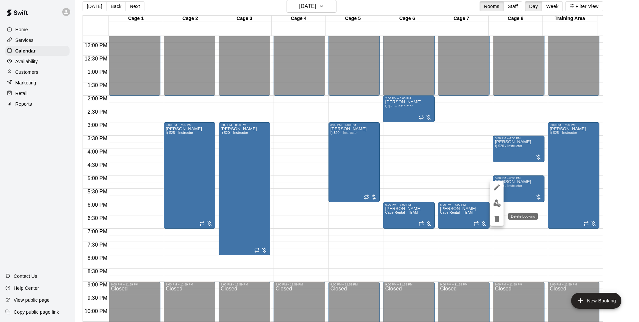
click at [496, 223] on icon "delete" at bounding box center [497, 219] width 8 height 8
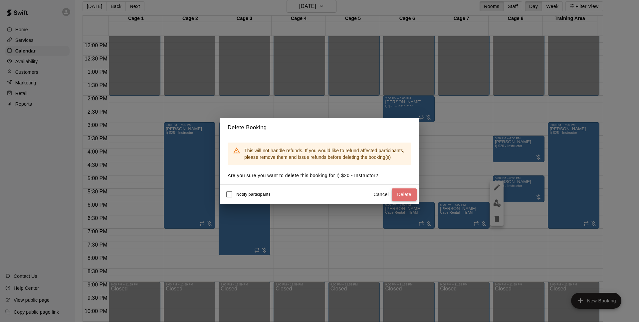
click at [412, 193] on button "Delete" at bounding box center [404, 195] width 25 height 12
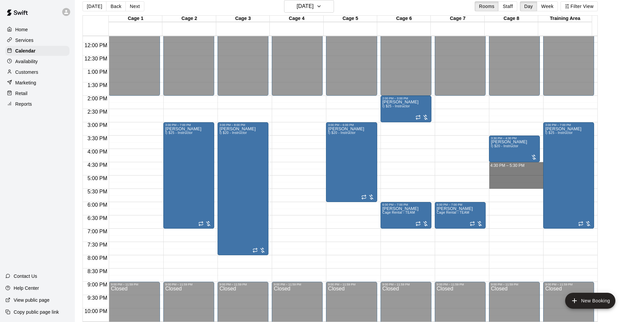
drag, startPoint x: 497, startPoint y: 165, endPoint x: 500, endPoint y: 187, distance: 22.5
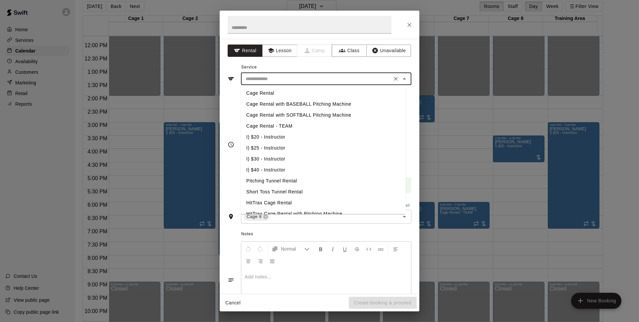
click at [327, 78] on input "text" at bounding box center [316, 79] width 147 height 8
click at [300, 134] on li "I) $20 - Instructor" at bounding box center [323, 137] width 165 height 11
type input "**********"
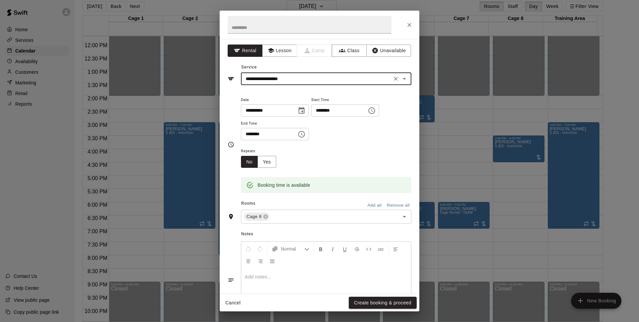
click at [365, 303] on button "Create booking & proceed" at bounding box center [383, 303] width 68 height 12
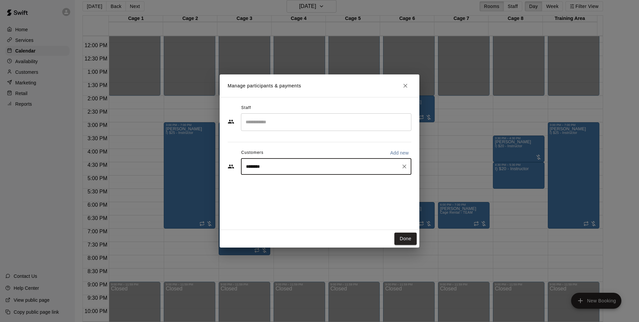
type input "*********"
click at [326, 182] on div "[PERSON_NAME] [EMAIL_ADDRESS][DOMAIN_NAME]" at bounding box center [333, 186] width 146 height 14
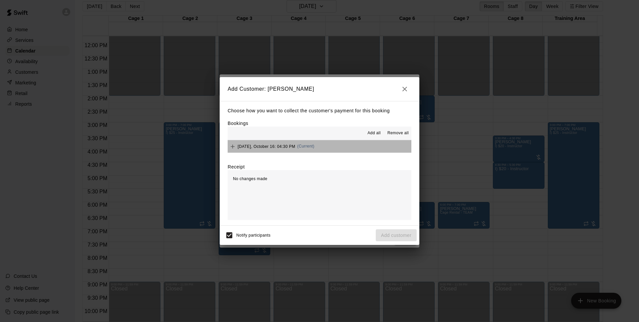
click at [364, 148] on button "[DATE], October 16: 04:30 PM (Current)" at bounding box center [320, 146] width 184 height 12
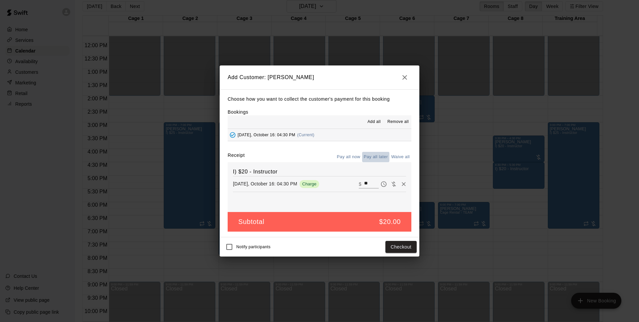
click at [378, 161] on button "Pay all later" at bounding box center [376, 157] width 28 height 10
click at [391, 247] on button "Add customer" at bounding box center [396, 247] width 41 height 12
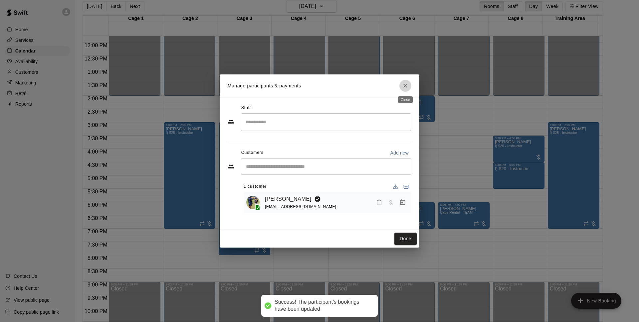
click at [408, 85] on icon "Close" at bounding box center [405, 86] width 7 height 7
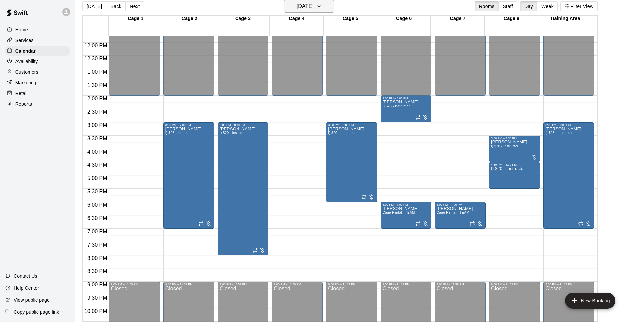
click at [314, 4] on h6 "[DATE]" at bounding box center [305, 6] width 17 height 9
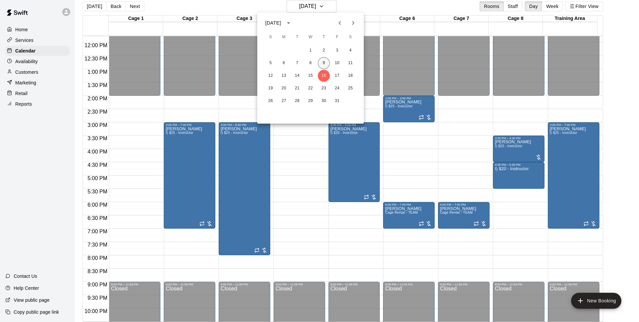
click at [325, 63] on button "9" at bounding box center [324, 63] width 12 height 12
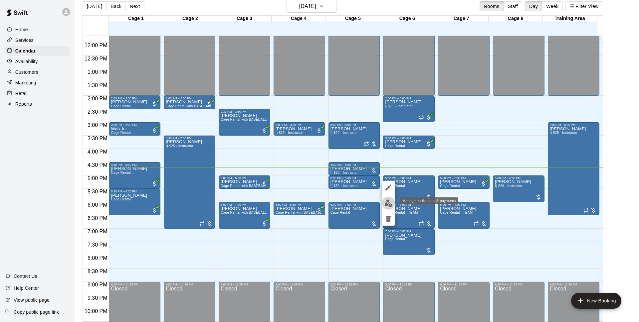
click at [389, 204] on img "edit" at bounding box center [389, 204] width 8 height 8
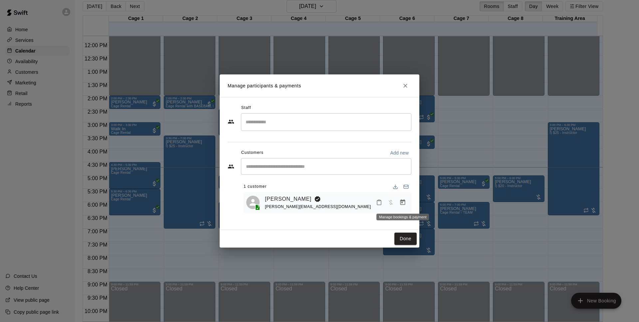
click at [405, 205] on icon "Manage bookings & payment" at bounding box center [402, 202] width 7 height 7
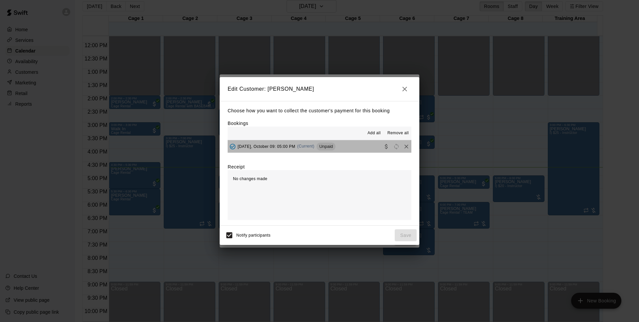
click at [341, 152] on button "[DATE], October 09: 05:00 PM (Current) Unpaid" at bounding box center [320, 146] width 184 height 12
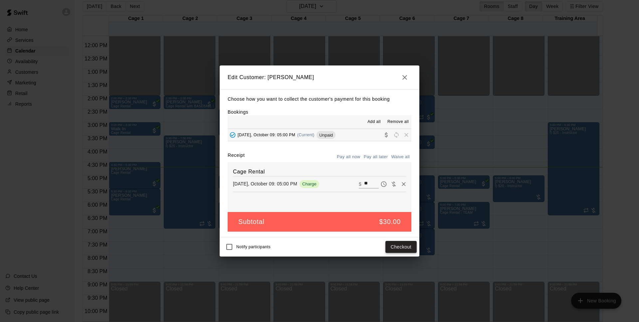
click at [407, 248] on button "Checkout" at bounding box center [400, 247] width 31 height 12
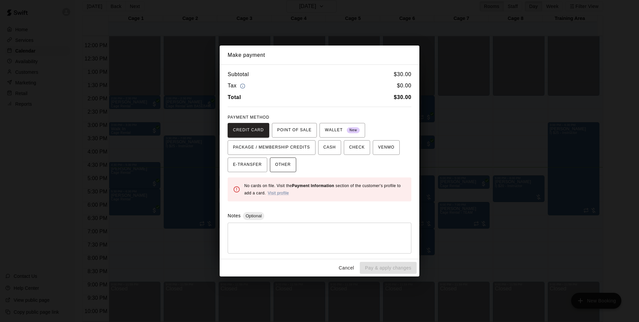
click at [289, 163] on span "OTHER" at bounding box center [283, 165] width 16 height 11
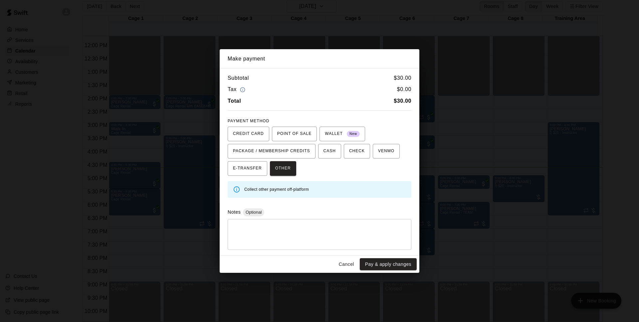
drag, startPoint x: 384, startPoint y: 266, endPoint x: 385, endPoint y: 257, distance: 9.0
click at [384, 261] on button "Pay & apply changes" at bounding box center [388, 265] width 57 height 12
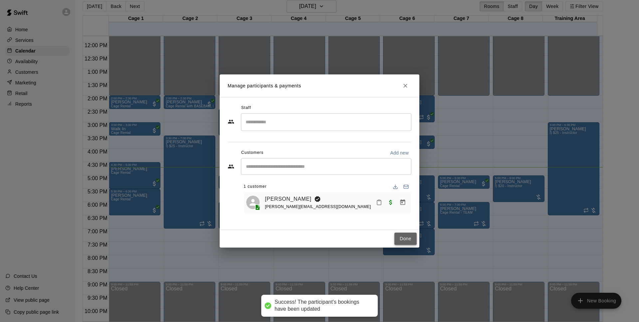
click at [404, 237] on button "Done" at bounding box center [405, 239] width 22 height 12
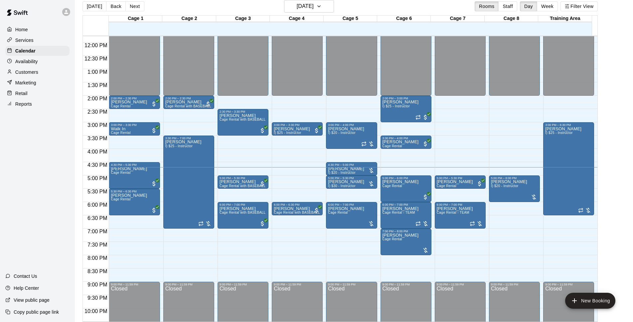
click at [318, 13] on div "[DATE] Back [DATE][DATE] Rooms Staff Day Week Filter View" at bounding box center [340, 7] width 515 height 15
click at [328, 9] on button "[DATE]" at bounding box center [309, 6] width 50 height 13
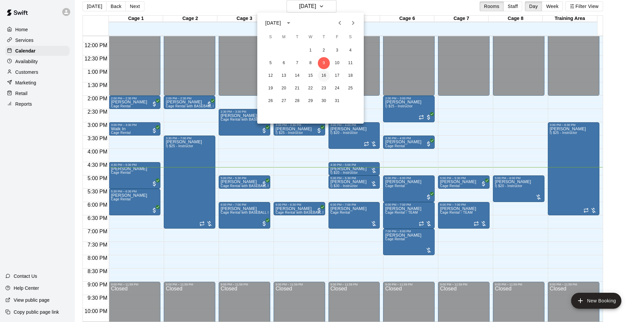
click at [324, 75] on button "16" at bounding box center [324, 76] width 12 height 12
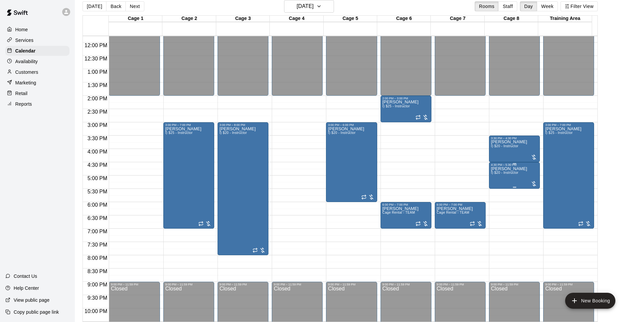
click at [504, 180] on div "[PERSON_NAME] I) $20 - Instructor" at bounding box center [509, 328] width 36 height 322
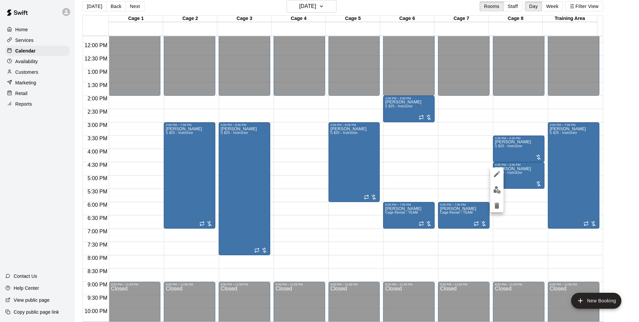
click at [618, 155] on div at bounding box center [319, 161] width 639 height 322
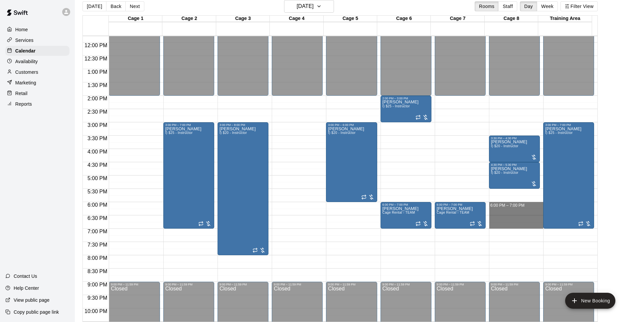
drag, startPoint x: 498, startPoint y: 205, endPoint x: 501, endPoint y: 228, distance: 22.5
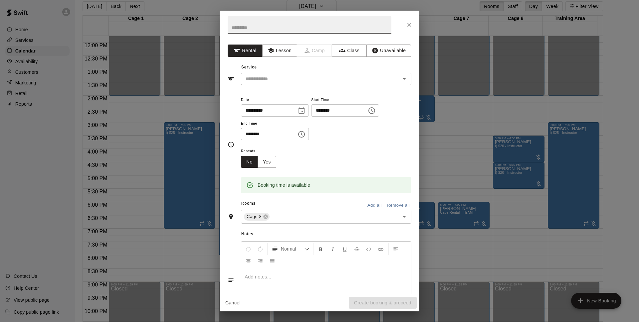
click at [409, 25] on icon "Close" at bounding box center [409, 25] width 7 height 7
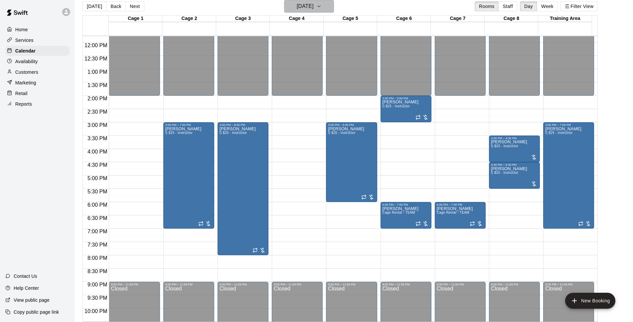
click at [299, 7] on h6 "[DATE]" at bounding box center [305, 6] width 17 height 9
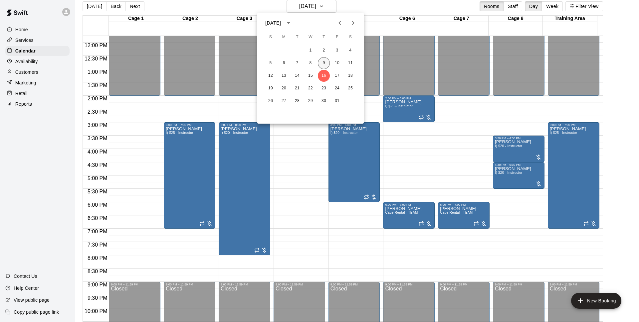
click at [327, 65] on button "9" at bounding box center [324, 63] width 12 height 12
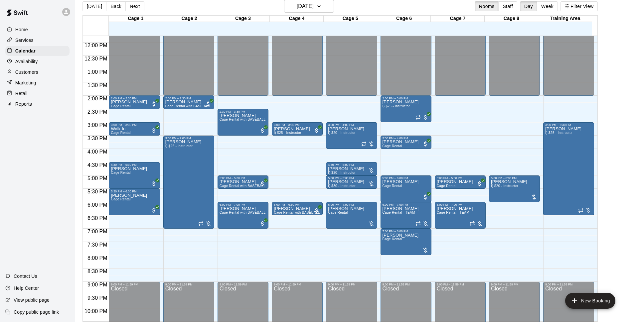
click at [399, 9] on div "[DATE] Back [DATE][DATE] Rooms Staff Day Week Filter View" at bounding box center [340, 7] width 515 height 15
click at [307, 7] on h6 "[DATE]" at bounding box center [305, 6] width 17 height 9
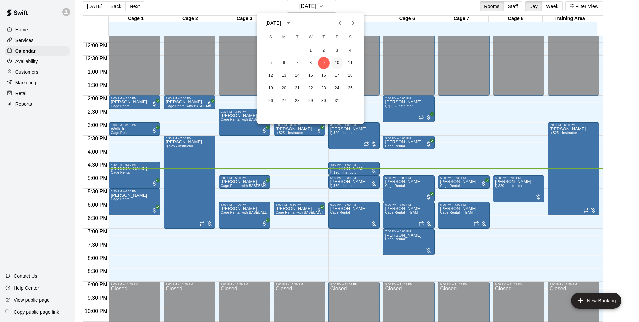
click at [338, 63] on button "10" at bounding box center [337, 63] width 12 height 12
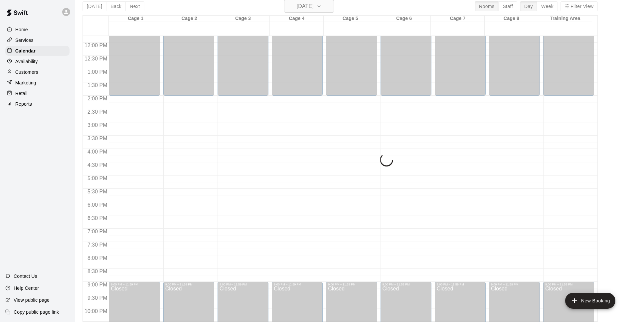
click at [322, 9] on icon "button" at bounding box center [318, 6] width 5 height 8
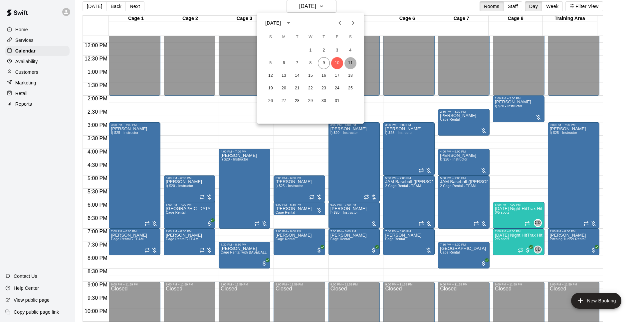
click at [350, 63] on button "11" at bounding box center [350, 63] width 12 height 12
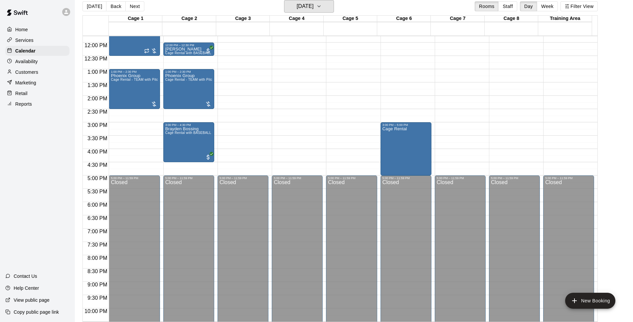
scroll to position [228, 0]
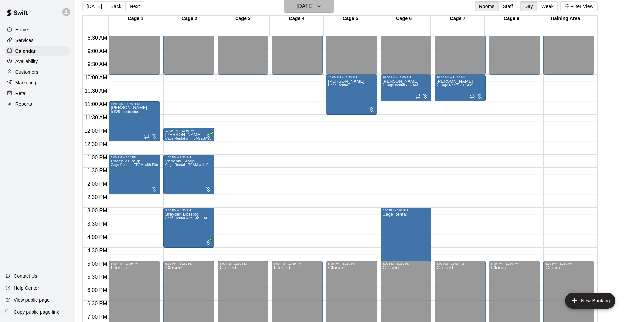
click at [308, 11] on h6 "[DATE]" at bounding box center [305, 6] width 17 height 9
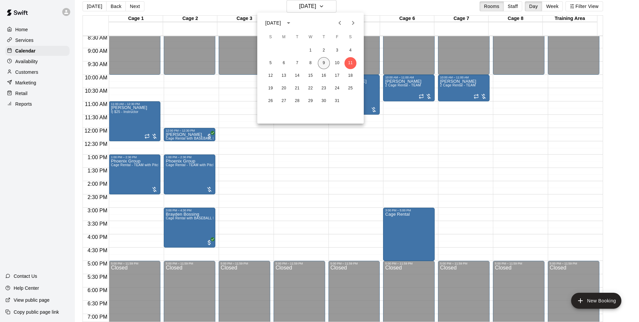
click at [320, 65] on button "9" at bounding box center [324, 63] width 12 height 12
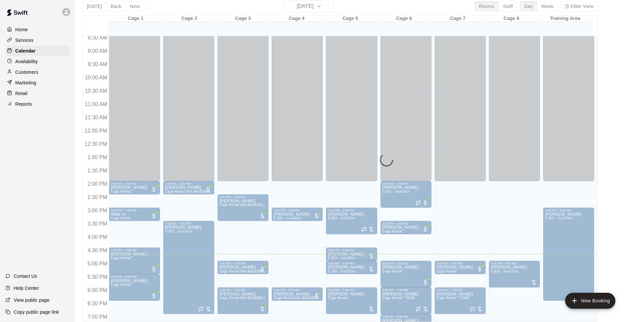
click at [305, 13] on div "[DATE] Back [DATE][DATE] Rooms Staff Day Week Filter View" at bounding box center [340, 7] width 515 height 15
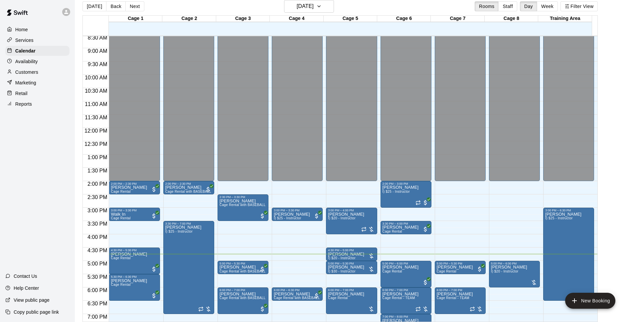
click at [316, 13] on div "[DATE] Back [DATE][DATE] Rooms Staff Day Week Filter View" at bounding box center [340, 7] width 515 height 15
click at [314, 8] on h6 "[DATE]" at bounding box center [305, 6] width 17 height 9
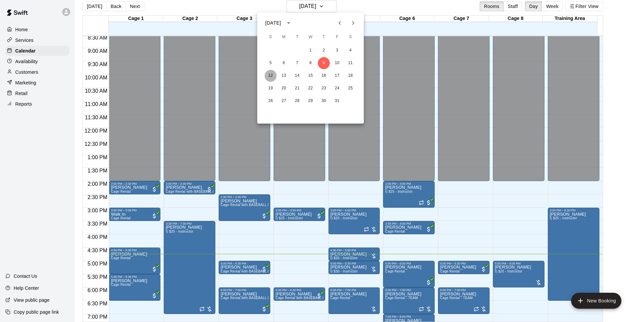
click at [275, 77] on button "12" at bounding box center [271, 76] width 12 height 12
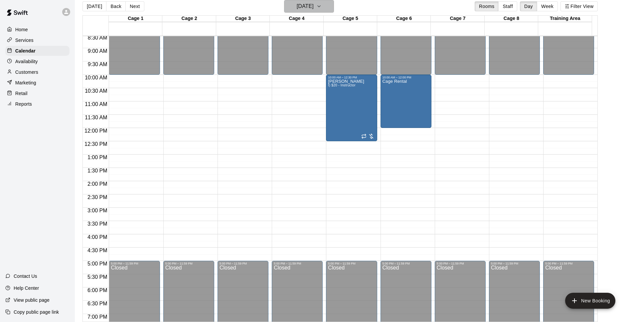
click at [302, 11] on button "[DATE]" at bounding box center [309, 6] width 50 height 13
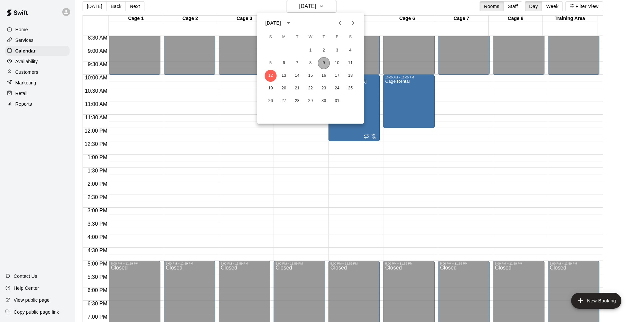
click at [323, 62] on button "9" at bounding box center [324, 63] width 12 height 12
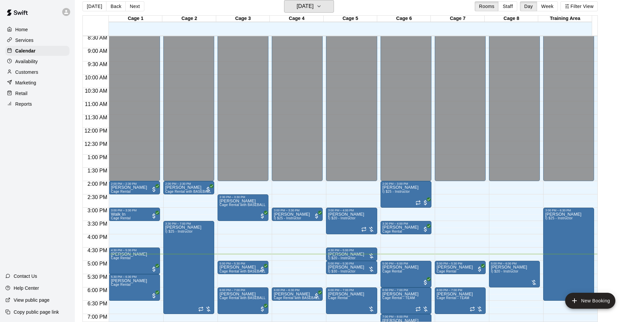
scroll to position [354, 0]
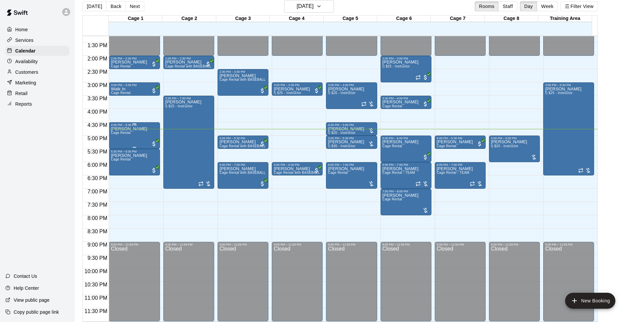
click at [138, 129] on p "[PERSON_NAME]" at bounding box center [129, 129] width 36 height 0
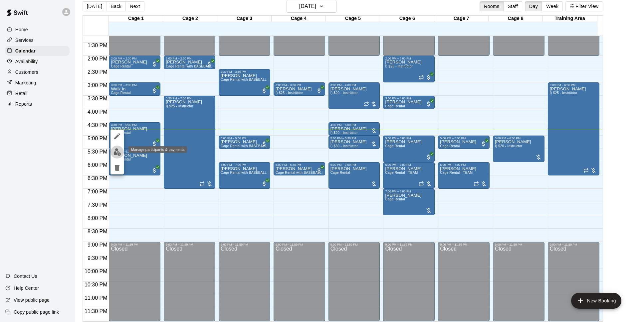
click at [115, 150] on img "edit" at bounding box center [117, 152] width 8 height 8
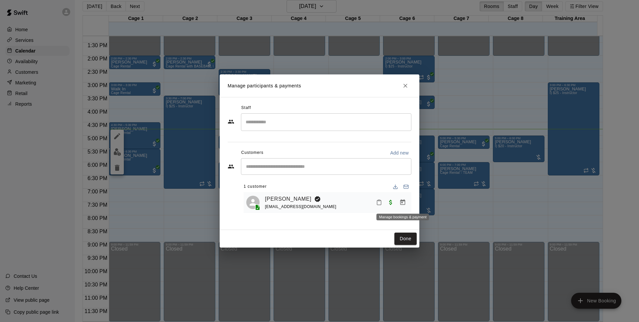
click at [403, 205] on icon "Manage bookings & payment" at bounding box center [402, 202] width 7 height 7
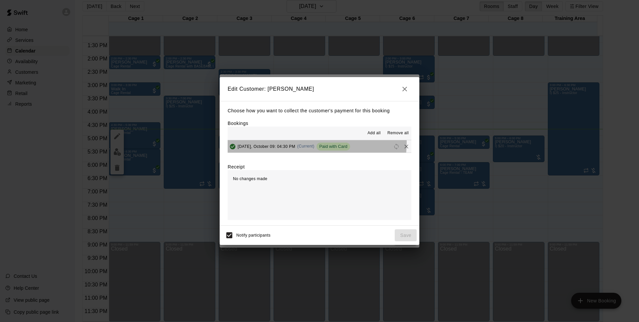
click at [312, 143] on div "[DATE], October 09: 04:30 PM (Current) Paid with Card" at bounding box center [289, 147] width 122 height 10
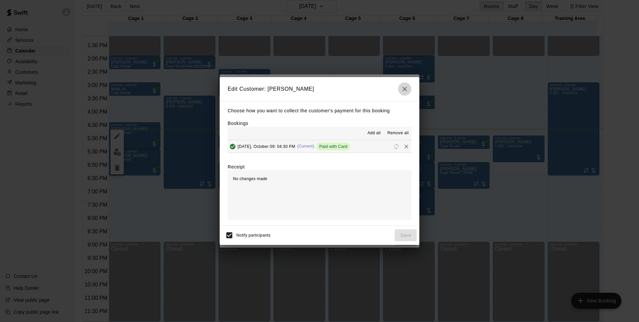
click at [403, 88] on icon "button" at bounding box center [405, 89] width 8 height 8
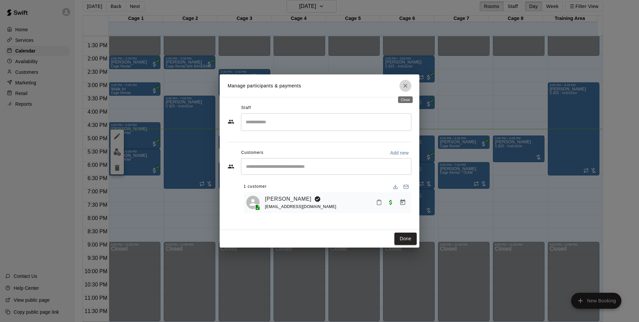
click at [404, 83] on icon "Close" at bounding box center [405, 86] width 7 height 7
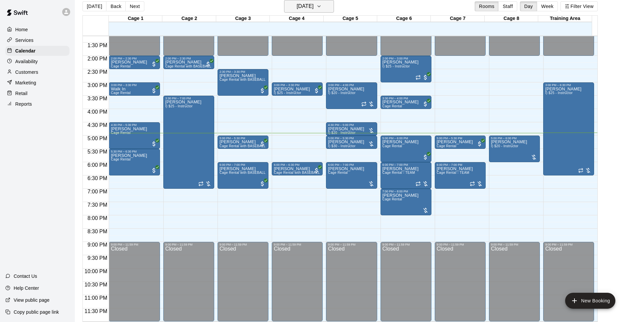
click at [314, 5] on h6 "[DATE]" at bounding box center [305, 6] width 17 height 9
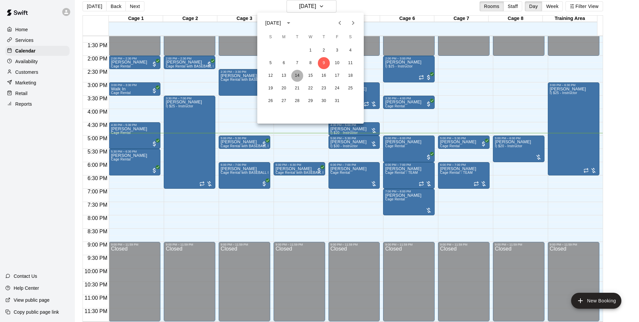
click at [296, 79] on button "14" at bounding box center [297, 76] width 12 height 12
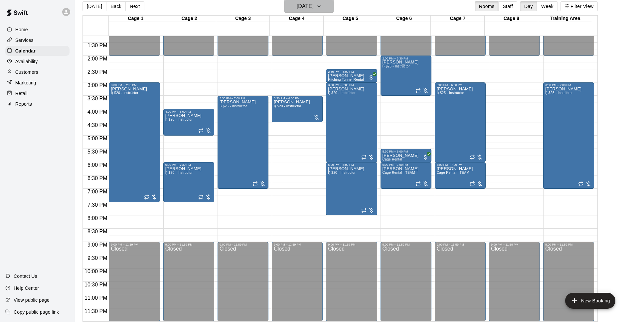
click at [320, 7] on icon "button" at bounding box center [319, 6] width 3 height 1
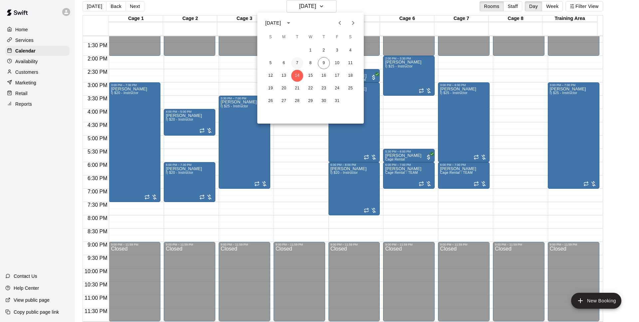
click at [300, 61] on button "7" at bounding box center [297, 63] width 12 height 12
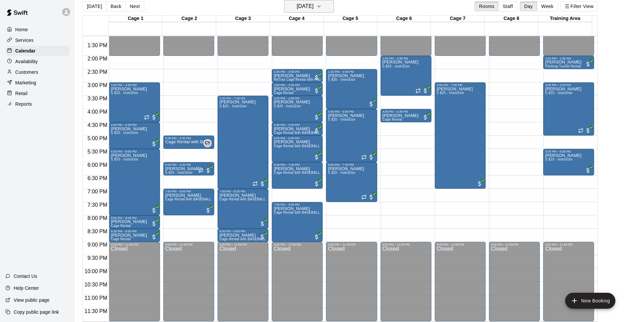
click at [314, 5] on h6 "[DATE]" at bounding box center [305, 6] width 17 height 9
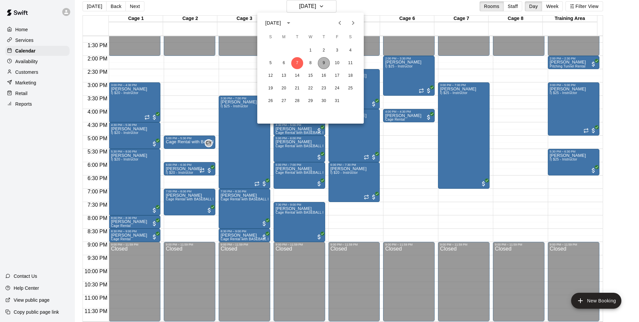
click at [320, 67] on button "9" at bounding box center [324, 63] width 12 height 12
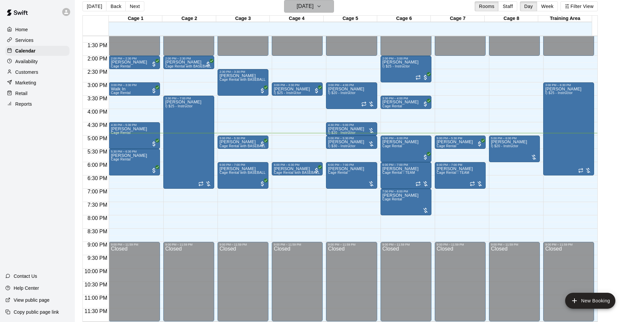
click at [327, 7] on button "[DATE]" at bounding box center [309, 6] width 50 height 13
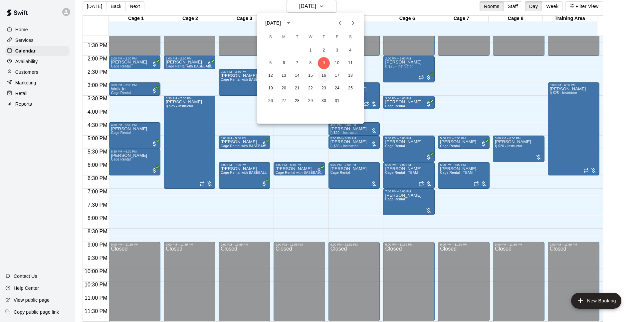
click at [322, 80] on button "16" at bounding box center [324, 76] width 12 height 12
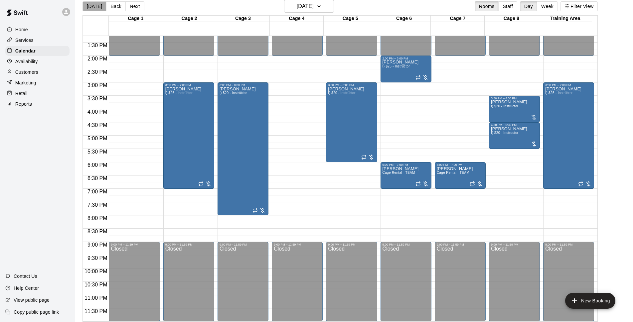
click at [99, 10] on button "[DATE]" at bounding box center [95, 6] width 24 height 10
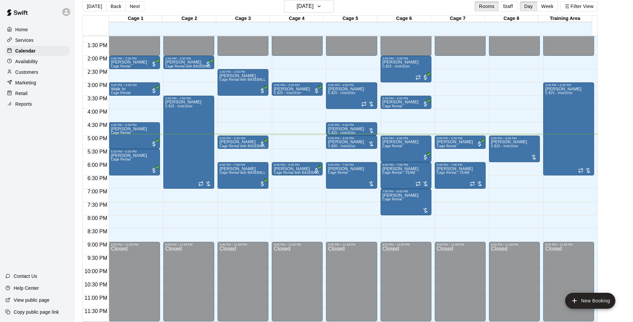
click at [358, 6] on div "[DATE] Back [DATE][DATE] Rooms Staff Day Week Filter View" at bounding box center [340, 7] width 515 height 15
click at [314, 9] on h6 "[DATE]" at bounding box center [305, 6] width 17 height 9
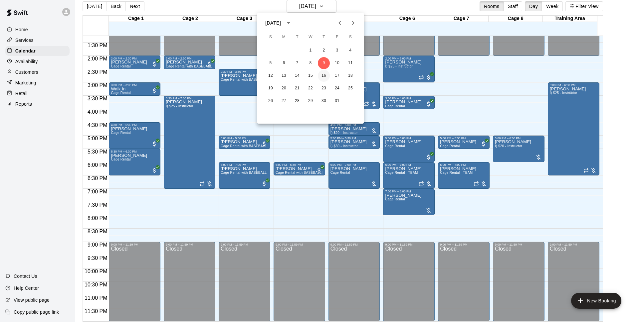
click at [323, 80] on button "16" at bounding box center [324, 76] width 12 height 12
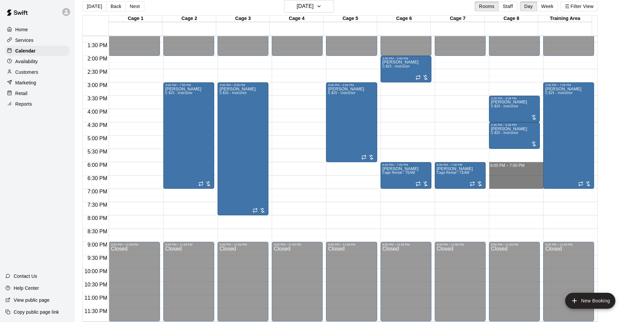
drag, startPoint x: 501, startPoint y: 164, endPoint x: 501, endPoint y: 183, distance: 18.6
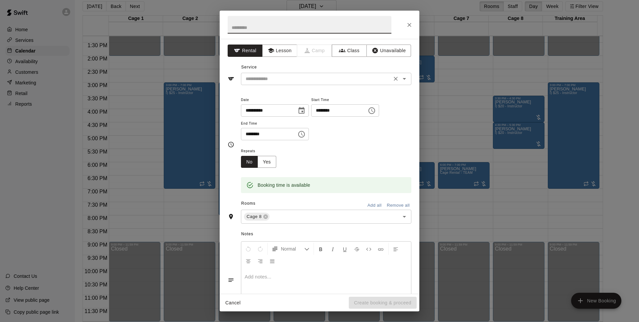
click at [271, 73] on div "​" at bounding box center [326, 79] width 170 height 12
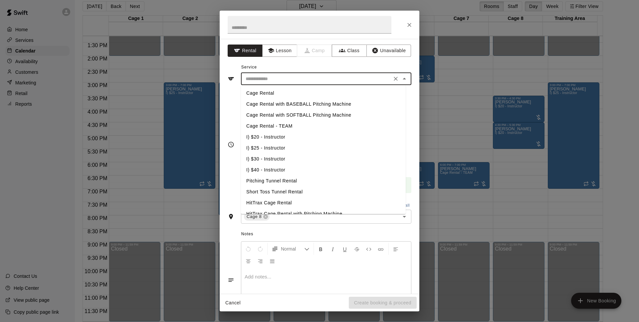
click at [282, 134] on li "I) $20 - Instructor" at bounding box center [323, 137] width 165 height 11
type input "**********"
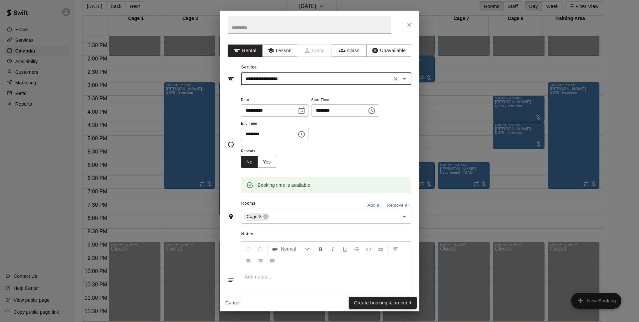
click at [378, 306] on button "Create booking & proceed" at bounding box center [383, 303] width 68 height 12
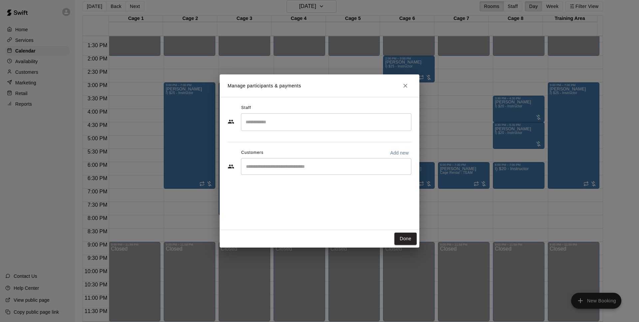
click at [289, 158] on div "Customers Add new" at bounding box center [320, 153] width 184 height 11
click at [291, 163] on div "​" at bounding box center [326, 166] width 170 height 17
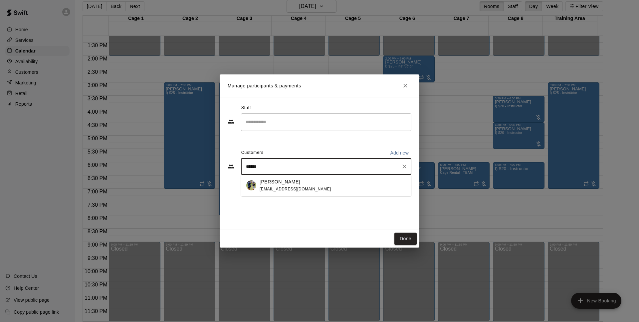
type input "******"
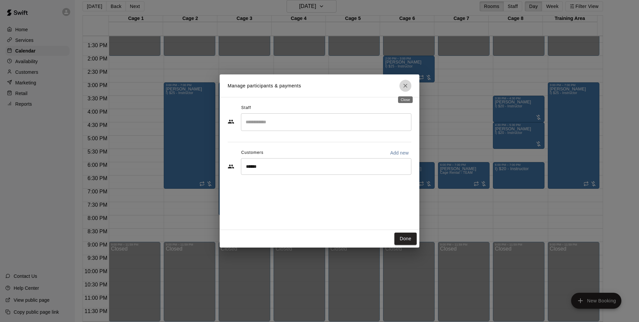
click at [408, 82] on button "Close" at bounding box center [405, 86] width 12 height 12
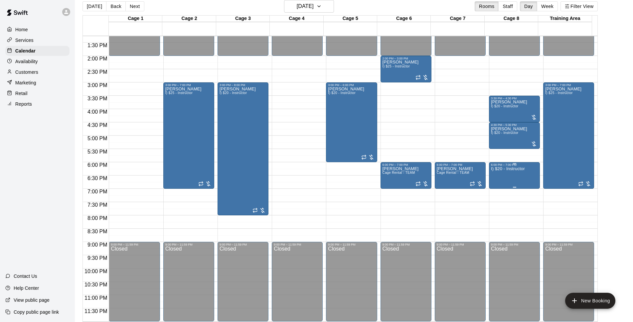
click at [508, 177] on div "I) $20 - Instructor" at bounding box center [508, 328] width 34 height 322
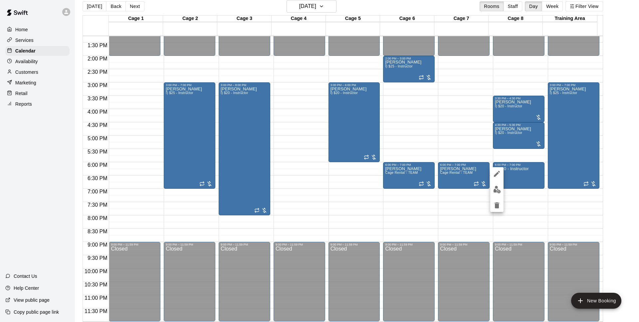
click at [499, 206] on icon "delete" at bounding box center [497, 206] width 8 height 8
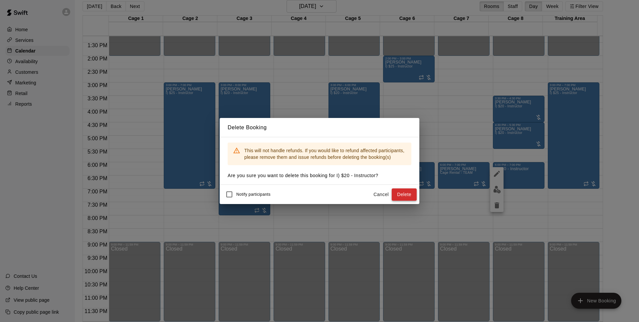
click at [407, 191] on button "Delete" at bounding box center [404, 195] width 25 height 12
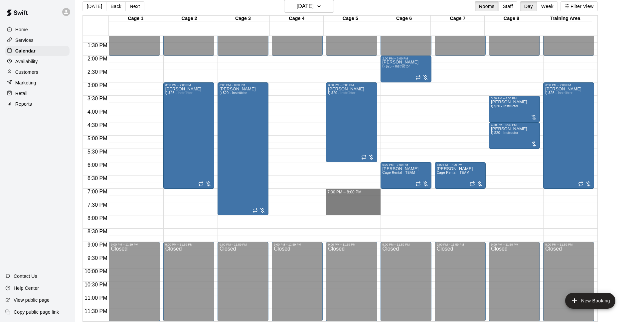
drag, startPoint x: 365, startPoint y: 191, endPoint x: 366, endPoint y: 210, distance: 19.0
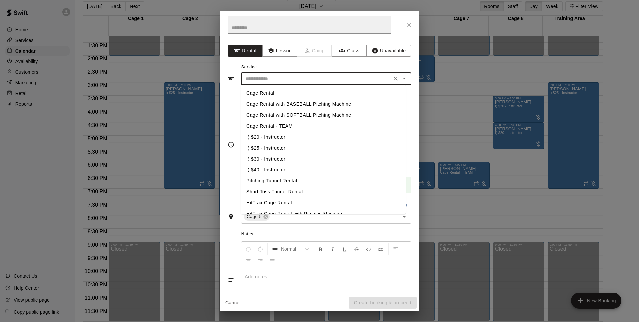
click at [322, 80] on input "text" at bounding box center [316, 79] width 147 height 8
click at [291, 136] on li "I) $20 - Instructor" at bounding box center [323, 137] width 165 height 11
type input "**********"
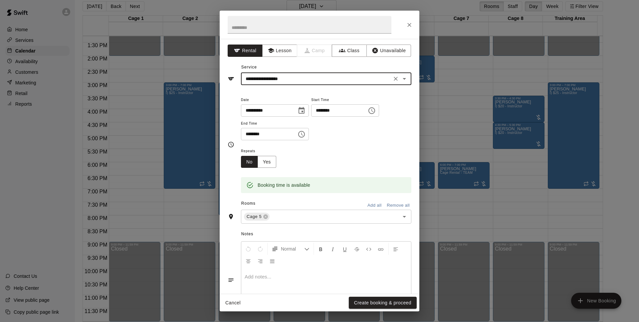
click at [408, 304] on button "Create booking & proceed" at bounding box center [383, 303] width 68 height 12
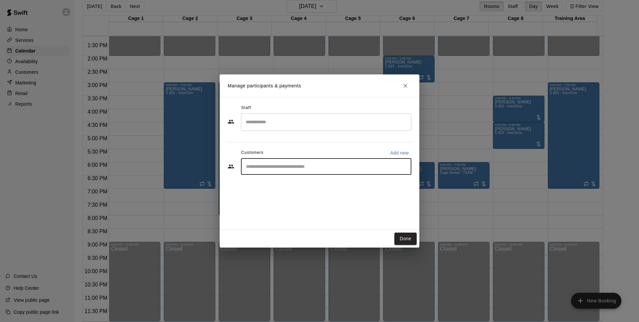
click at [337, 165] on input "Start typing to search customers..." at bounding box center [326, 166] width 164 height 7
type input "******"
drag, startPoint x: 323, startPoint y: 174, endPoint x: 308, endPoint y: 182, distance: 16.4
click at [307, 182] on div "[PERSON_NAME]" at bounding box center [296, 182] width 72 height 7
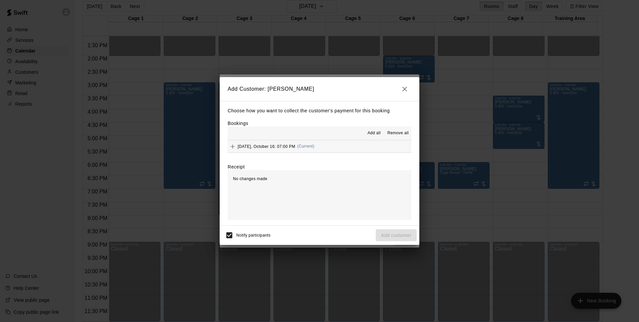
click at [332, 147] on button "[DATE], October 16: 07:00 PM (Current)" at bounding box center [320, 146] width 184 height 12
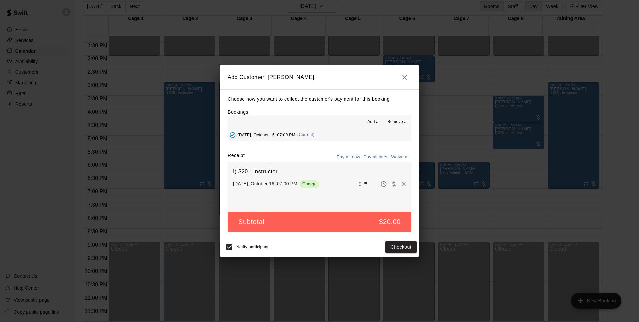
click at [379, 157] on button "Pay all later" at bounding box center [376, 157] width 28 height 10
click at [400, 248] on button "Add customer" at bounding box center [396, 247] width 41 height 12
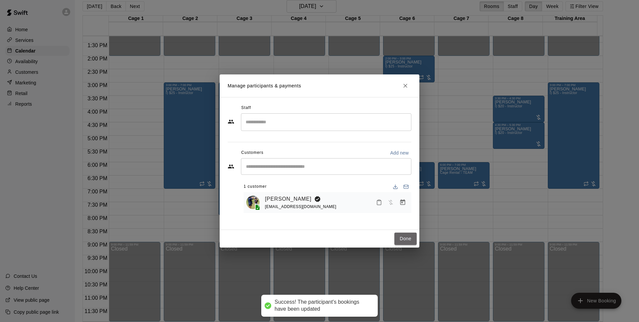
drag, startPoint x: 409, startPoint y: 238, endPoint x: 632, endPoint y: 196, distance: 226.9
click at [409, 238] on button "Done" at bounding box center [405, 239] width 22 height 12
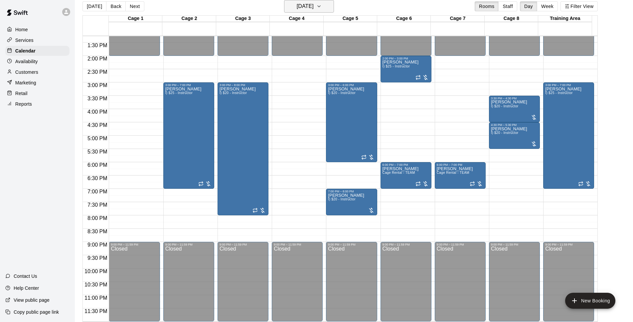
click at [328, 8] on button "[DATE]" at bounding box center [309, 6] width 50 height 13
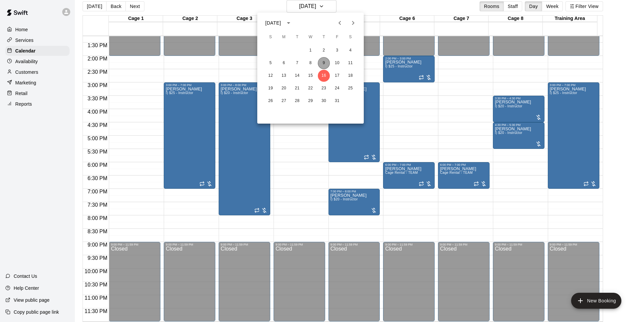
drag, startPoint x: 324, startPoint y: 62, endPoint x: 585, endPoint y: 103, distance: 263.8
click at [324, 62] on button "9" at bounding box center [324, 63] width 12 height 12
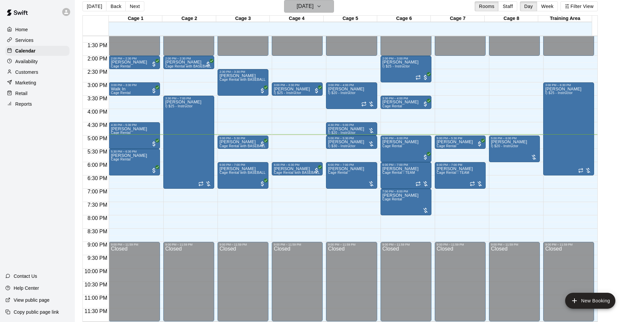
click at [314, 9] on h6 "[DATE]" at bounding box center [305, 6] width 17 height 9
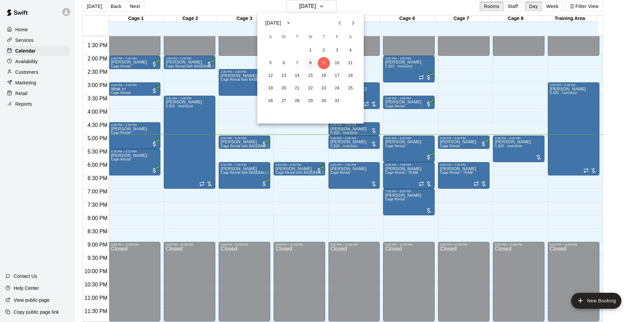
click at [307, 64] on button "8" at bounding box center [310, 63] width 12 height 12
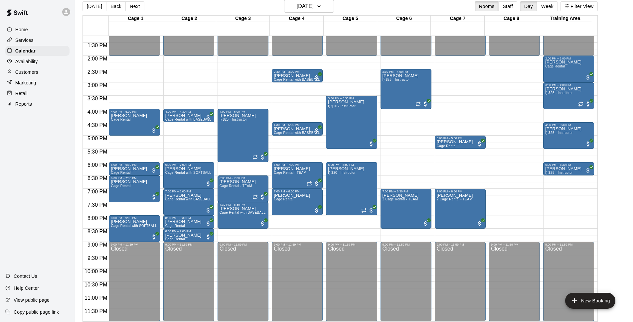
click at [358, 10] on div "[DATE] Back [DATE][DATE] Rooms Staff Day Week Filter View" at bounding box center [340, 7] width 515 height 15
click at [93, 7] on button "[DATE]" at bounding box center [95, 6] width 24 height 10
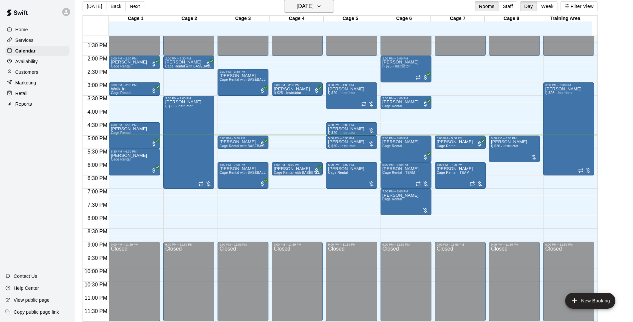
click at [314, 7] on h6 "[DATE]" at bounding box center [305, 6] width 17 height 9
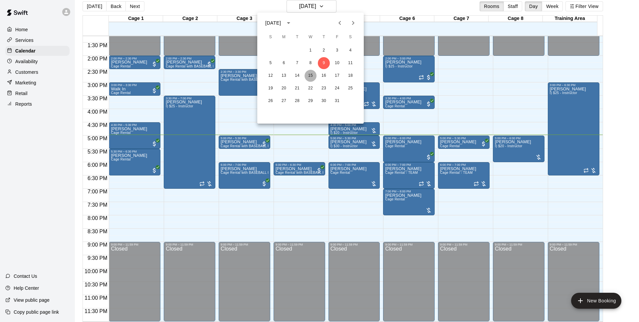
click at [312, 76] on button "15" at bounding box center [310, 76] width 12 height 12
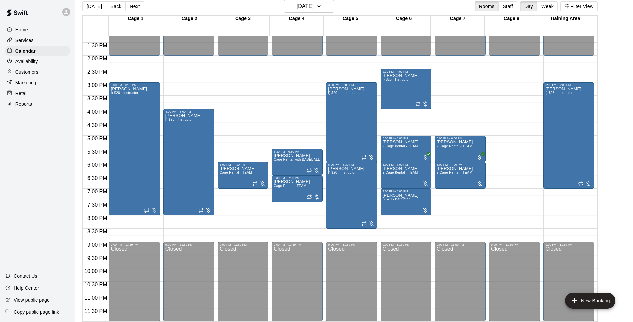
click at [414, 8] on div "[DATE] Back [DATE][DATE] Rooms Staff Day Week Filter View" at bounding box center [340, 7] width 515 height 15
click at [96, 9] on button "[DATE]" at bounding box center [95, 6] width 24 height 10
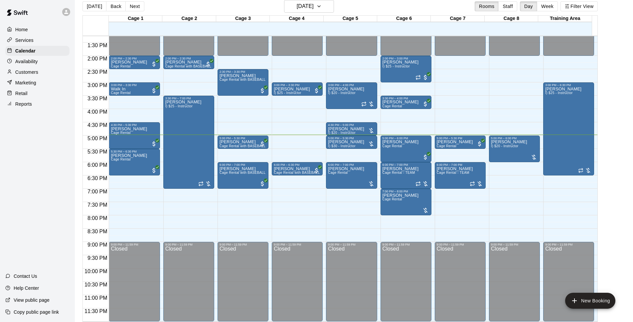
click at [366, 4] on div "[DATE] Back [DATE][DATE] Rooms Staff Day Week Filter View" at bounding box center [340, 7] width 515 height 15
click at [227, 4] on div "[DATE] Back [DATE][DATE] Rooms Staff Day Week Filter View" at bounding box center [340, 7] width 515 height 15
click at [207, 7] on div "[DATE] Back [DATE][DATE] Rooms Staff Day Week Filter View" at bounding box center [340, 7] width 515 height 15
click at [181, 7] on div "[DATE] Back [DATE][DATE] Rooms Staff Day Week Filter View" at bounding box center [340, 7] width 515 height 15
click at [202, 6] on div "[DATE] Back [DATE][DATE] Rooms Staff Day Week Filter View" at bounding box center [340, 7] width 515 height 15
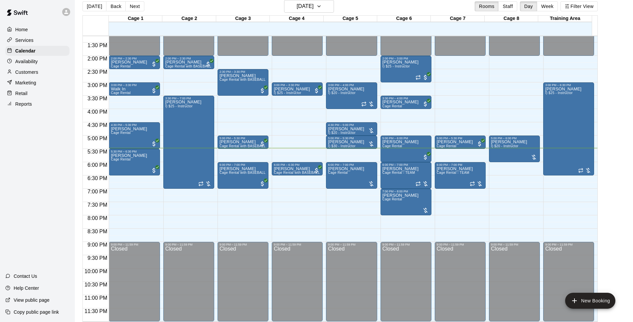
click at [221, 9] on div "[DATE] Back [DATE][DATE] Rooms Staff Day Week Filter View" at bounding box center [340, 7] width 515 height 15
click at [252, 8] on div "[DATE] Back [DATE][DATE] Rooms Staff Day Week Filter View" at bounding box center [340, 7] width 515 height 15
click at [412, 170] on div "[PERSON_NAME] Cage Rental - TEAM" at bounding box center [401, 328] width 36 height 322
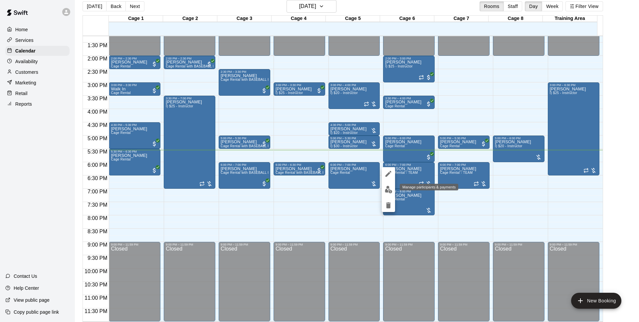
click at [393, 191] on button "edit" at bounding box center [388, 189] width 13 height 13
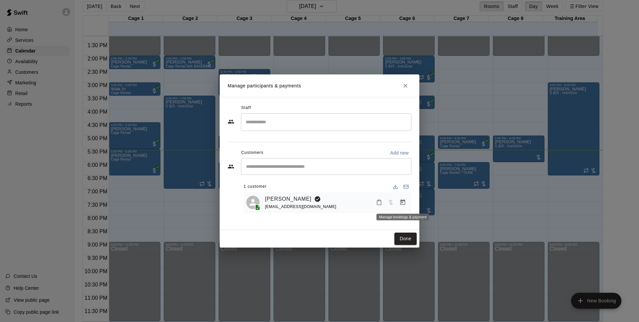
click at [403, 203] on icon "Manage bookings & payment" at bounding box center [402, 202] width 7 height 7
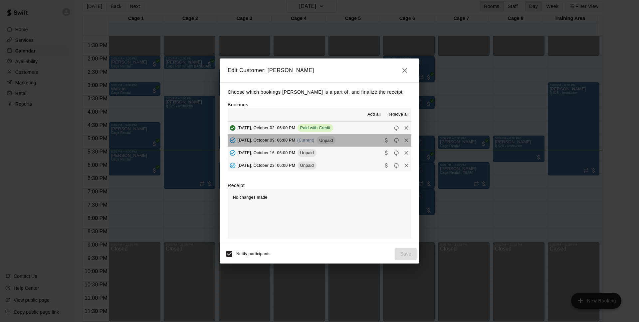
click at [325, 139] on span "Unpaid" at bounding box center [325, 140] width 19 height 5
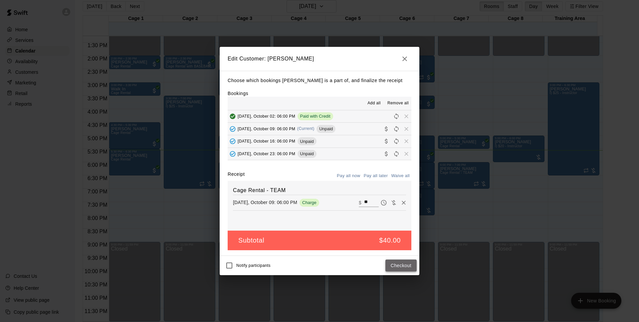
click at [402, 270] on button "Checkout" at bounding box center [400, 266] width 31 height 12
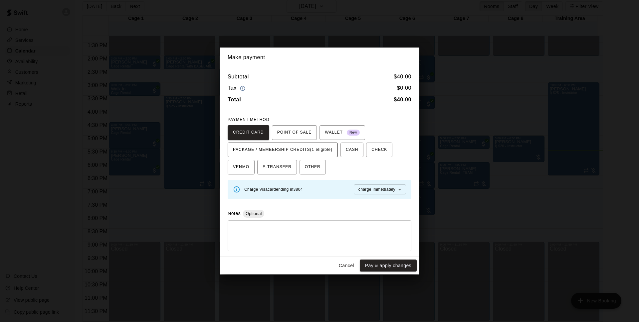
click at [331, 155] on button "PACKAGE / MEMBERSHIP CREDITS (1 eligible)" at bounding box center [283, 150] width 110 height 15
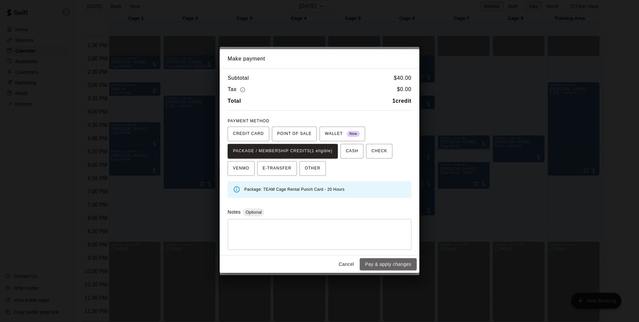
drag, startPoint x: 363, startPoint y: 268, endPoint x: 366, endPoint y: 270, distance: 3.5
click at [364, 268] on button "Pay & apply changes" at bounding box center [388, 265] width 57 height 12
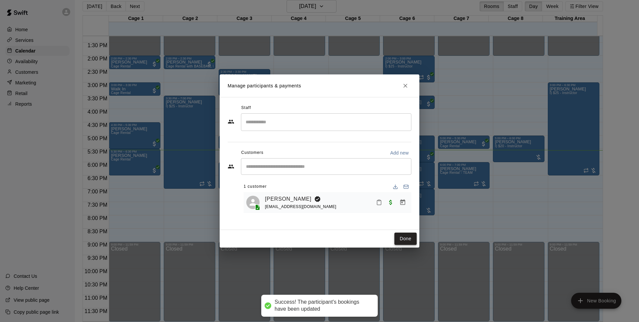
click at [409, 241] on button "Done" at bounding box center [405, 239] width 22 height 12
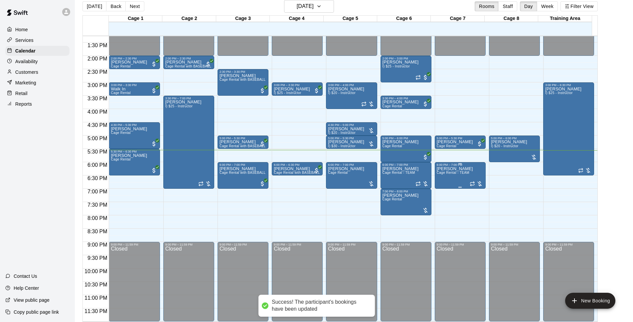
click at [453, 176] on div "[PERSON_NAME] Cage Rental - TEAM" at bounding box center [455, 328] width 36 height 322
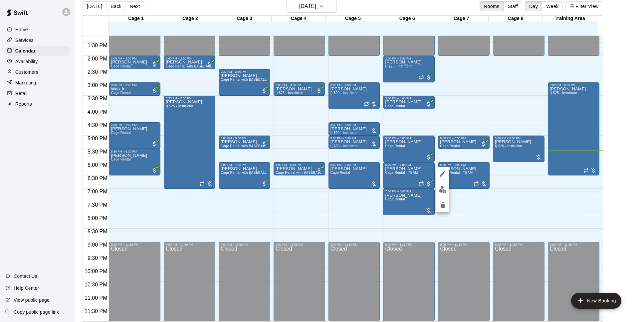
click at [446, 191] on img "edit" at bounding box center [443, 190] width 8 height 8
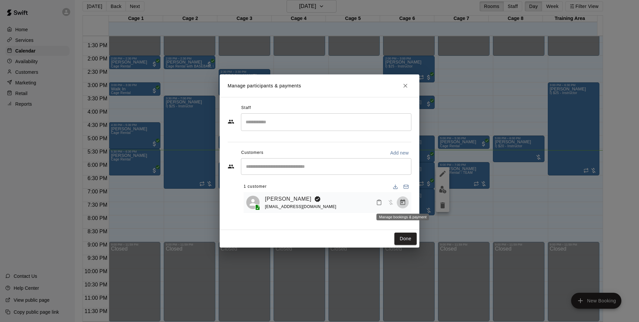
click at [404, 200] on icon "Manage bookings & payment" at bounding box center [402, 202] width 7 height 7
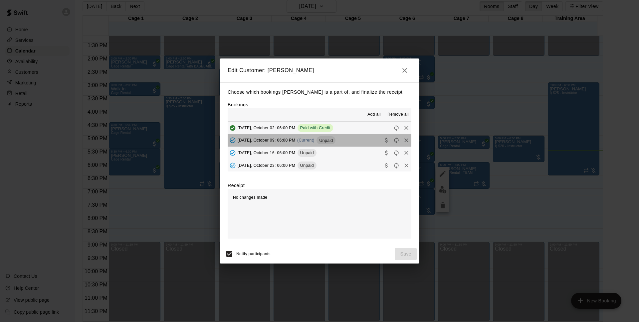
click at [329, 137] on div "Unpaid" at bounding box center [325, 140] width 19 height 8
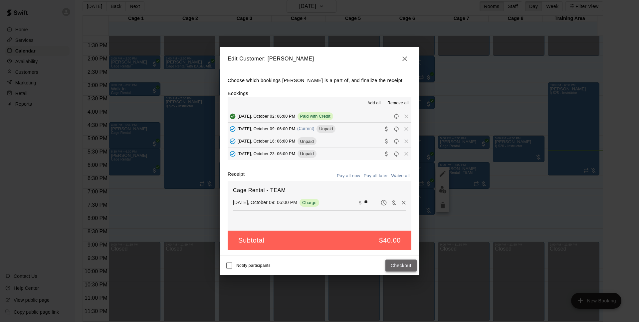
click at [409, 265] on button "Checkout" at bounding box center [400, 266] width 31 height 12
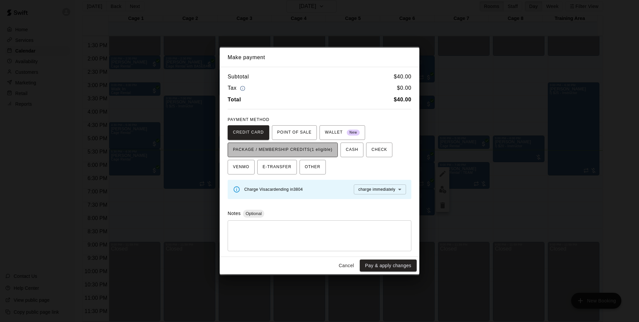
drag, startPoint x: 309, startPoint y: 143, endPoint x: 318, endPoint y: 150, distance: 11.6
click at [310, 143] on button "PACKAGE / MEMBERSHIP CREDITS (1 eligible)" at bounding box center [283, 150] width 110 height 15
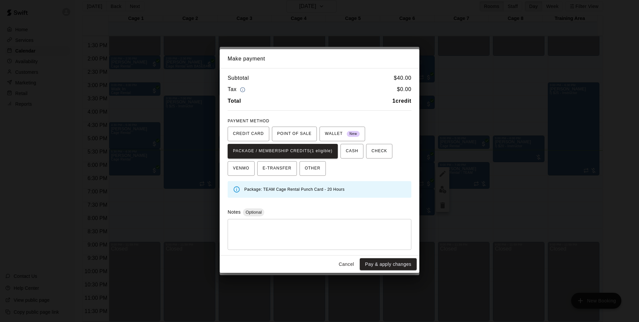
click at [390, 264] on button "Pay & apply changes" at bounding box center [388, 265] width 57 height 12
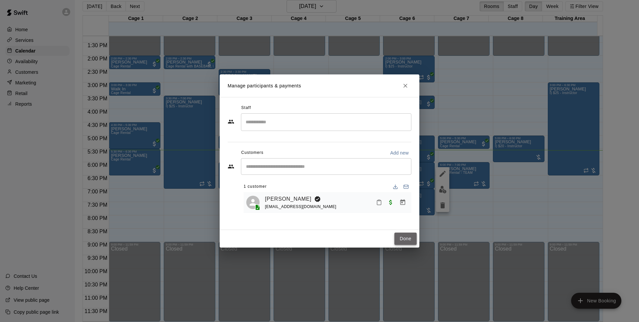
click at [398, 233] on button "Done" at bounding box center [405, 239] width 22 height 12
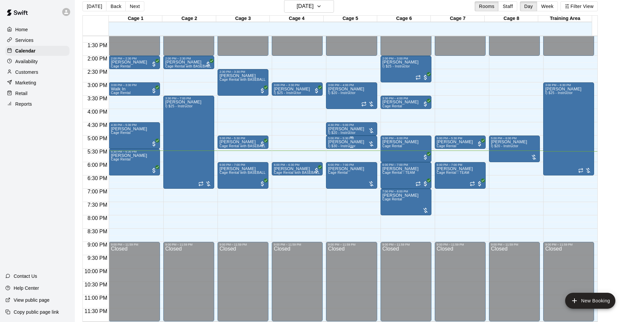
click at [341, 142] on p "[PERSON_NAME]" at bounding box center [346, 142] width 36 height 0
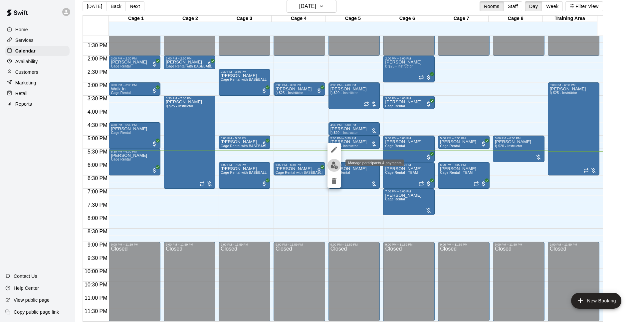
click at [333, 163] on img "edit" at bounding box center [334, 166] width 8 height 8
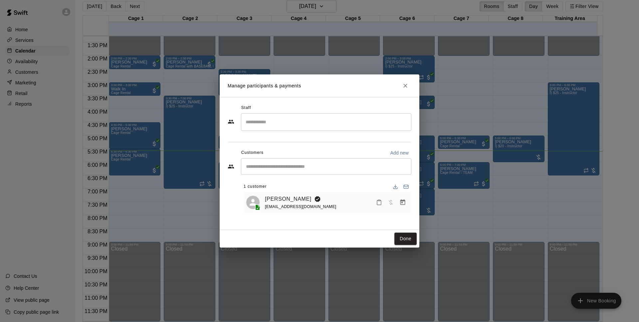
click at [404, 205] on icon "Manage bookings & payment" at bounding box center [402, 203] width 5 height 6
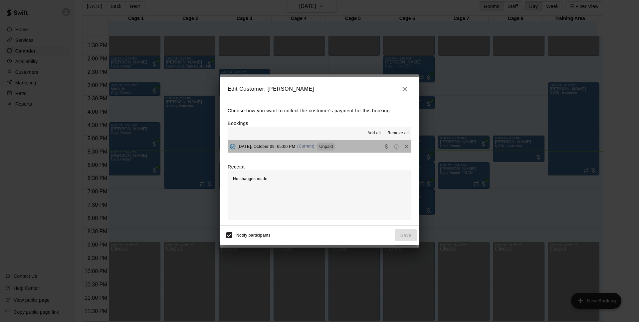
click at [321, 149] on span "Unpaid" at bounding box center [325, 146] width 19 height 5
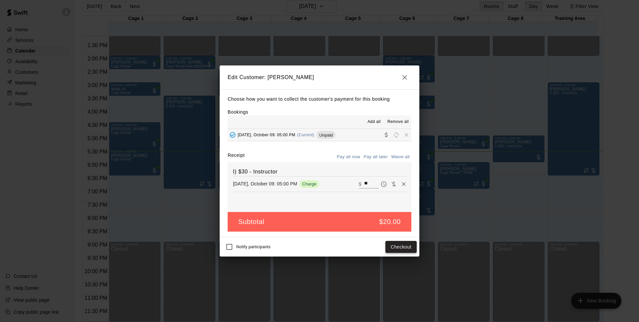
click at [405, 246] on button "Checkout" at bounding box center [400, 247] width 31 height 12
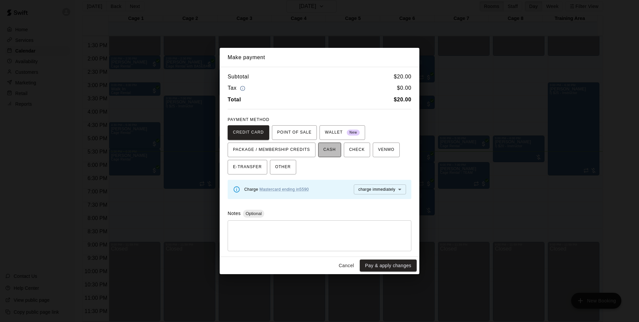
click at [327, 155] on span "CASH" at bounding box center [329, 150] width 12 height 11
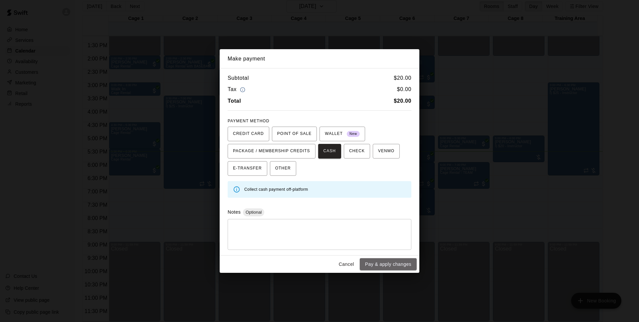
drag, startPoint x: 380, startPoint y: 263, endPoint x: 376, endPoint y: 262, distance: 4.4
click at [381, 263] on button "Pay & apply changes" at bounding box center [388, 265] width 57 height 12
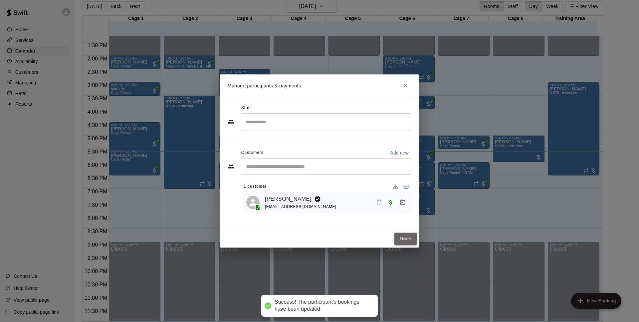
click at [406, 236] on button "Done" at bounding box center [405, 239] width 22 height 12
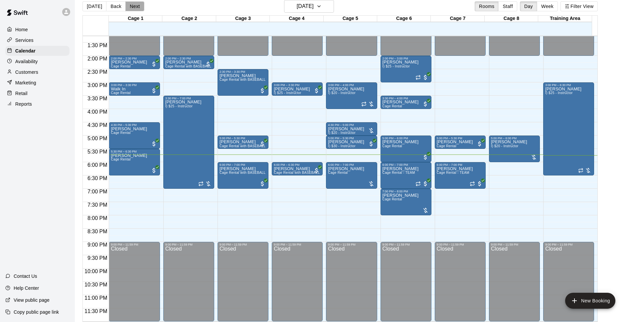
click at [134, 7] on button "Next" at bounding box center [134, 6] width 19 height 10
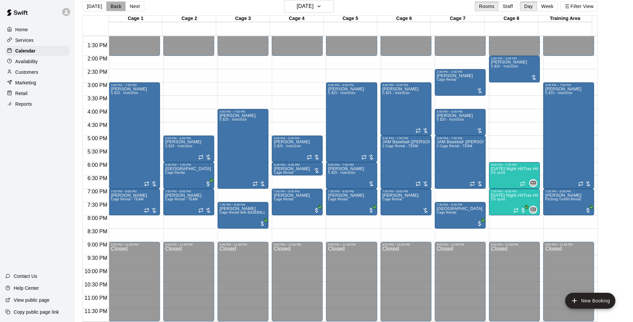
drag, startPoint x: 115, startPoint y: 7, endPoint x: 175, endPoint y: 23, distance: 62.2
click at [116, 7] on button "Back" at bounding box center [116, 6] width 20 height 10
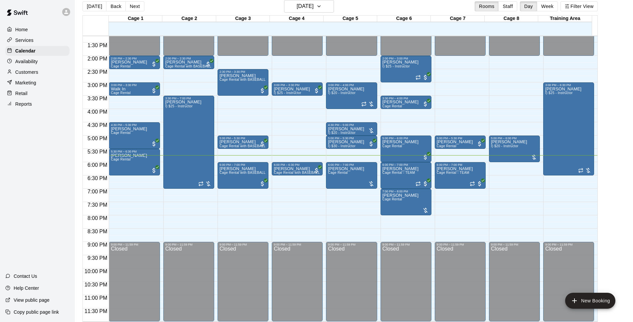
click at [396, 8] on div "[DATE] Back [DATE][DATE] Rooms Staff Day Week Filter View" at bounding box center [340, 7] width 515 height 15
click at [362, 174] on div "[PERSON_NAME] Rental" at bounding box center [351, 328] width 47 height 322
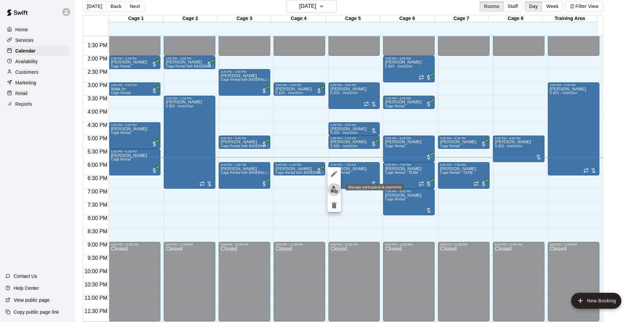
click at [334, 192] on img "edit" at bounding box center [334, 190] width 8 height 8
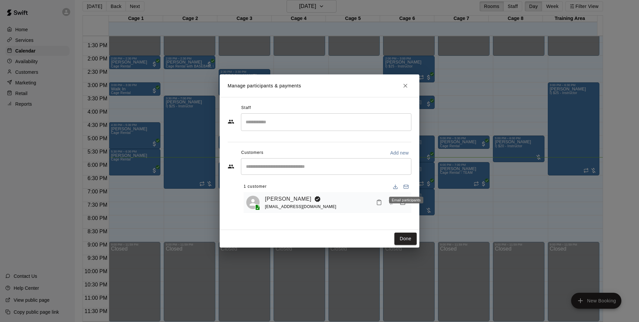
click at [403, 201] on div "Email participants" at bounding box center [406, 200] width 34 height 7
click at [404, 207] on button "Manage bookings & payment" at bounding box center [403, 203] width 12 height 12
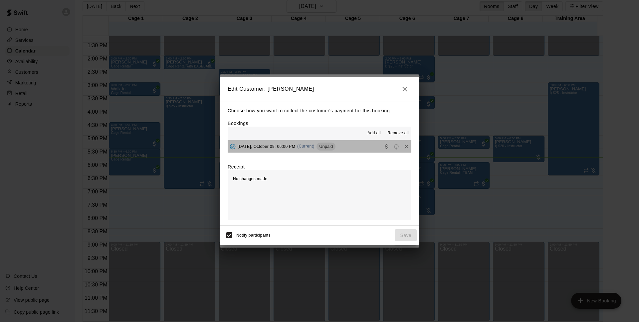
click at [342, 152] on button "[DATE], October 09: 06:00 PM (Current) Unpaid" at bounding box center [320, 146] width 184 height 12
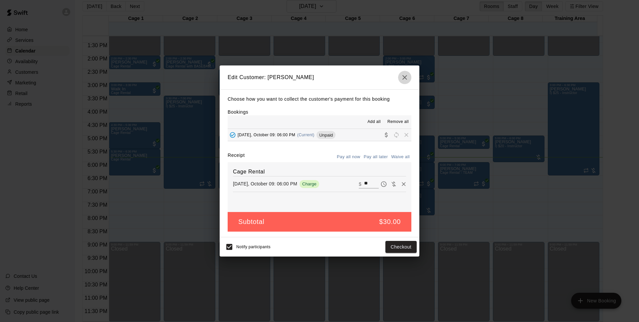
click at [408, 76] on icon "button" at bounding box center [405, 78] width 8 height 8
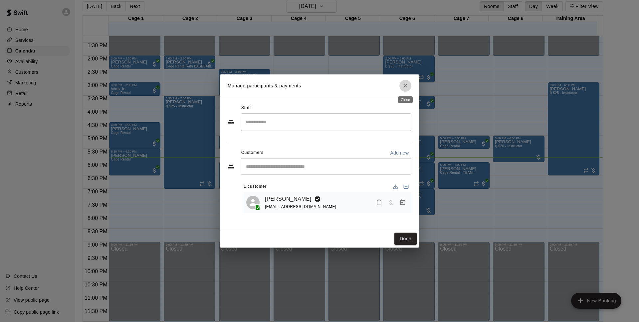
click at [405, 87] on icon "Close" at bounding box center [405, 86] width 7 height 7
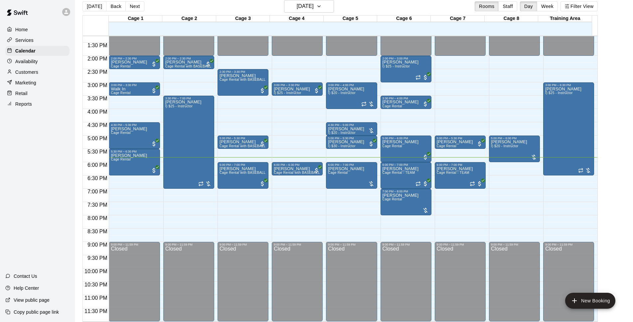
click at [609, 49] on main "[DATE] Back [DATE][DATE] Rooms Staff Day Week Filter View Cage 1 09 Thu Cage 2 …" at bounding box center [354, 161] width 553 height 322
click at [251, 5] on div "[DATE] Back [DATE][DATE] Rooms Staff Day Week Filter View" at bounding box center [340, 7] width 515 height 15
click at [259, 175] on span "Cage Rental with BASEBALL Pitching Machine" at bounding box center [257, 173] width 74 height 4
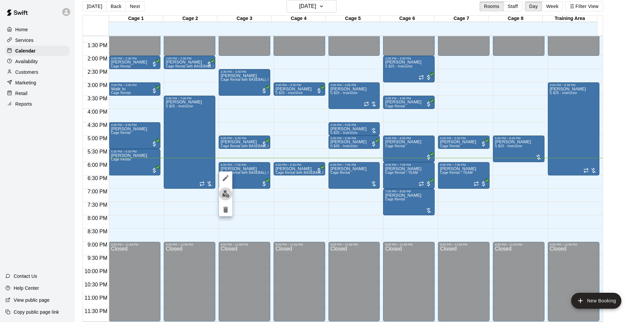
click at [225, 193] on img "edit" at bounding box center [226, 194] width 8 height 8
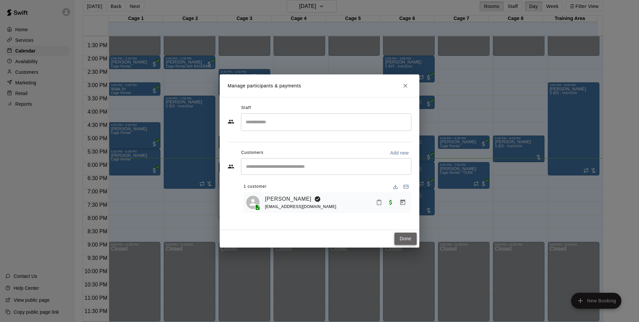
click at [407, 242] on button "Done" at bounding box center [405, 239] width 22 height 12
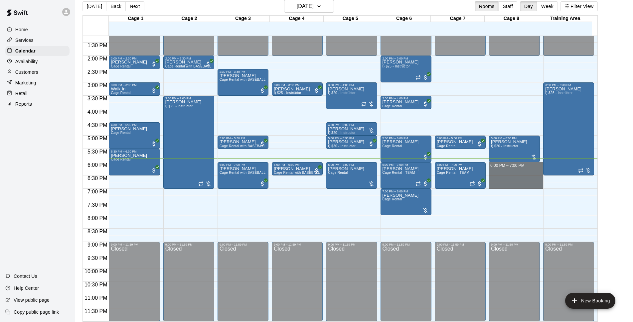
drag, startPoint x: 507, startPoint y: 164, endPoint x: 507, endPoint y: 186, distance: 22.0
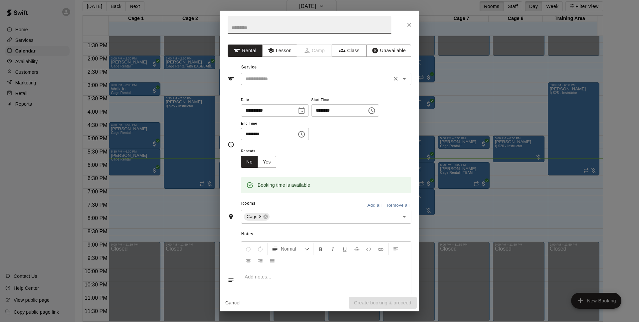
click at [283, 78] on input "text" at bounding box center [316, 79] width 147 height 8
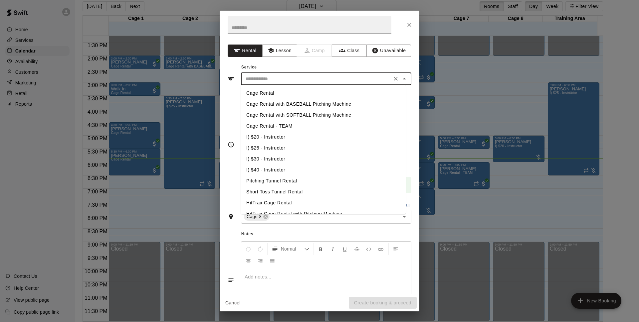
click at [287, 94] on li "Cage Rental" at bounding box center [323, 93] width 165 height 11
type input "**********"
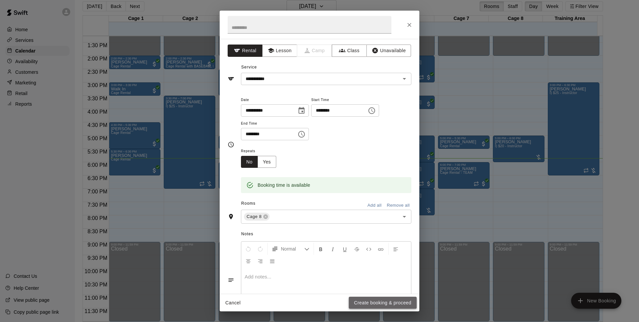
click at [398, 305] on button "Create booking & proceed" at bounding box center [383, 303] width 68 height 12
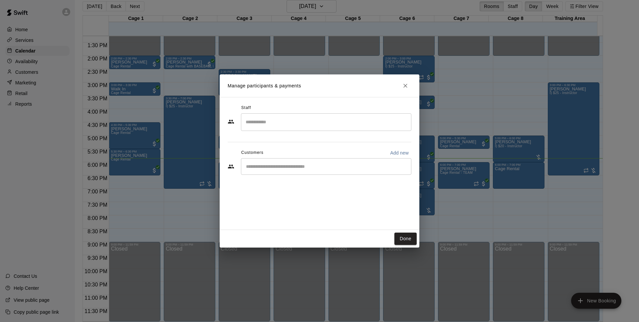
click at [387, 162] on div "​" at bounding box center [326, 166] width 170 height 17
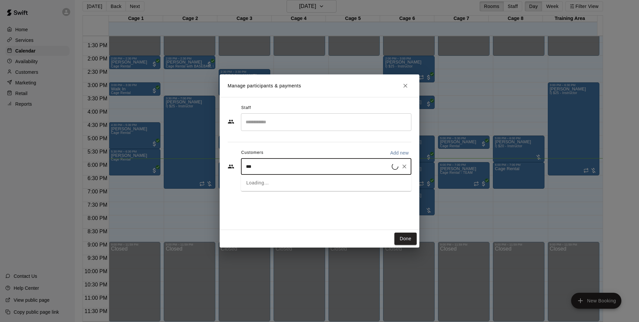
type input "****"
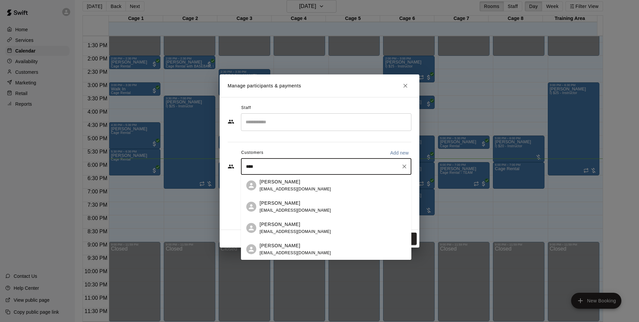
click at [314, 226] on div "[PERSON_NAME] [EMAIL_ADDRESS][DOMAIN_NAME]" at bounding box center [333, 228] width 146 height 14
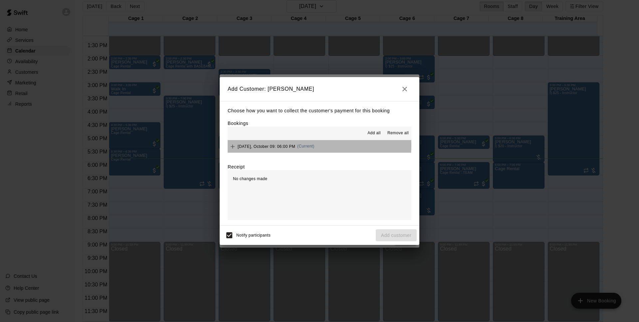
click at [319, 146] on button "[DATE], October 09: 06:00 PM (Current)" at bounding box center [320, 146] width 184 height 12
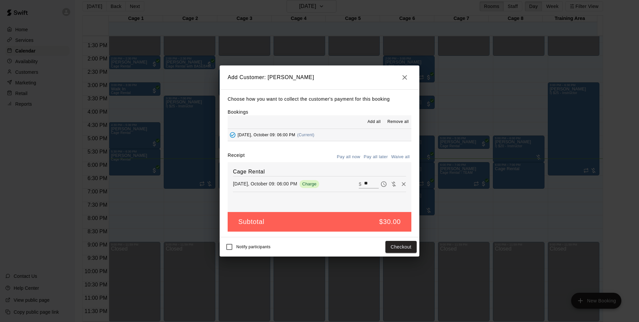
click at [383, 156] on button "Pay all later" at bounding box center [376, 157] width 28 height 10
click at [399, 249] on button "Add customer" at bounding box center [396, 247] width 41 height 12
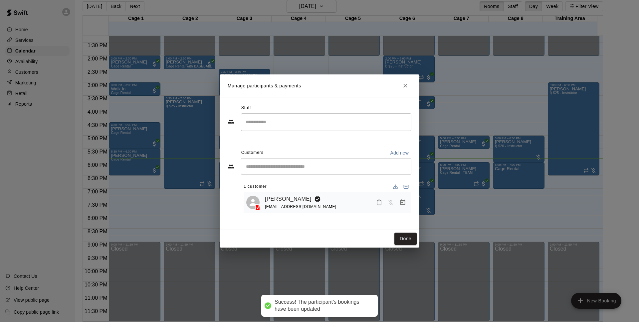
click at [403, 242] on button "Done" at bounding box center [405, 239] width 22 height 12
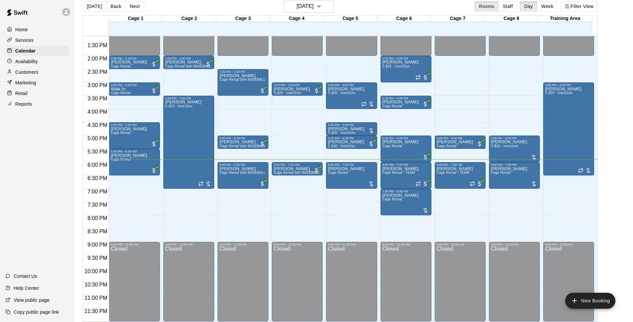
click at [395, 4] on div "[DATE] Back [DATE][DATE] Rooms Staff Day Week Filter View" at bounding box center [340, 7] width 515 height 15
click at [410, 4] on div "[DATE] Back [DATE][DATE] Rooms Staff Day Week Filter View" at bounding box center [340, 7] width 515 height 15
click at [514, 176] on div "[PERSON_NAME] Rental" at bounding box center [509, 328] width 36 height 322
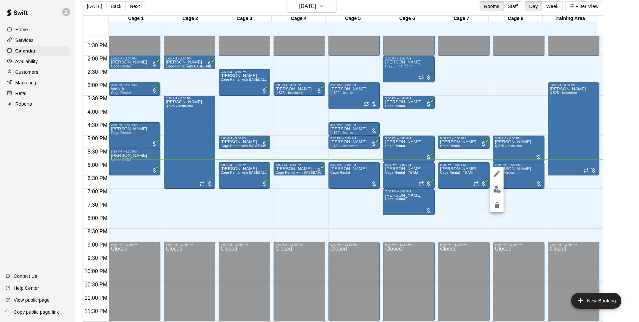
click at [496, 191] on img "edit" at bounding box center [497, 190] width 8 height 8
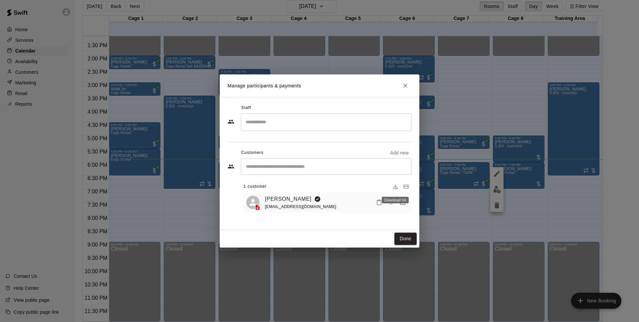
click at [404, 204] on div "Download list" at bounding box center [395, 198] width 28 height 12
click at [401, 205] on icon "Manage bookings & payment" at bounding box center [402, 202] width 7 height 7
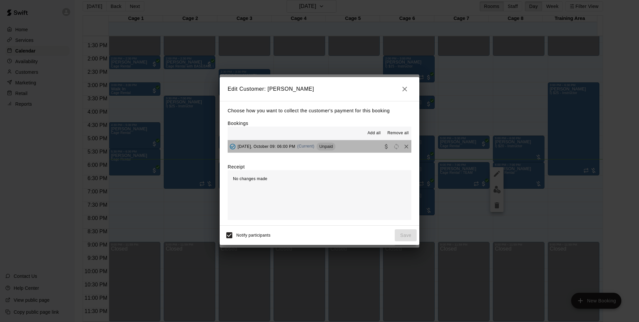
click at [335, 148] on span "Unpaid" at bounding box center [325, 146] width 19 height 5
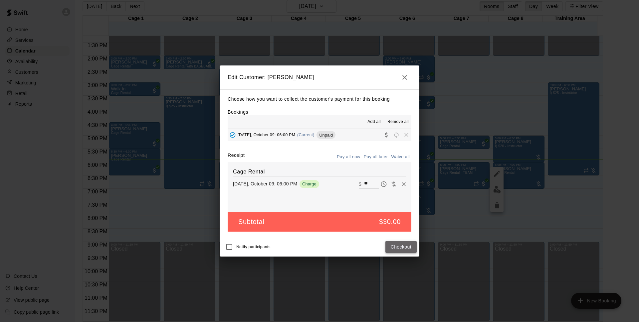
click at [399, 247] on button "Checkout" at bounding box center [400, 247] width 31 height 12
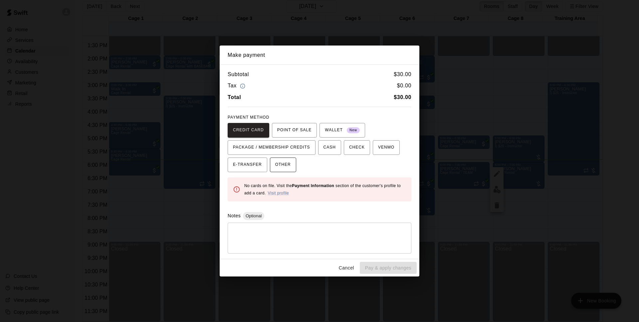
click at [279, 163] on span "OTHER" at bounding box center [283, 165] width 16 height 11
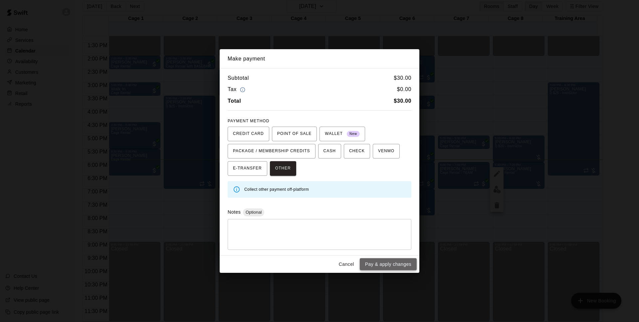
click at [374, 265] on button "Pay & apply changes" at bounding box center [388, 265] width 57 height 12
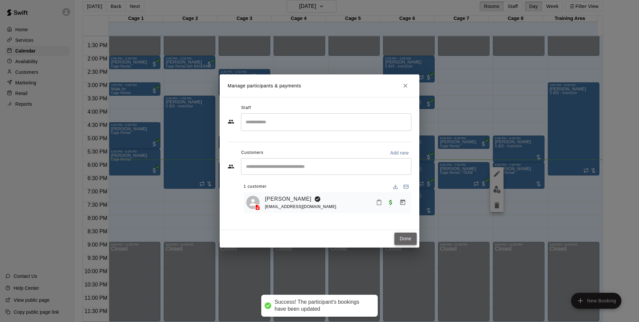
click at [406, 237] on button "Done" at bounding box center [405, 239] width 22 height 12
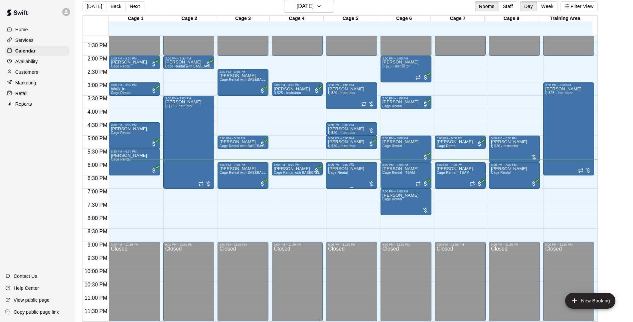
click at [344, 176] on div "[PERSON_NAME] Rental" at bounding box center [346, 328] width 36 height 322
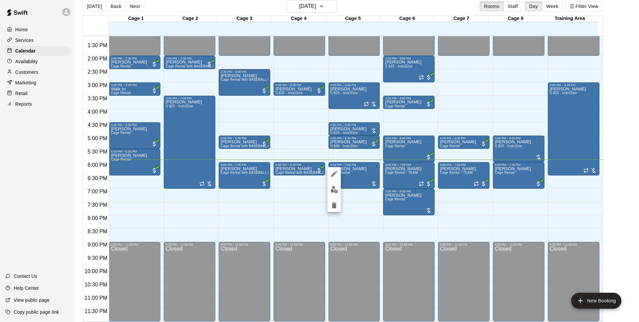
click at [336, 188] on img "edit" at bounding box center [334, 190] width 8 height 8
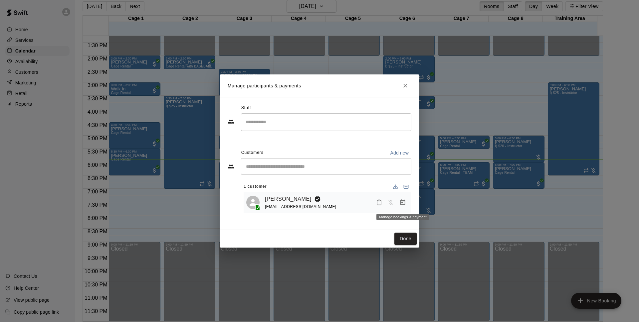
click at [404, 203] on icon "Manage bookings & payment" at bounding box center [402, 202] width 7 height 7
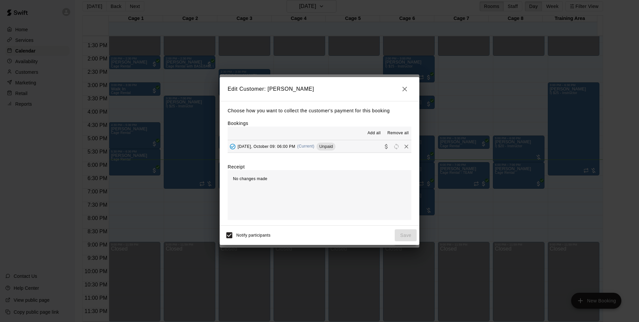
click at [312, 145] on span "(Current)" at bounding box center [305, 146] width 17 height 5
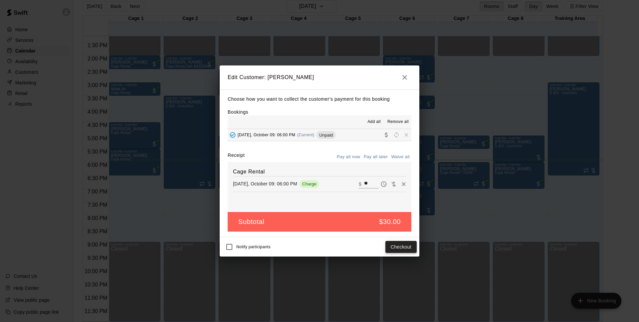
click at [405, 248] on button "Checkout" at bounding box center [400, 247] width 31 height 12
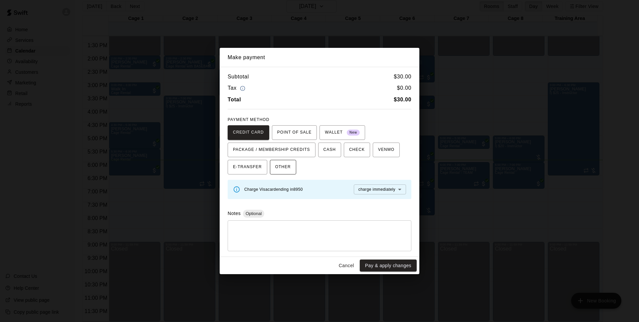
click at [274, 165] on button "OTHER" at bounding box center [283, 167] width 26 height 15
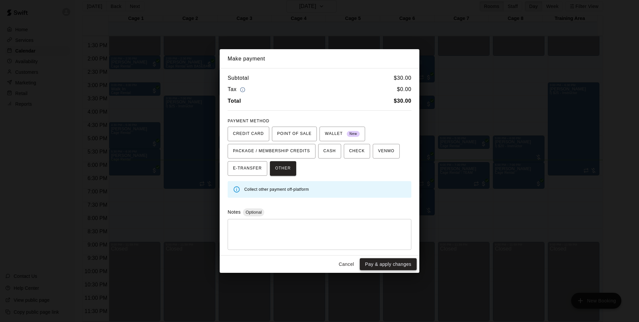
click at [399, 265] on button "Pay & apply changes" at bounding box center [388, 265] width 57 height 12
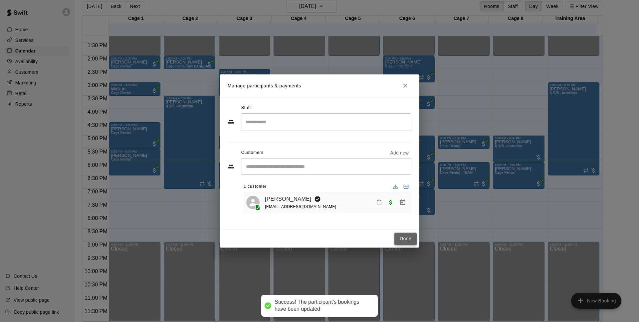
click at [397, 243] on button "Done" at bounding box center [405, 239] width 22 height 12
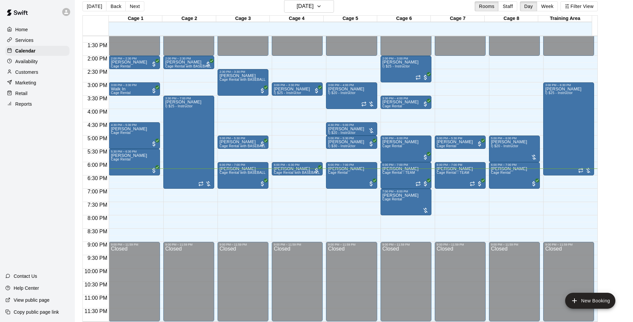
click at [232, 4] on div "[DATE] Back [DATE][DATE] Rooms Staff Day Week Filter View" at bounding box center [340, 7] width 515 height 15
click at [237, 1] on div "[DATE] Back [DATE][DATE] Rooms Staff Day Week Filter View" at bounding box center [340, 7] width 515 height 15
click at [314, 7] on h6 "[DATE]" at bounding box center [305, 6] width 17 height 9
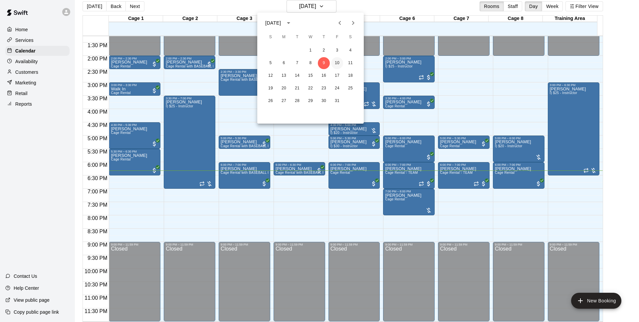
click at [338, 63] on button "10" at bounding box center [337, 63] width 12 height 12
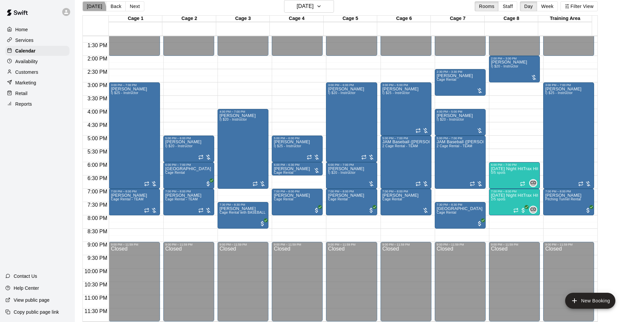
click at [88, 10] on button "[DATE]" at bounding box center [95, 6] width 24 height 10
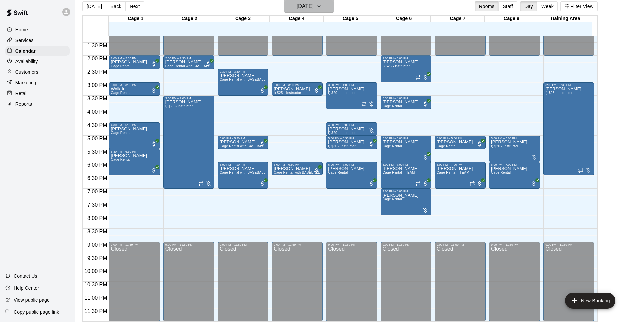
click at [314, 6] on h6 "[DATE]" at bounding box center [305, 6] width 17 height 9
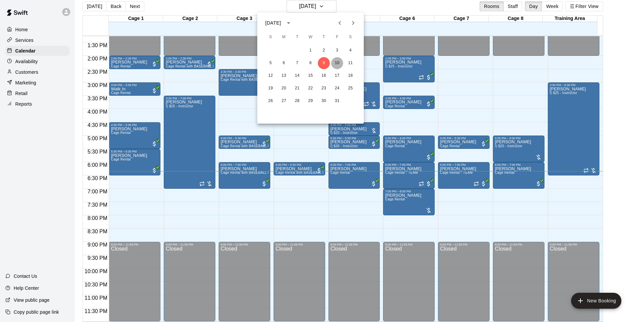
click at [334, 66] on button "10" at bounding box center [337, 63] width 12 height 12
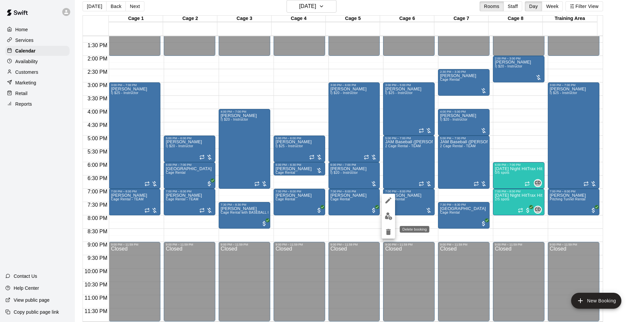
click at [388, 232] on icon "delete" at bounding box center [388, 232] width 5 height 6
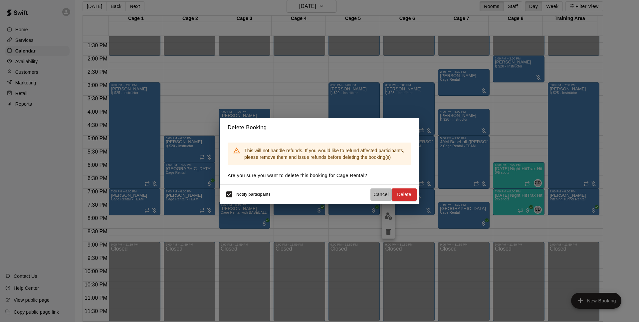
click at [386, 192] on button "Cancel" at bounding box center [380, 195] width 21 height 12
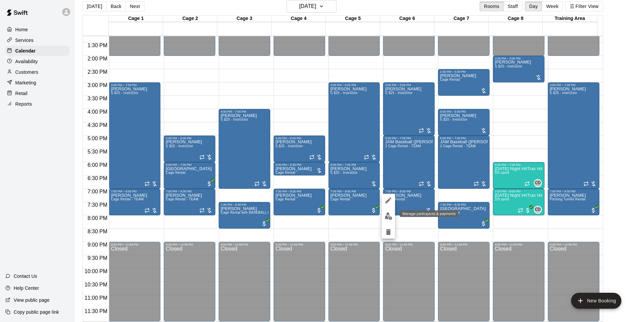
click at [392, 216] on img "edit" at bounding box center [389, 217] width 8 height 8
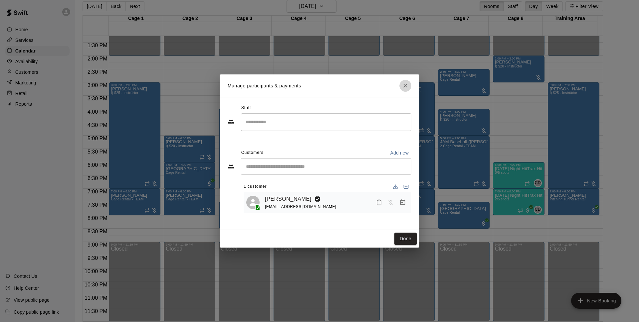
click at [404, 85] on icon "Close" at bounding box center [405, 86] width 4 height 4
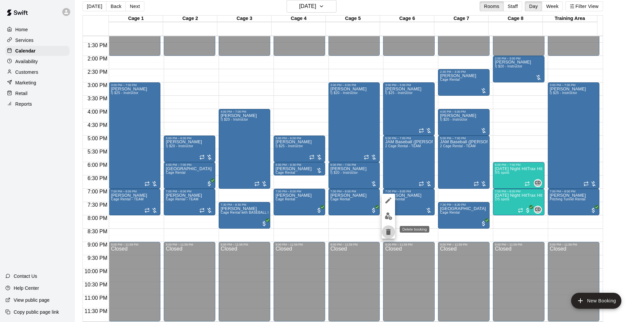
click at [392, 234] on button "delete" at bounding box center [388, 232] width 13 height 13
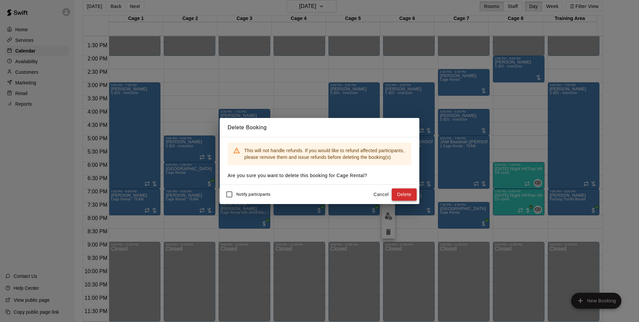
click at [406, 192] on button "Delete" at bounding box center [404, 195] width 25 height 12
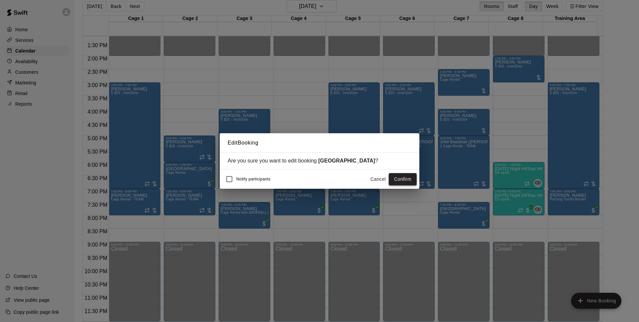
click at [402, 181] on button "Confirm" at bounding box center [403, 179] width 28 height 12
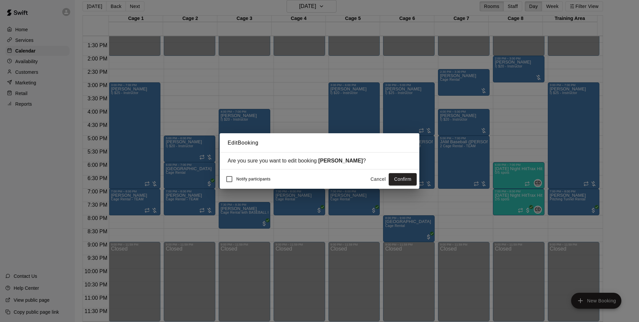
drag, startPoint x: 398, startPoint y: 181, endPoint x: 408, endPoint y: 183, distance: 10.4
click at [397, 181] on button "Confirm" at bounding box center [403, 179] width 28 height 12
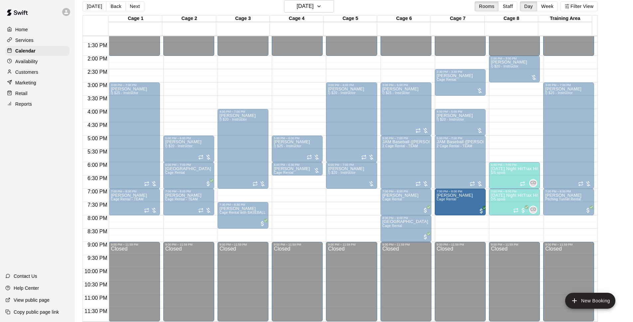
drag, startPoint x: 460, startPoint y: 202, endPoint x: 468, endPoint y: 205, distance: 8.4
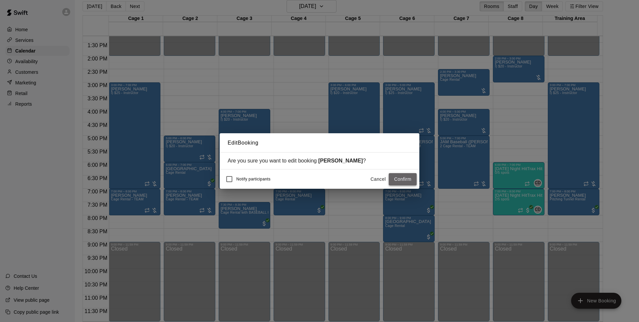
click at [402, 181] on button "Confirm" at bounding box center [403, 179] width 28 height 12
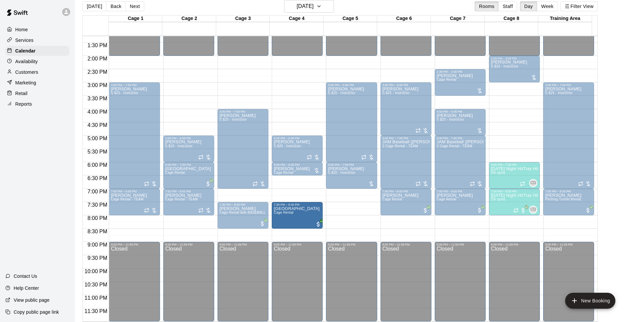
drag, startPoint x: 393, startPoint y: 233, endPoint x: 302, endPoint y: 225, distance: 91.5
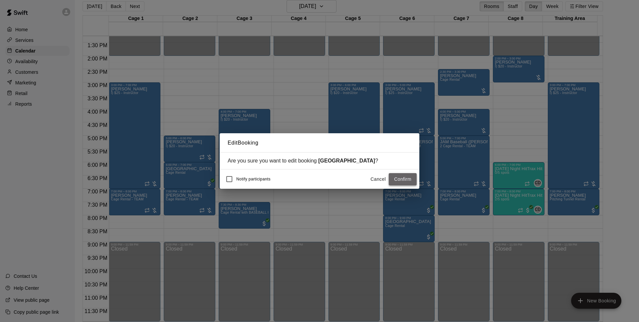
click at [400, 183] on button "Confirm" at bounding box center [403, 179] width 28 height 12
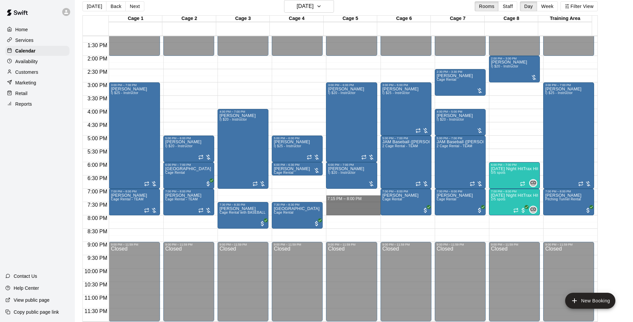
drag, startPoint x: 338, startPoint y: 204, endPoint x: 340, endPoint y: 210, distance: 6.5
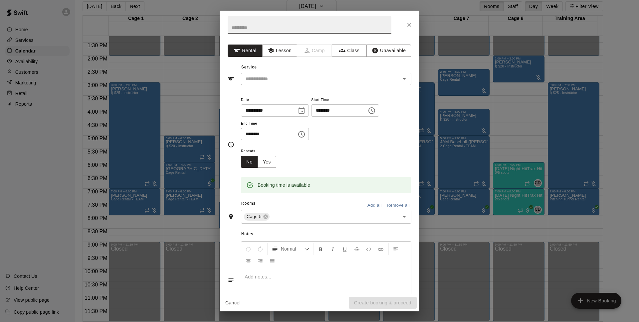
click at [337, 110] on input "********" at bounding box center [336, 110] width 51 height 12
type input "********"
click at [314, 81] on input "text" at bounding box center [316, 79] width 147 height 8
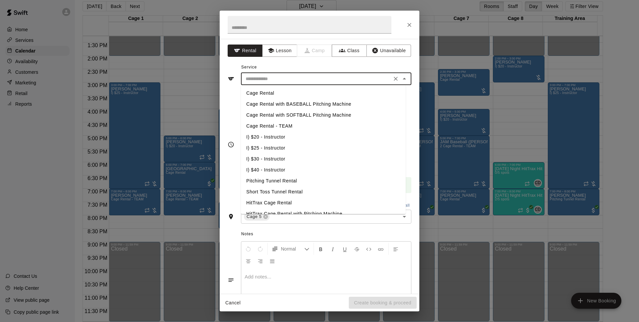
click at [282, 95] on li "Cage Rental" at bounding box center [323, 93] width 165 height 11
type input "**********"
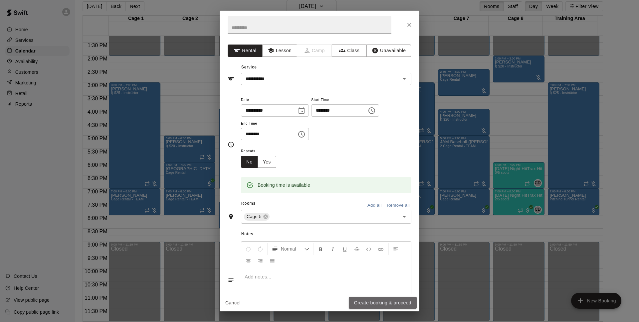
drag, startPoint x: 380, startPoint y: 304, endPoint x: 551, endPoint y: 254, distance: 177.7
click at [381, 304] on button "Create booking & proceed" at bounding box center [383, 303] width 68 height 12
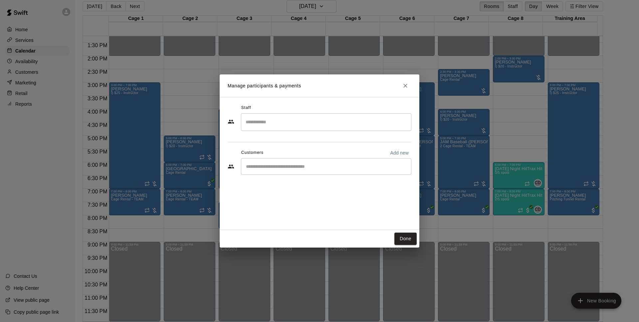
click at [279, 173] on div "​" at bounding box center [326, 166] width 170 height 17
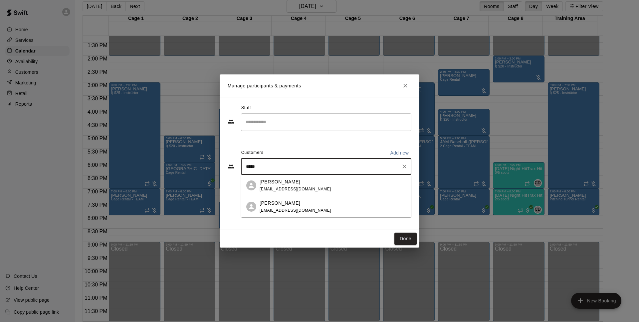
type input "******"
click at [293, 185] on div "[PERSON_NAME] [EMAIL_ADDRESS][DOMAIN_NAME]" at bounding box center [296, 186] width 72 height 14
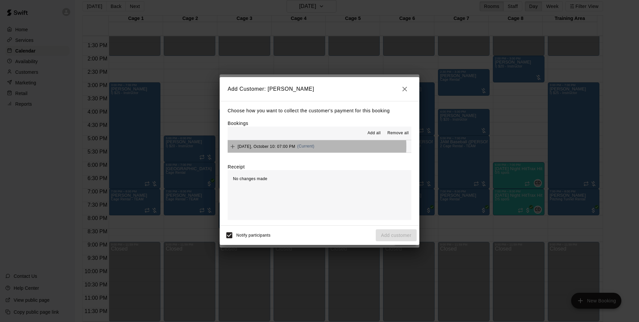
click at [315, 147] on button "[DATE], October 10: 07:00 PM (Current)" at bounding box center [320, 146] width 184 height 12
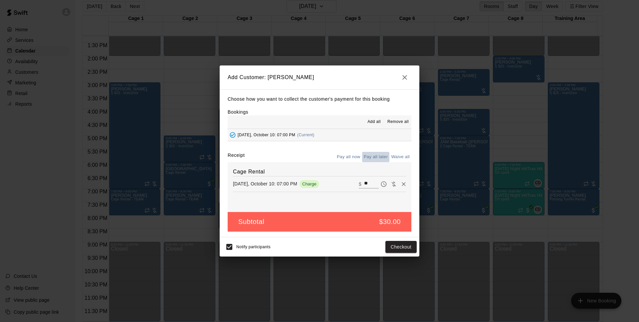
drag, startPoint x: 376, startPoint y: 159, endPoint x: 360, endPoint y: 177, distance: 23.9
click at [376, 159] on button "Pay all later" at bounding box center [376, 157] width 28 height 10
click at [401, 246] on button "Add customer" at bounding box center [396, 247] width 41 height 12
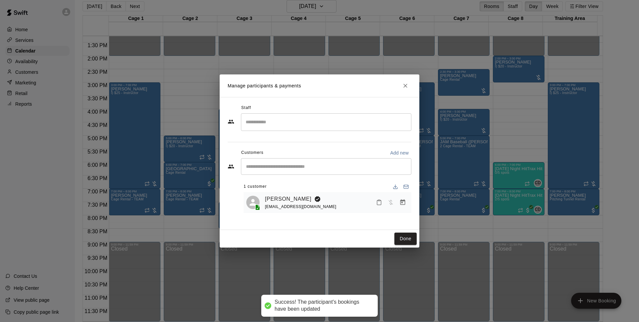
click at [407, 235] on button "Done" at bounding box center [405, 239] width 22 height 12
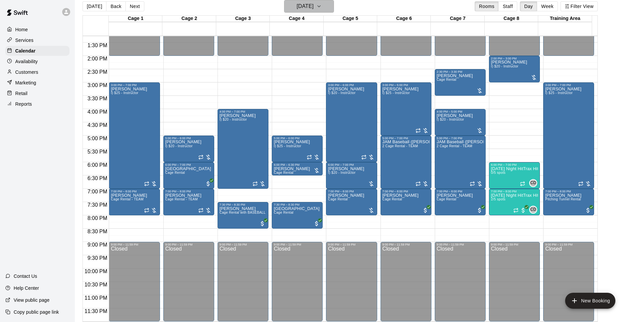
click at [314, 3] on h6 "[DATE]" at bounding box center [305, 6] width 17 height 9
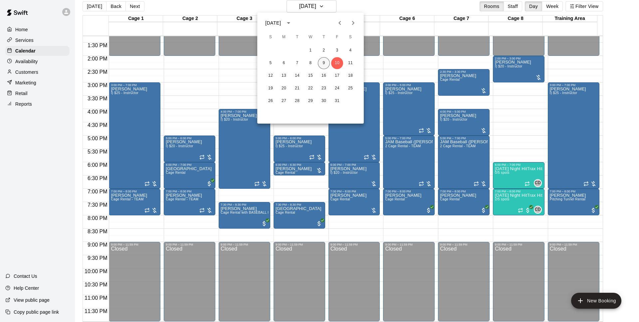
click at [320, 64] on button "9" at bounding box center [324, 63] width 12 height 12
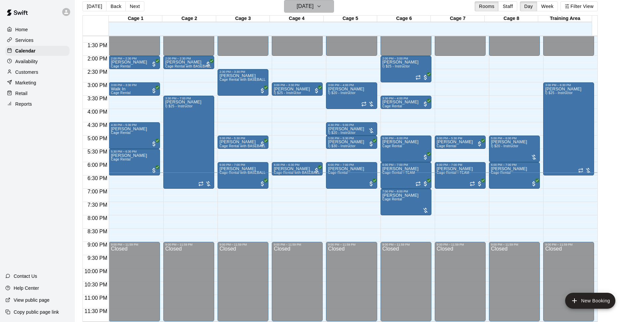
click at [314, 7] on h6 "[DATE]" at bounding box center [305, 6] width 17 height 9
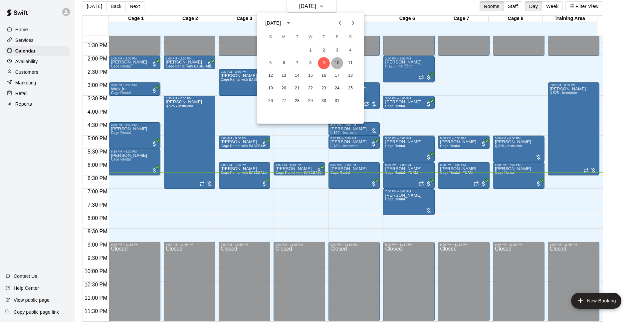
click at [332, 62] on button "10" at bounding box center [337, 63] width 12 height 12
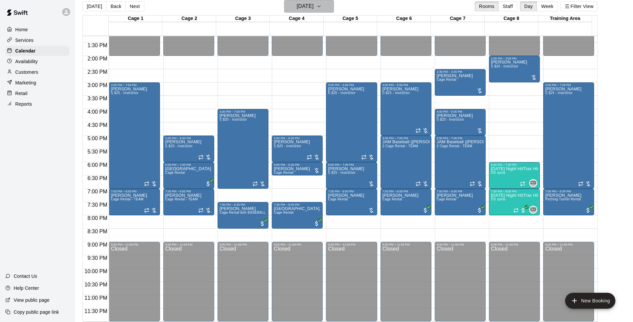
click at [314, 3] on h6 "[DATE]" at bounding box center [305, 6] width 17 height 9
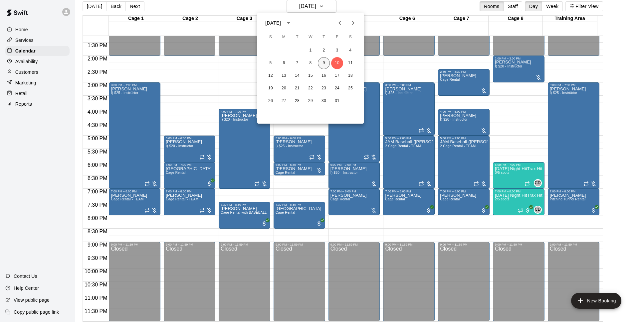
click at [327, 61] on button "9" at bounding box center [324, 63] width 12 height 12
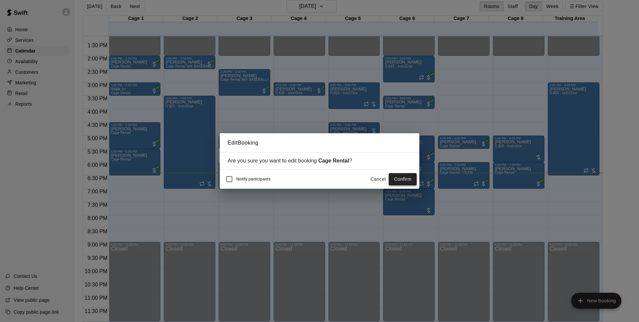
click at [407, 180] on button "Confirm" at bounding box center [403, 179] width 28 height 12
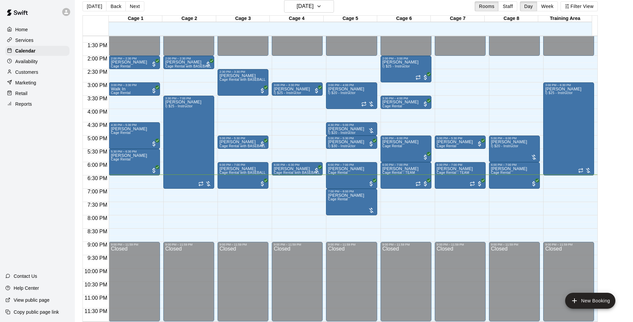
click at [175, 4] on div "[DATE] Back [DATE][DATE] Rooms Staff Day Week Filter View" at bounding box center [340, 7] width 515 height 15
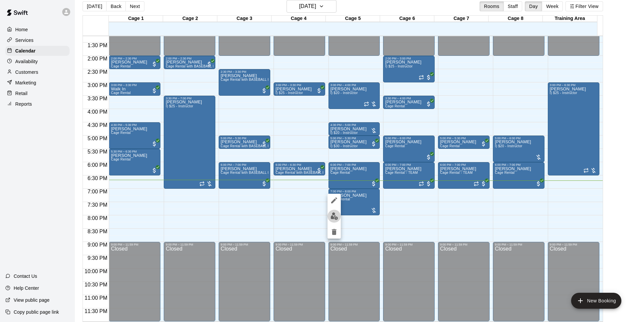
click at [330, 215] on img "edit" at bounding box center [334, 217] width 8 height 8
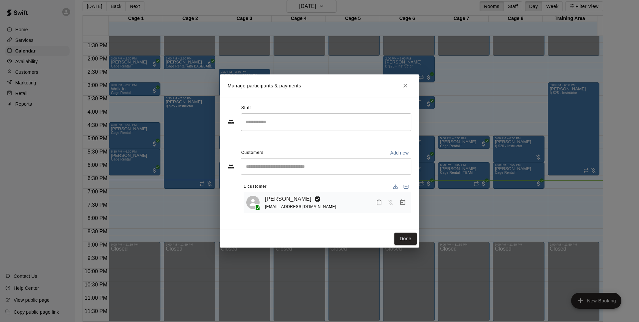
click at [401, 203] on icon "Manage bookings & payment" at bounding box center [402, 202] width 7 height 7
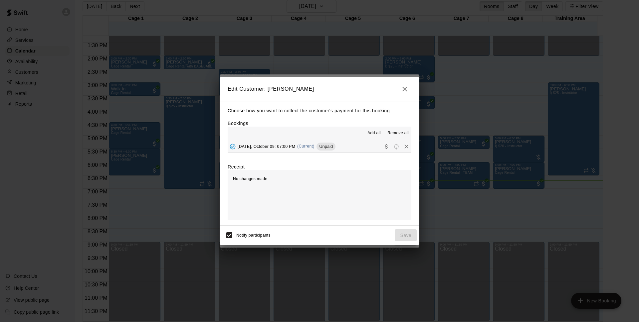
click at [317, 149] on div "[DATE], October 09: 07:00 PM (Current) Unpaid" at bounding box center [282, 147] width 108 height 10
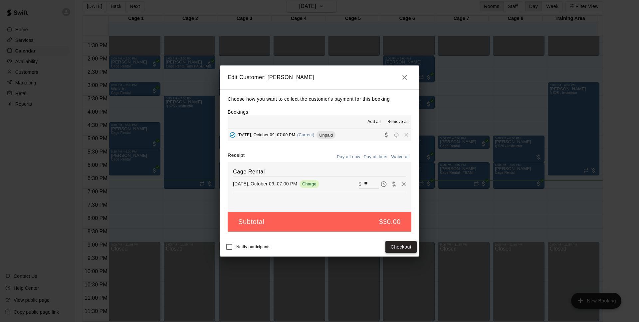
click at [403, 249] on button "Checkout" at bounding box center [400, 247] width 31 height 12
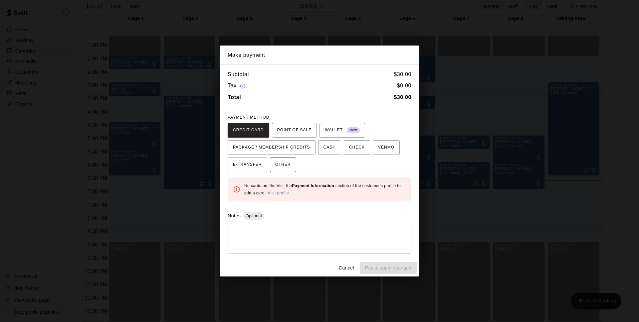
click at [286, 168] on span "OTHER" at bounding box center [283, 165] width 16 height 11
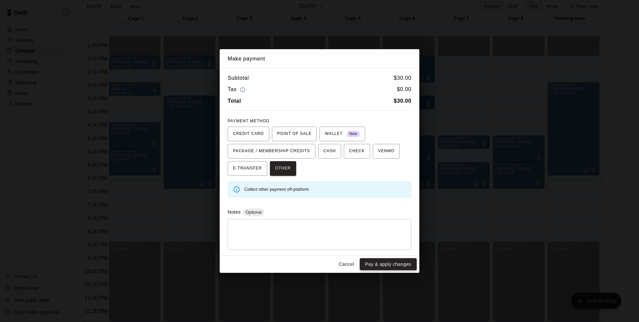
click at [392, 267] on button "Pay & apply changes" at bounding box center [388, 265] width 57 height 12
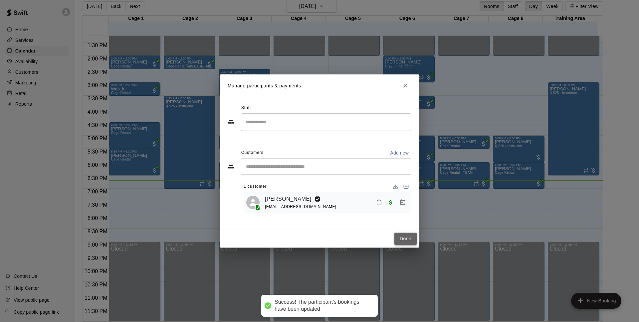
click at [416, 239] on button "Done" at bounding box center [405, 239] width 22 height 12
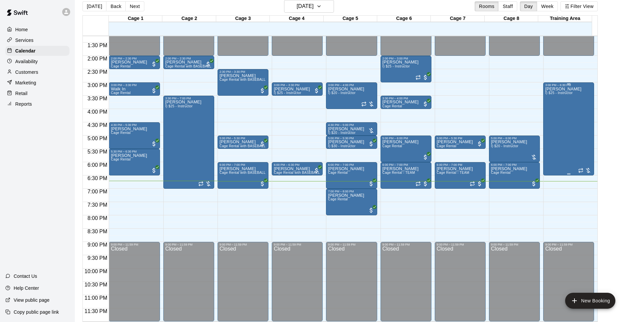
click at [567, 128] on div "[PERSON_NAME] I) $25 - Instructor" at bounding box center [563, 248] width 36 height 322
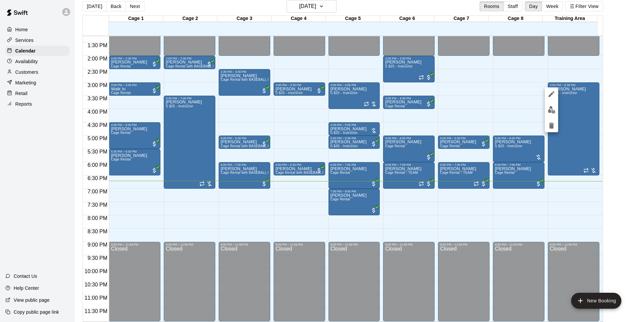
click at [550, 110] on img "edit" at bounding box center [552, 110] width 8 height 8
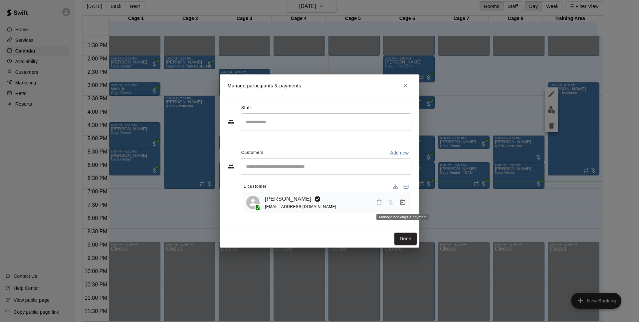
click at [403, 204] on icon "Manage bookings & payment" at bounding box center [402, 203] width 5 height 6
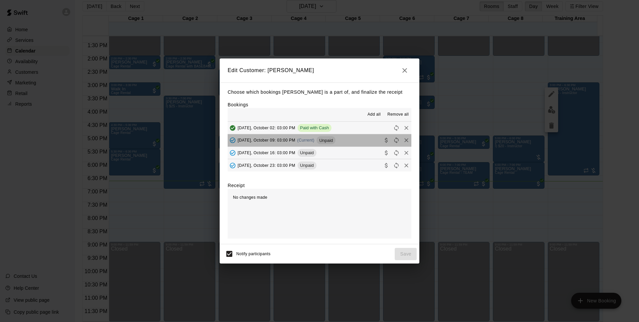
click at [326, 143] on div "Unpaid" at bounding box center [325, 140] width 19 height 8
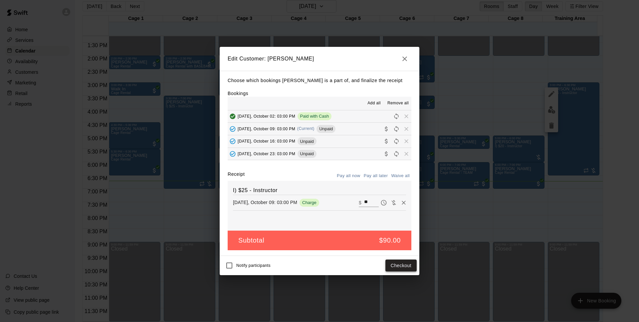
click at [399, 266] on button "Checkout" at bounding box center [400, 266] width 31 height 12
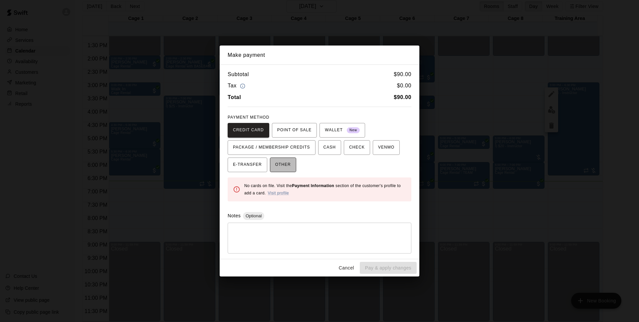
click at [282, 166] on span "OTHER" at bounding box center [283, 165] width 16 height 11
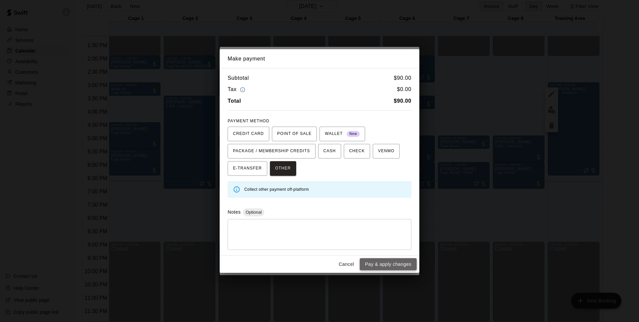
click at [382, 267] on button "Pay & apply changes" at bounding box center [388, 265] width 57 height 12
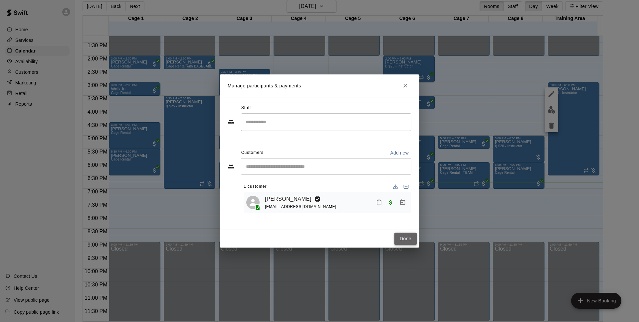
click at [407, 240] on button "Done" at bounding box center [405, 239] width 22 height 12
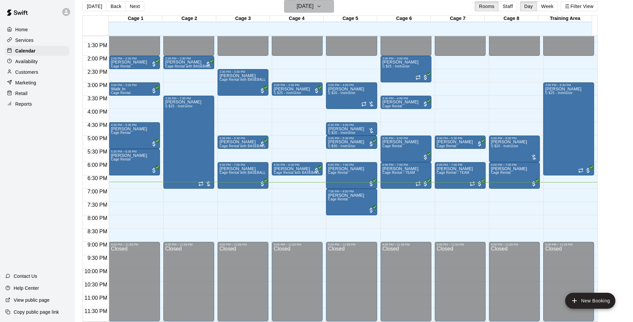
click at [334, 8] on button "[DATE]" at bounding box center [309, 6] width 50 height 13
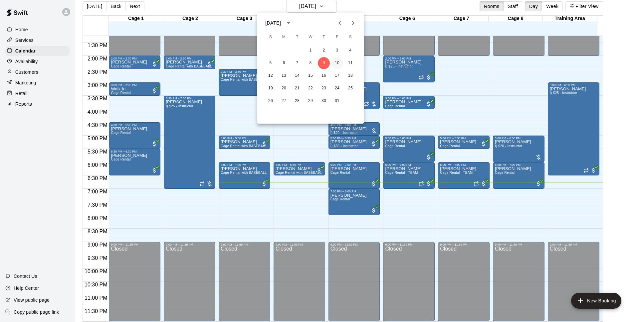
click at [340, 63] on button "10" at bounding box center [337, 63] width 12 height 12
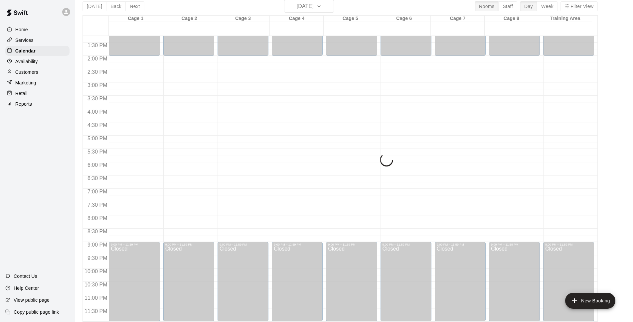
click at [415, 7] on div "[DATE] Back [DATE][DATE] Rooms Staff Day Week Filter View" at bounding box center [340, 7] width 515 height 15
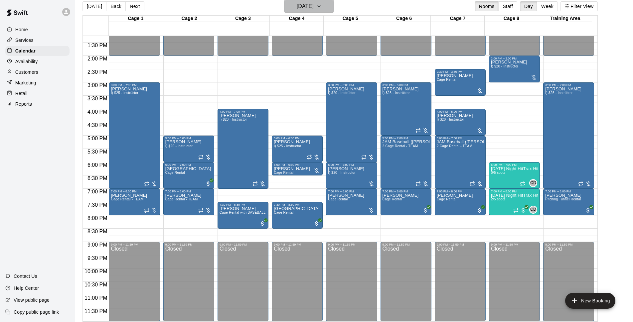
click at [323, 9] on button "[DATE]" at bounding box center [309, 6] width 50 height 13
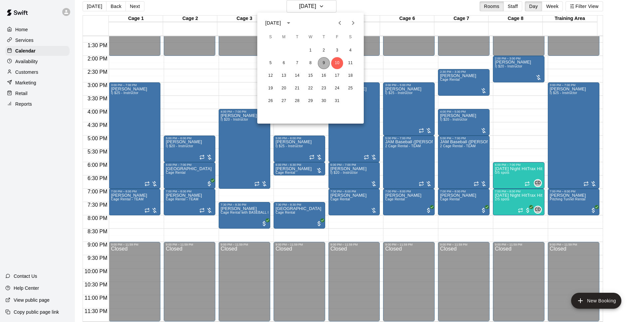
click at [329, 62] on button "9" at bounding box center [324, 63] width 12 height 12
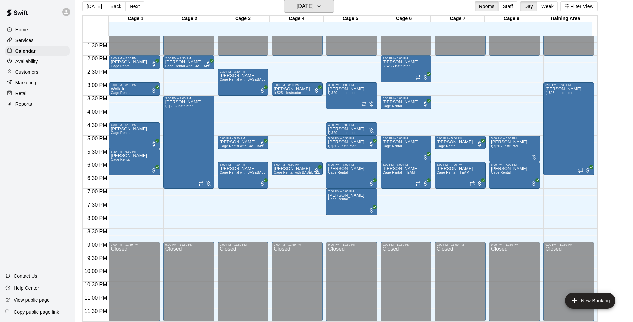
scroll to position [10, 0]
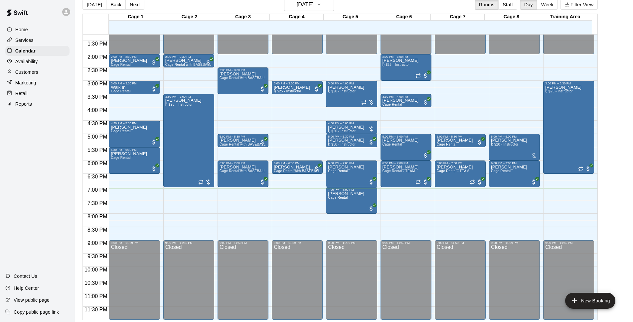
click at [410, 3] on div "[DATE] Back [DATE][DATE] Rooms Staff Day Week Filter View" at bounding box center [340, 5] width 515 height 15
click at [192, 134] on div "[PERSON_NAME] I) $25 - Instructor" at bounding box center [183, 259] width 36 height 322
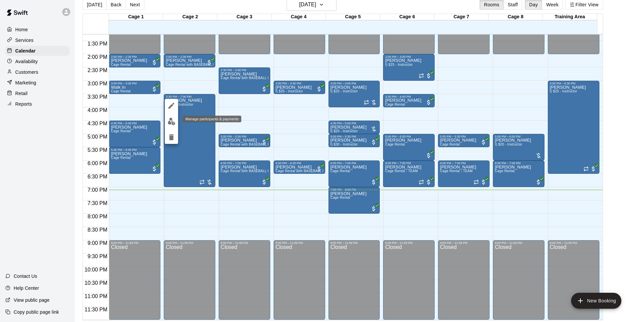
click at [170, 124] on img "edit" at bounding box center [172, 122] width 8 height 8
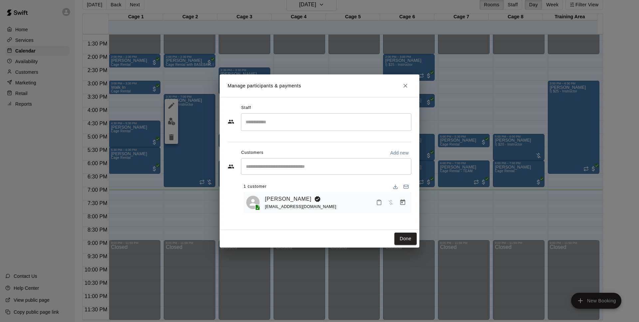
click at [403, 205] on icon "Manage bookings & payment" at bounding box center [402, 202] width 7 height 7
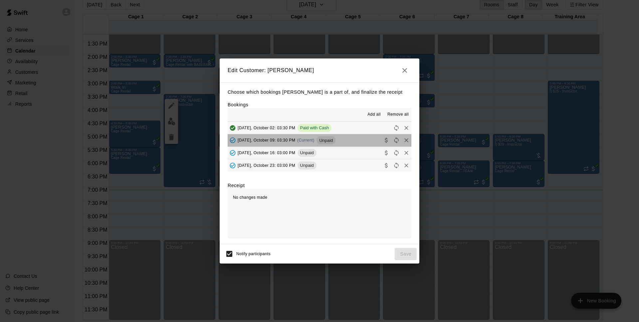
click at [330, 140] on span "Unpaid" at bounding box center [325, 140] width 19 height 5
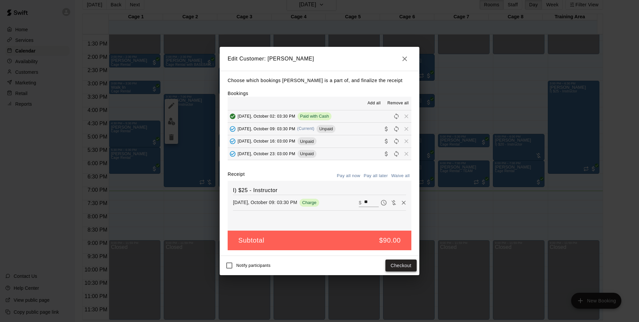
click at [409, 268] on button "Checkout" at bounding box center [400, 266] width 31 height 12
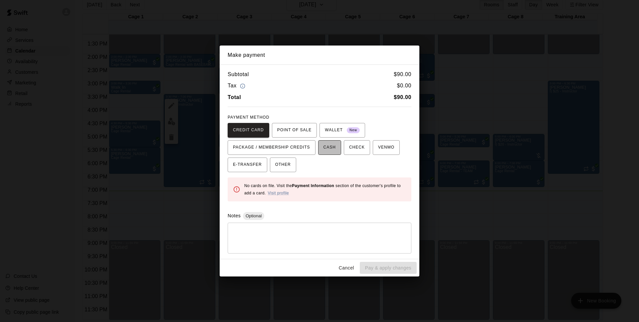
drag, startPoint x: 335, startPoint y: 150, endPoint x: 338, endPoint y: 152, distance: 3.6
click at [335, 150] on span "CASH" at bounding box center [329, 147] width 12 height 11
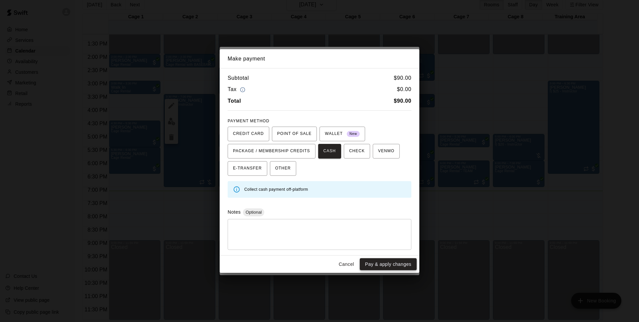
click at [396, 263] on button "Pay & apply changes" at bounding box center [388, 265] width 57 height 12
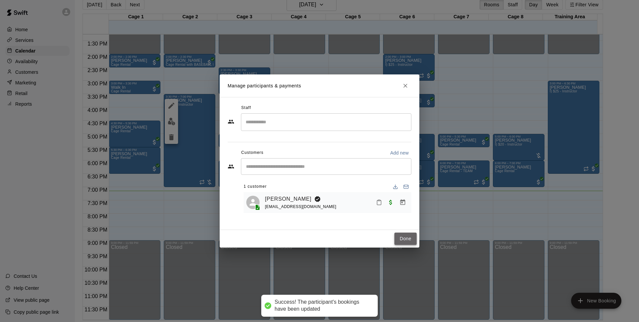
click at [408, 234] on button "Done" at bounding box center [405, 239] width 22 height 12
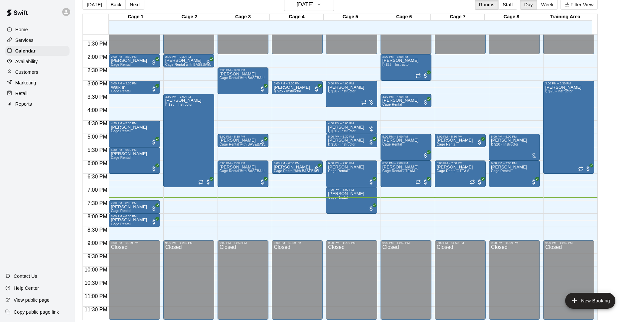
scroll to position [11, 0]
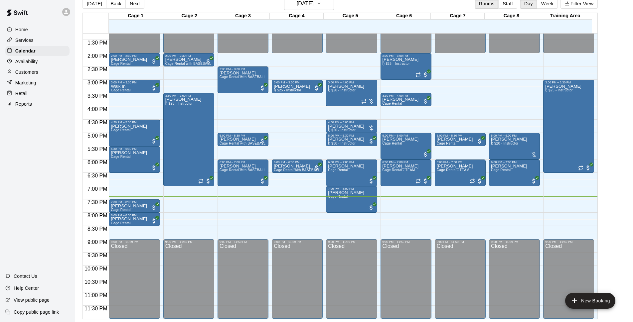
click at [426, 10] on div "[DATE] Back [DATE][DATE] Rooms Staff Day Week Filter View" at bounding box center [340, 4] width 515 height 15
click at [27, 38] on p "Services" at bounding box center [24, 40] width 18 height 7
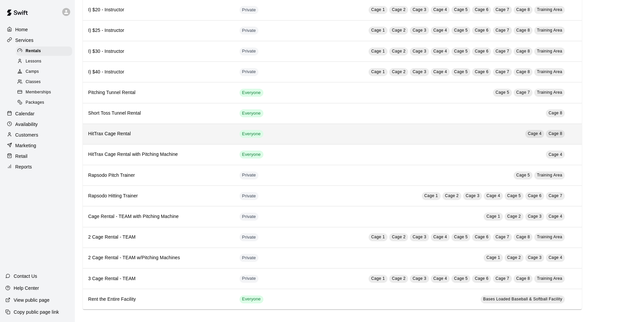
scroll to position [151, 0]
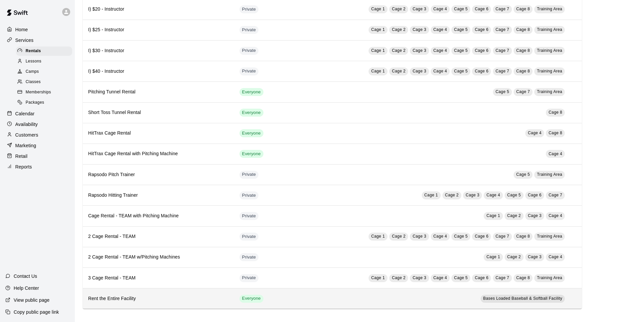
click at [308, 298] on td "Bases Loaded Baseball & Softball Facility" at bounding box center [426, 299] width 289 height 21
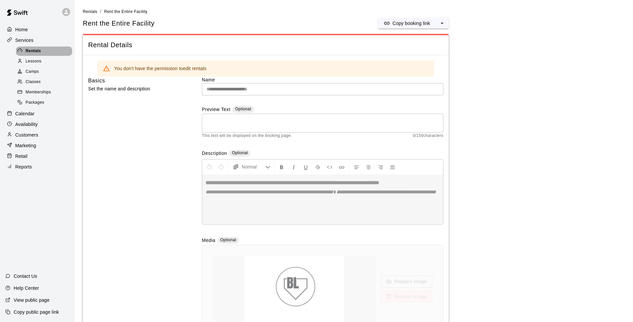
click at [53, 50] on div "Rentals" at bounding box center [44, 51] width 56 height 9
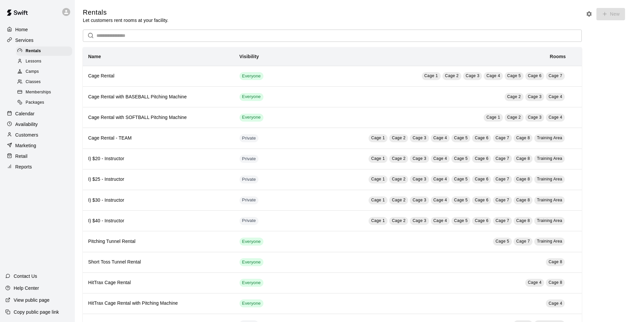
click at [18, 117] on p "Calendar" at bounding box center [24, 113] width 19 height 7
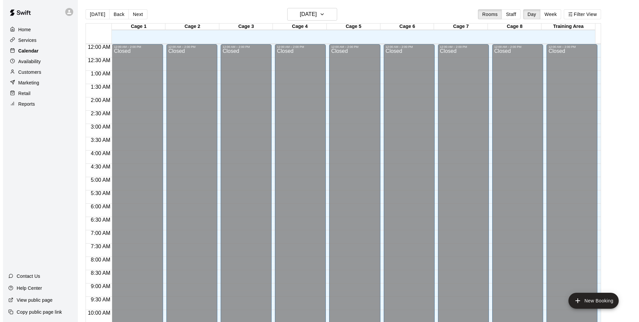
scroll to position [333, 0]
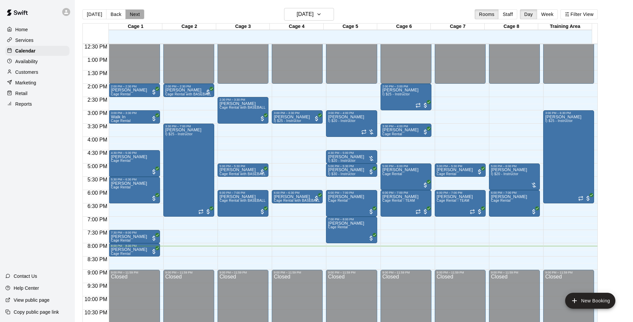
click at [137, 14] on button "Next" at bounding box center [134, 14] width 19 height 10
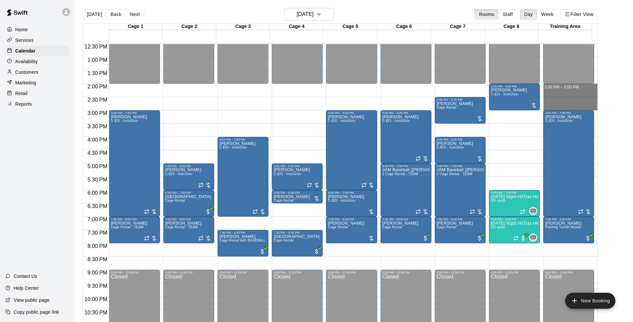
drag, startPoint x: 560, startPoint y: 86, endPoint x: 564, endPoint y: 107, distance: 22.0
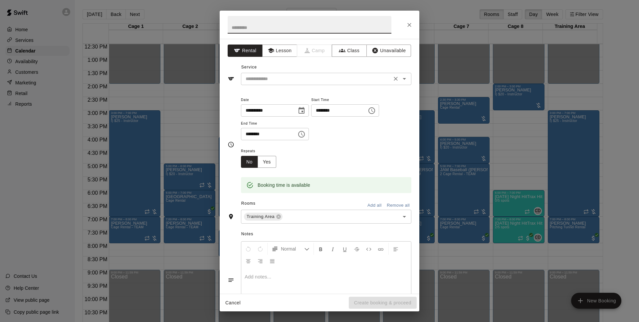
click at [305, 78] on input "text" at bounding box center [316, 79] width 147 height 8
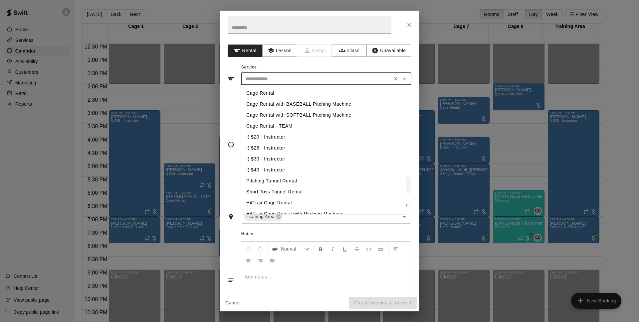
click at [296, 92] on li "Cage Rental" at bounding box center [323, 93] width 165 height 11
type input "**********"
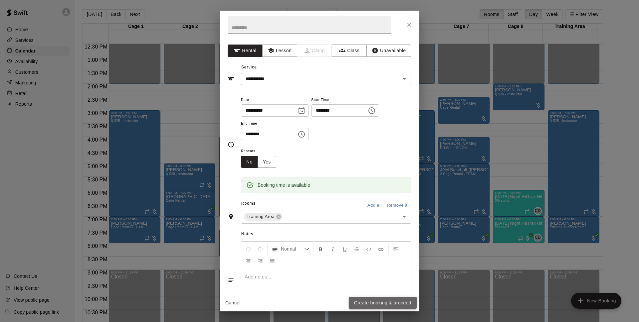
click at [382, 306] on button "Create booking & proceed" at bounding box center [383, 303] width 68 height 12
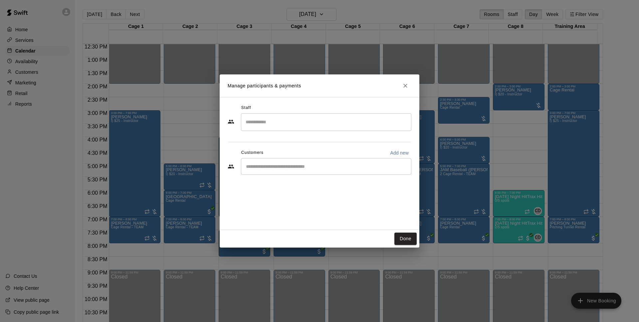
click at [286, 166] on input "Start typing to search customers..." at bounding box center [326, 166] width 164 height 7
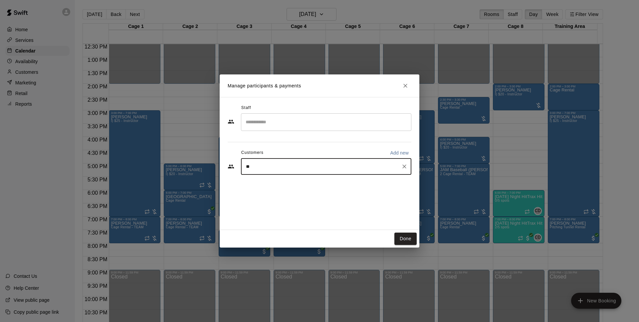
type input "***"
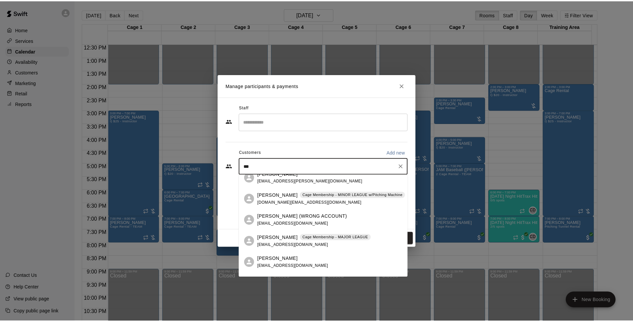
scroll to position [124, 0]
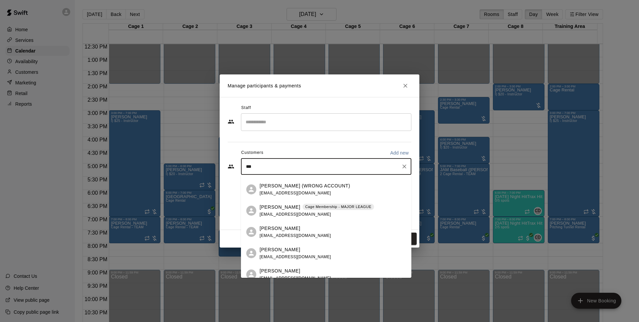
click at [322, 212] on div "[PERSON_NAME] Cage Membership - MAJOR LEAGUE [EMAIL_ADDRESS][DOMAIN_NAME]" at bounding box center [317, 211] width 114 height 14
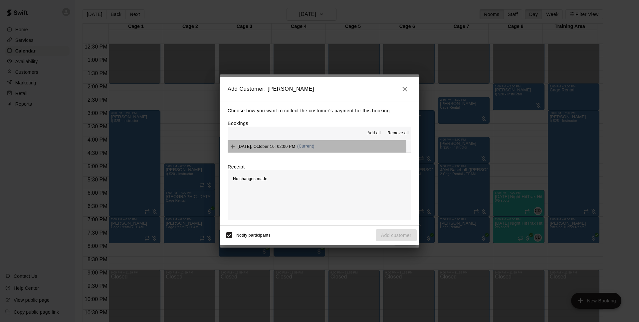
click at [288, 150] on div "[DATE], October 10: 02:00 PM (Current)" at bounding box center [271, 147] width 87 height 10
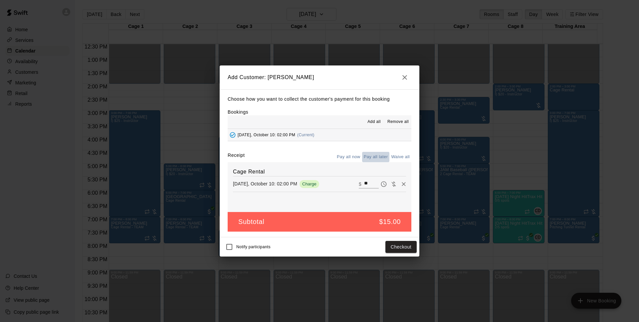
click at [380, 158] on button "Pay all later" at bounding box center [376, 157] width 28 height 10
click at [411, 248] on button "Add customer" at bounding box center [396, 247] width 41 height 12
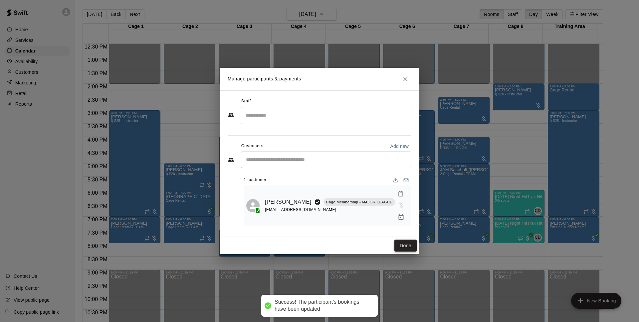
click at [402, 240] on button "Done" at bounding box center [405, 246] width 22 height 12
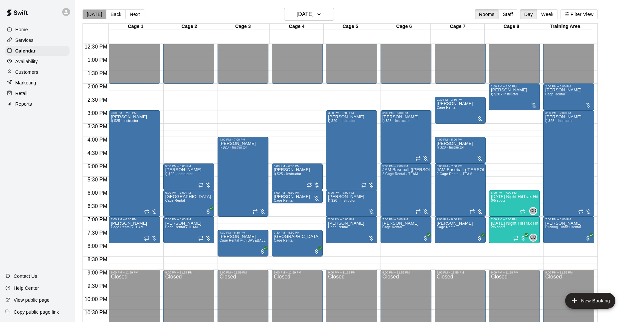
click at [100, 17] on button "[DATE]" at bounding box center [95, 14] width 24 height 10
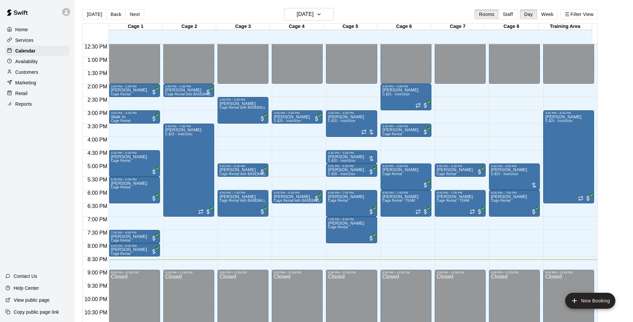
click at [425, 17] on div "[DATE] Back [DATE][DATE] Rooms Staff Day Week Filter View" at bounding box center [340, 15] width 515 height 15
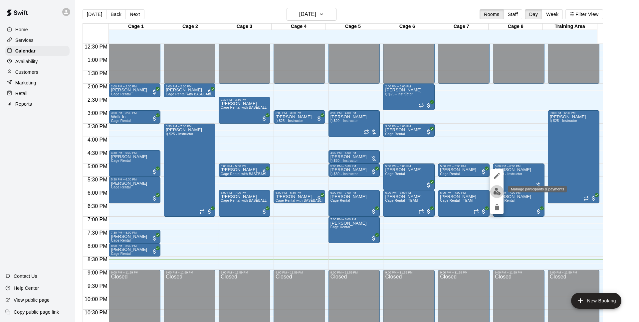
click at [497, 192] on img "edit" at bounding box center [497, 192] width 8 height 8
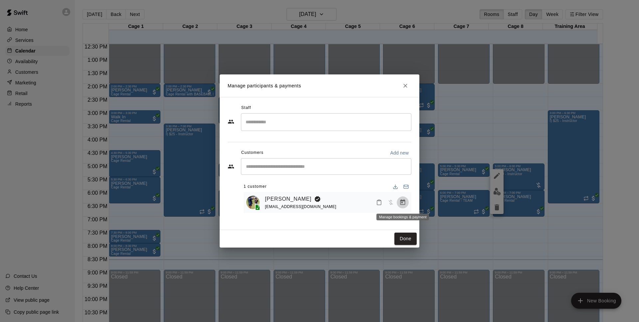
click at [403, 204] on icon "Manage bookings & payment" at bounding box center [402, 202] width 7 height 7
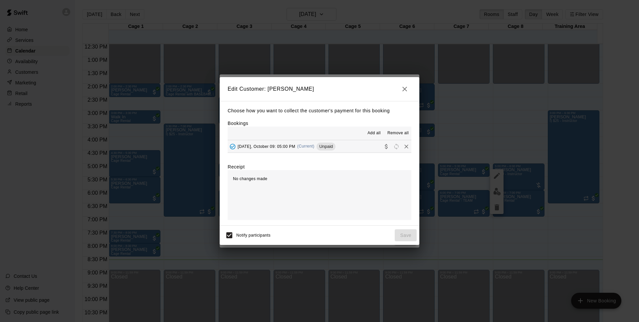
click at [301, 142] on div "[DATE], October 09: 05:00 PM (Current) Unpaid" at bounding box center [282, 147] width 108 height 10
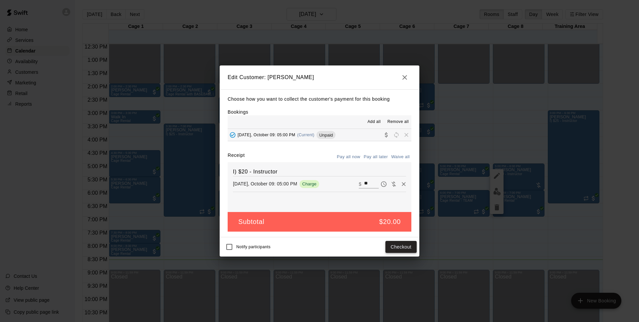
click at [402, 248] on button "Checkout" at bounding box center [400, 247] width 31 height 12
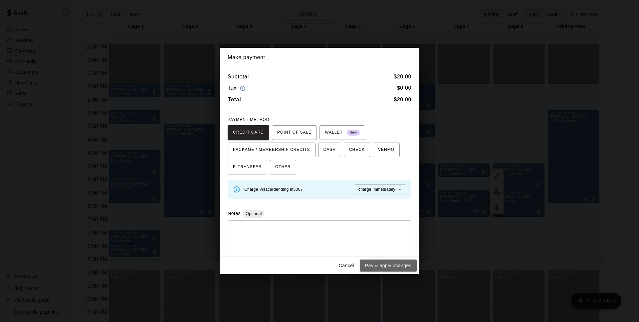
drag, startPoint x: 374, startPoint y: 265, endPoint x: 413, endPoint y: 263, distance: 39.3
click at [375, 265] on button "Pay & apply changes" at bounding box center [388, 266] width 57 height 12
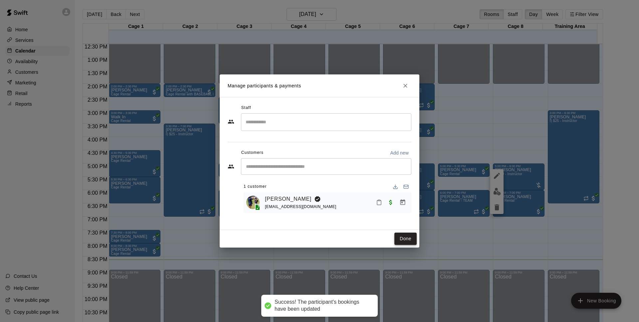
click at [404, 238] on button "Done" at bounding box center [405, 239] width 22 height 12
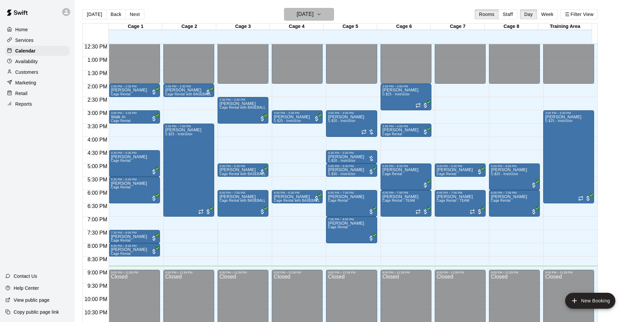
click at [320, 20] on button "[DATE]" at bounding box center [309, 14] width 50 height 13
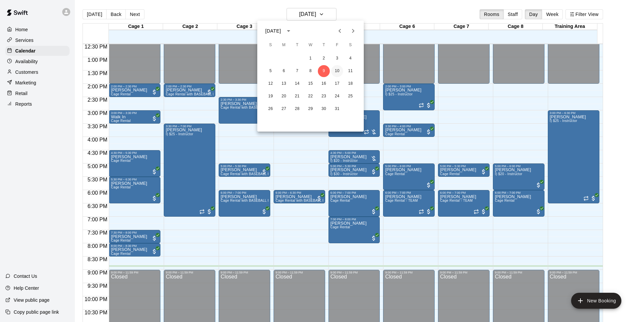
click at [333, 72] on button "10" at bounding box center [337, 71] width 12 height 12
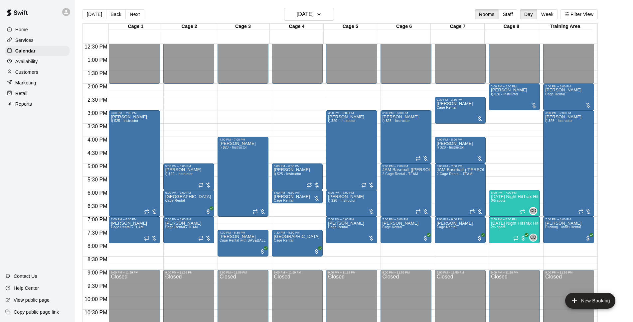
click at [445, 11] on div "[DATE] Back [DATE][DATE] Rooms Staff Day Week Filter View" at bounding box center [340, 15] width 515 height 15
click at [413, 10] on div "[DATE] Back [DATE][DATE] Rooms Staff Day Week Filter View" at bounding box center [340, 15] width 515 height 15
click at [308, 15] on h6 "[DATE]" at bounding box center [305, 14] width 17 height 9
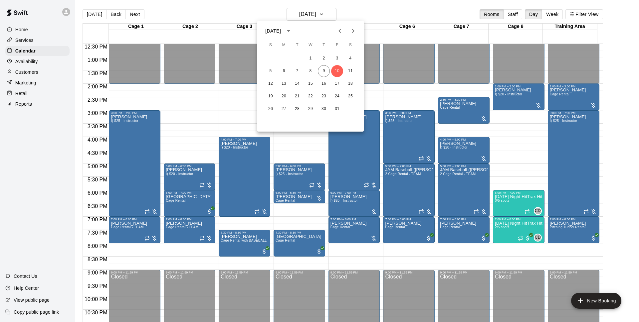
click at [384, 11] on div at bounding box center [319, 161] width 639 height 322
